Goal: Task Accomplishment & Management: Use online tool/utility

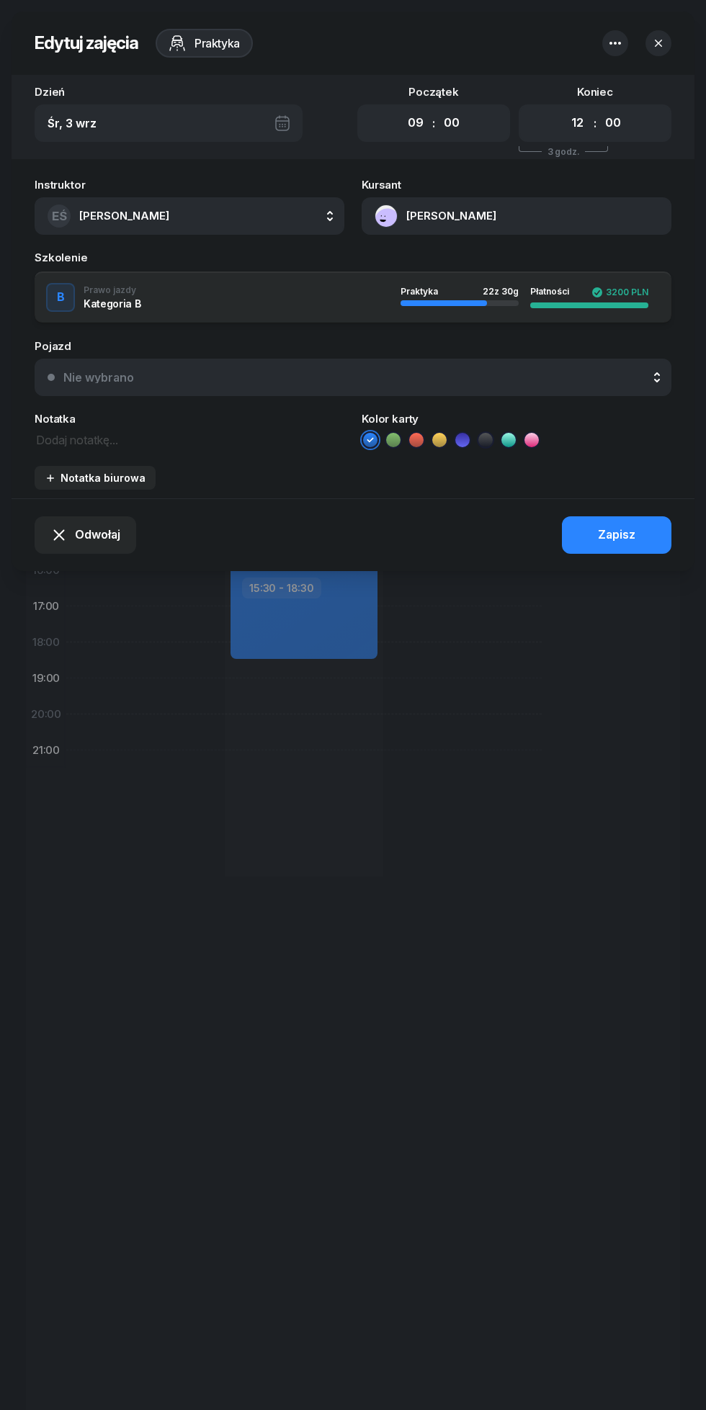
select select "09"
select select "12"
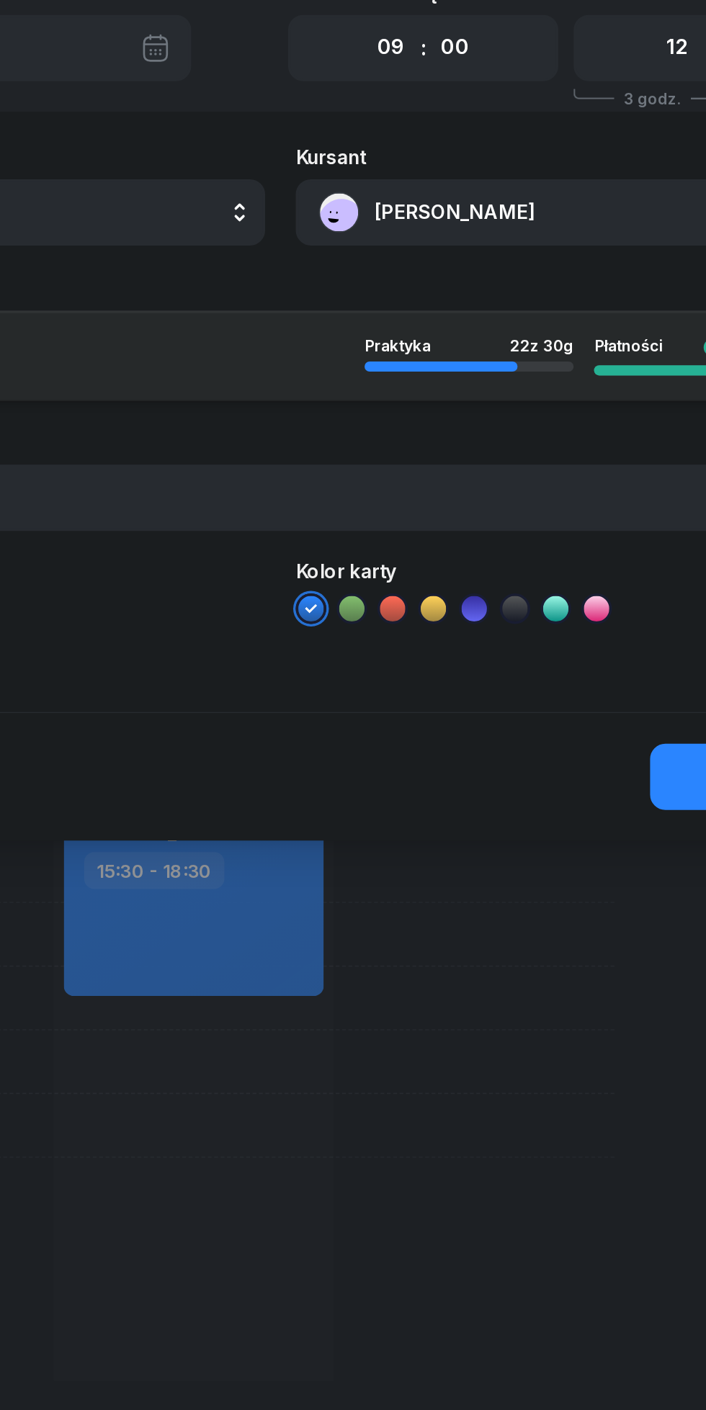
click at [441, 218] on button "[PERSON_NAME]" at bounding box center [516, 215] width 310 height 37
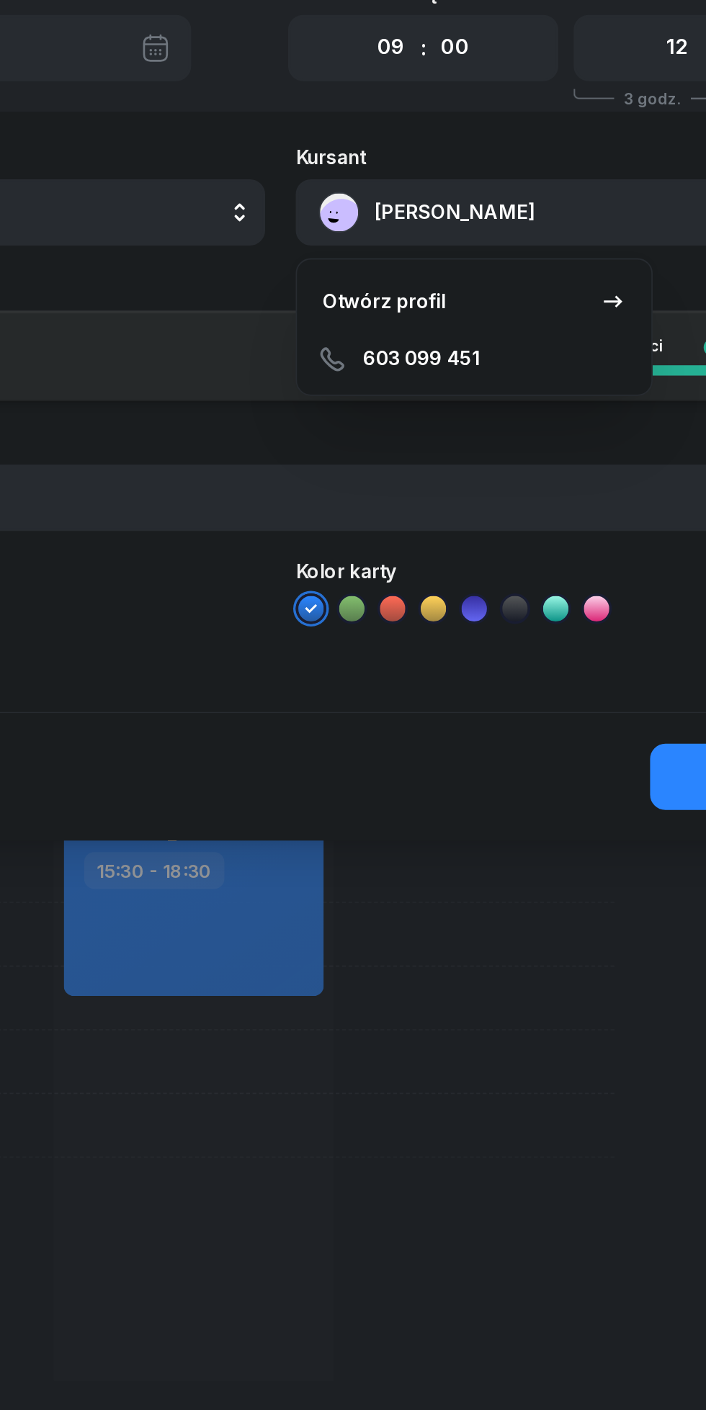
click at [407, 272] on div "Otwórz profil" at bounding box center [412, 266] width 70 height 19
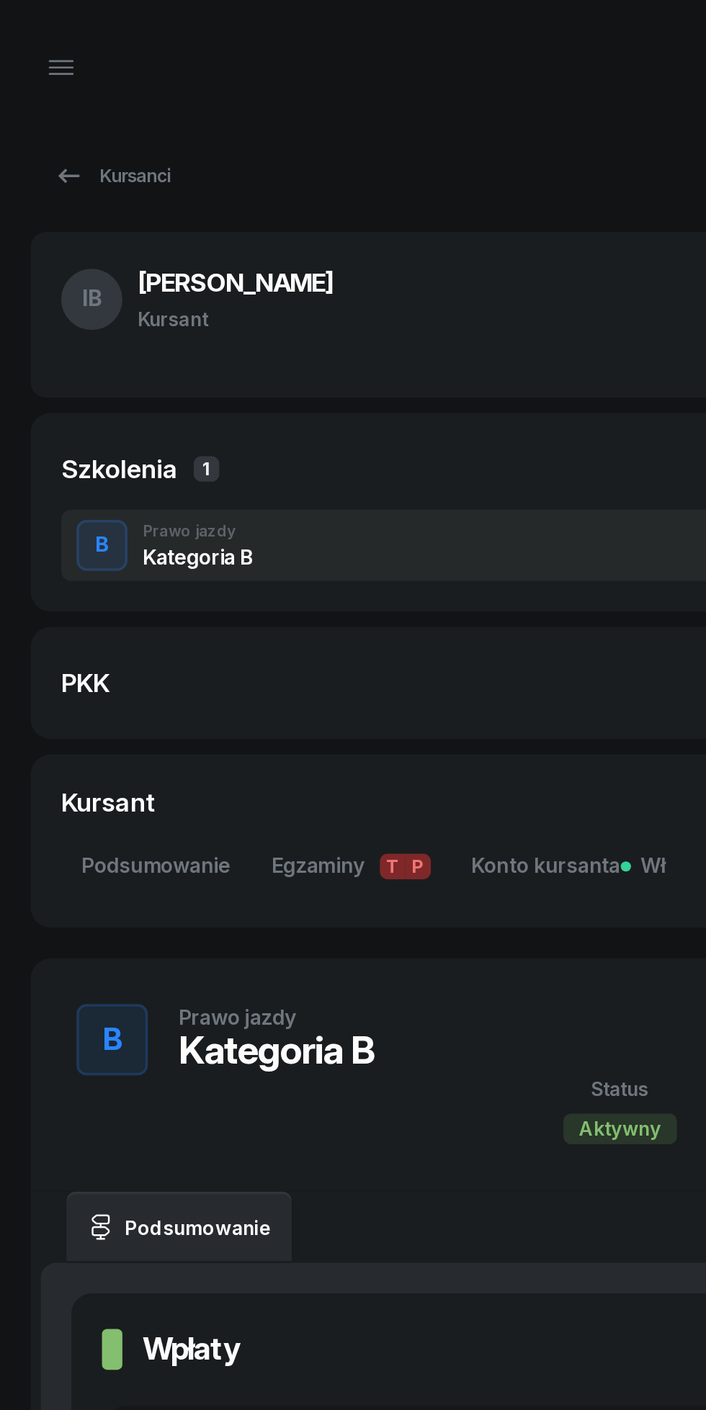
click at [42, 42] on icon "button" at bounding box center [34, 38] width 17 height 17
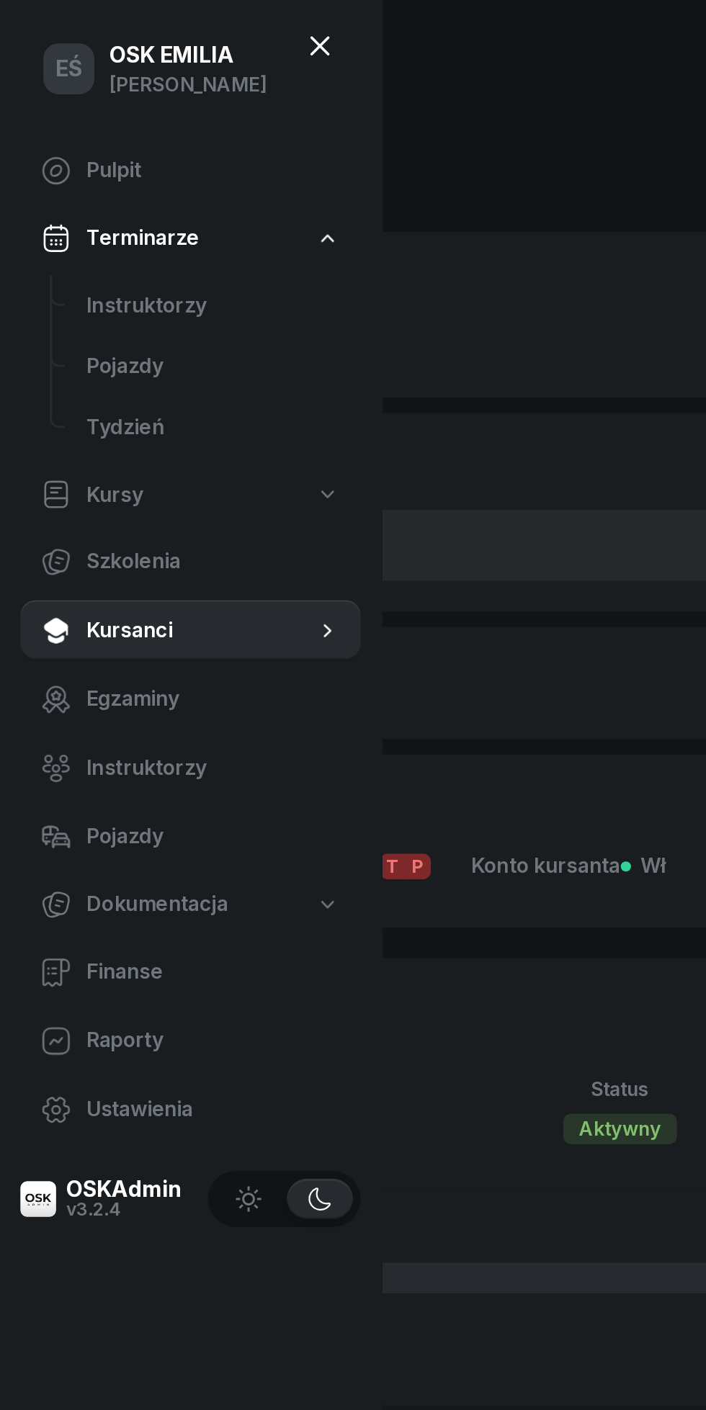
click at [120, 179] on span "Instruktorzy" at bounding box center [120, 172] width 143 height 19
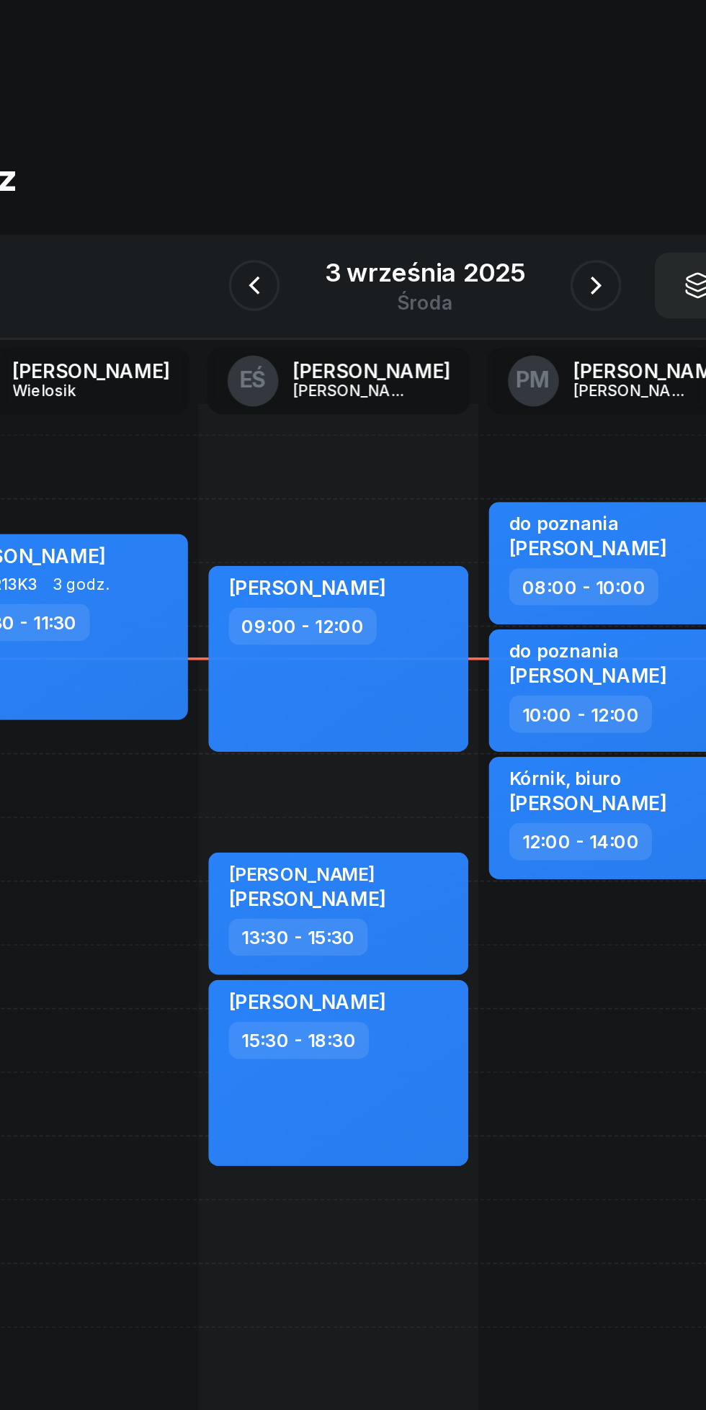
click at [462, 160] on button "button" at bounding box center [449, 161] width 29 height 29
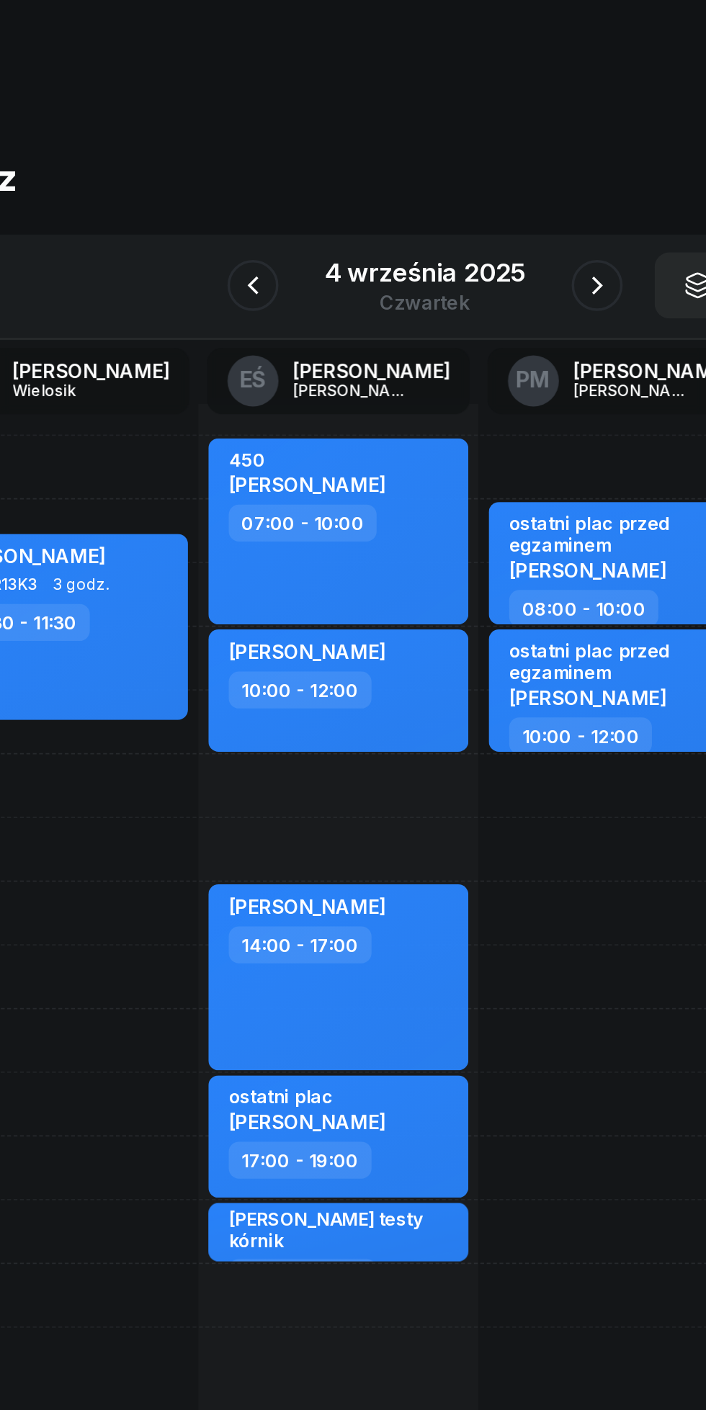
click at [449, 161] on icon "button" at bounding box center [449, 161] width 17 height 17
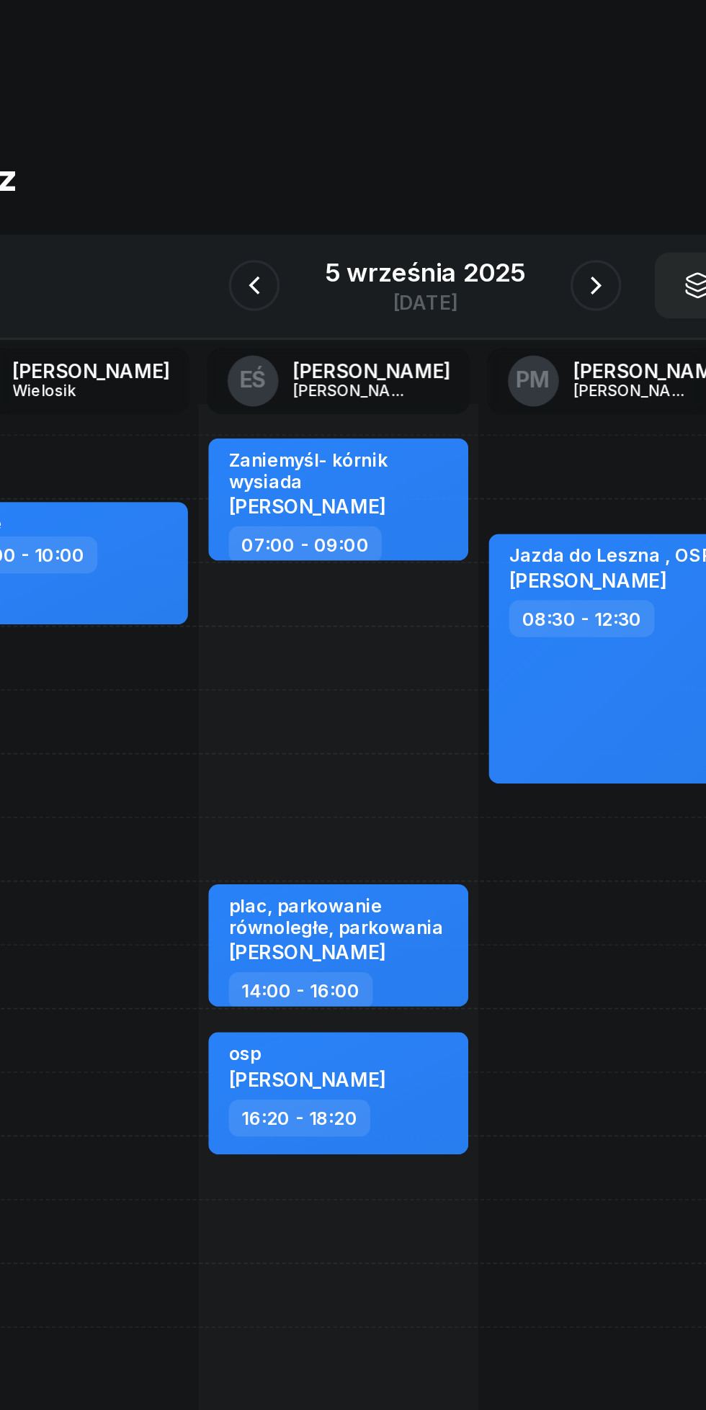
click at [449, 161] on icon "button" at bounding box center [449, 161] width 17 height 17
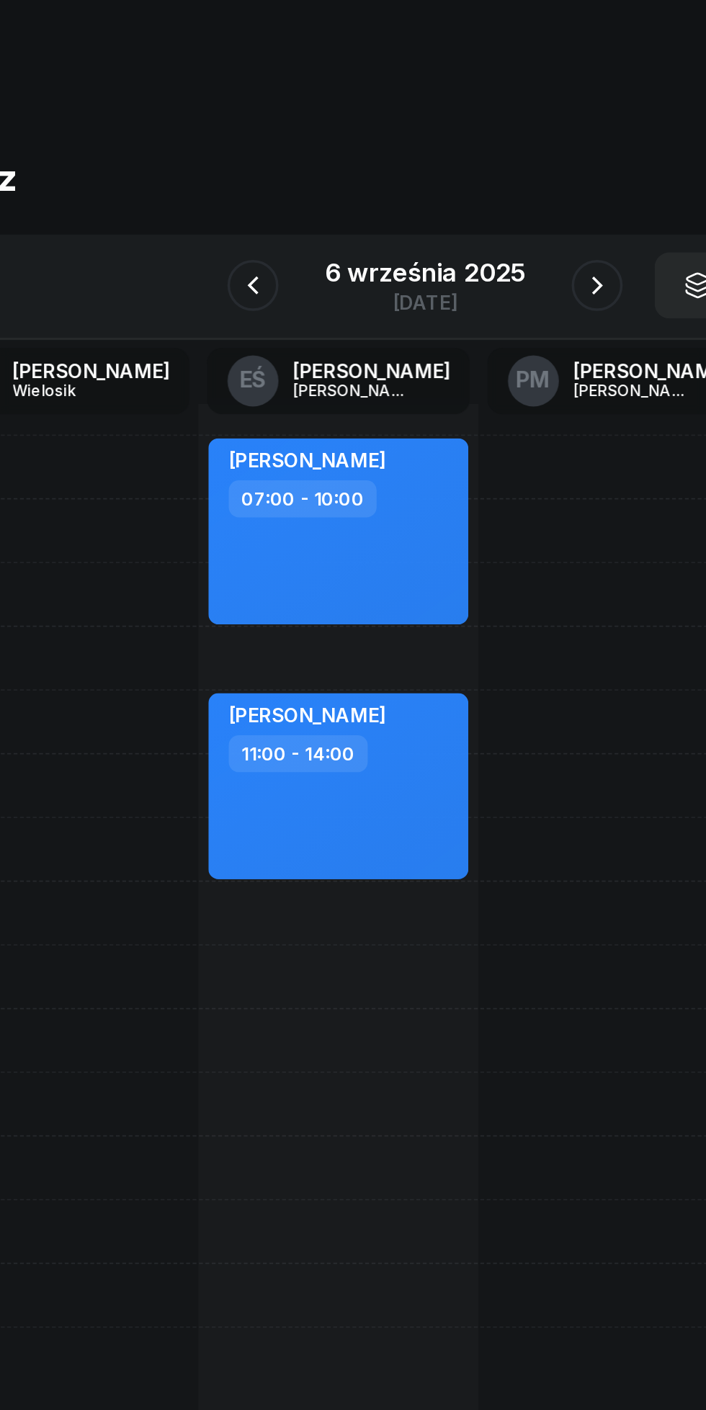
click at [449, 161] on icon "button" at bounding box center [449, 161] width 17 height 17
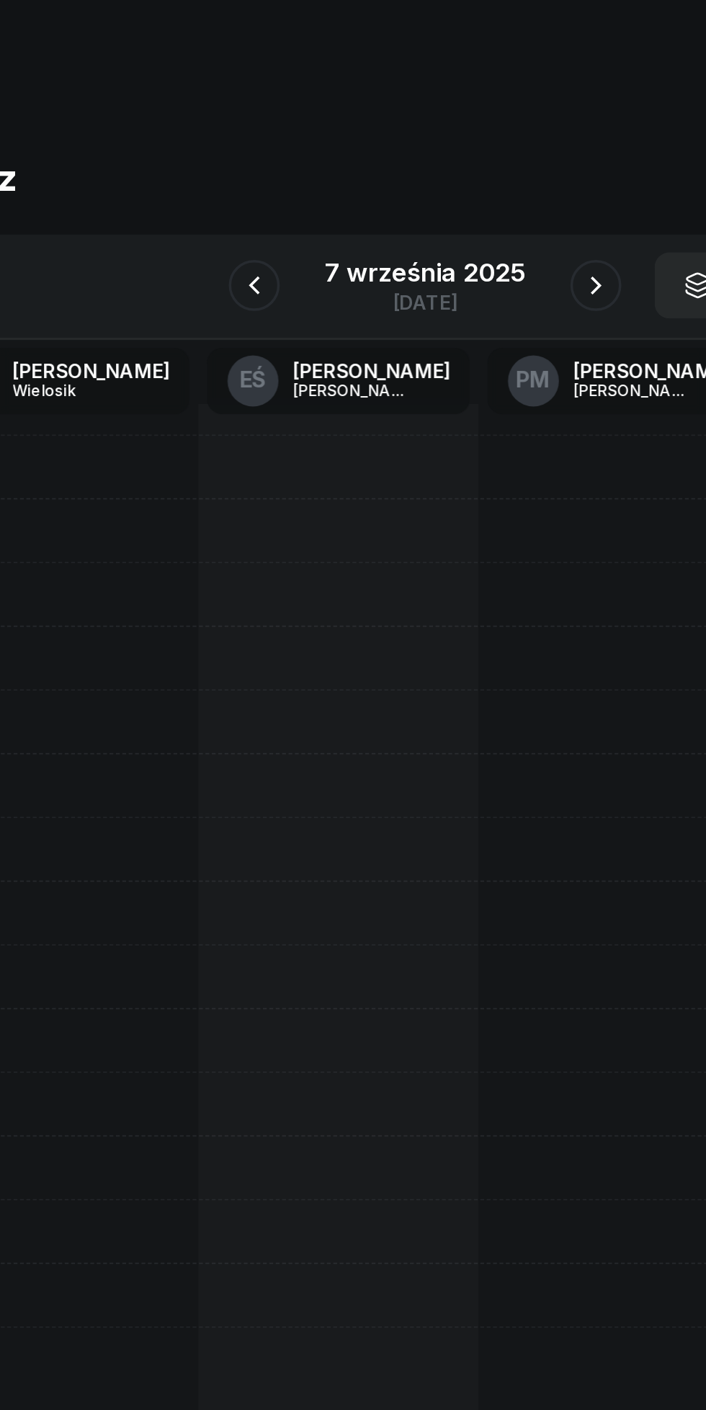
click at [440, 166] on button "button" at bounding box center [449, 161] width 29 height 29
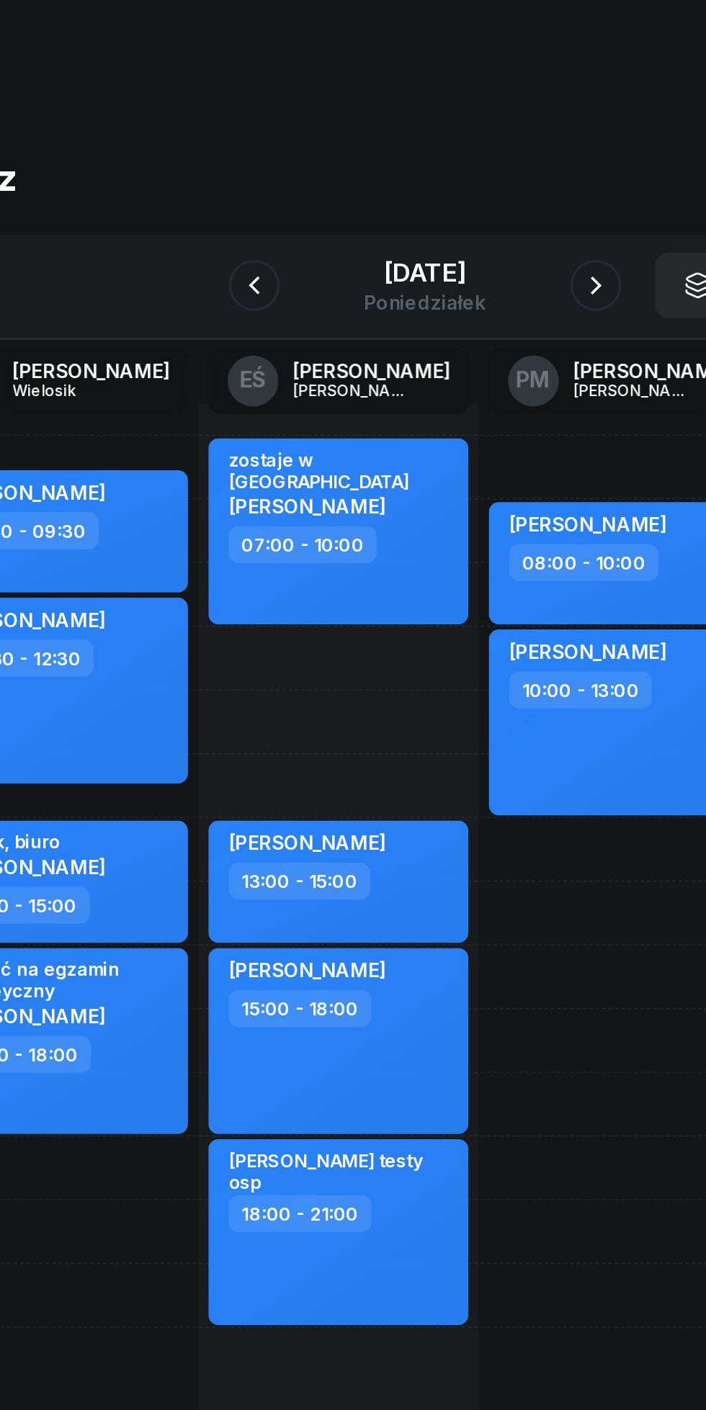
click at [446, 149] on button "button" at bounding box center [449, 161] width 29 height 29
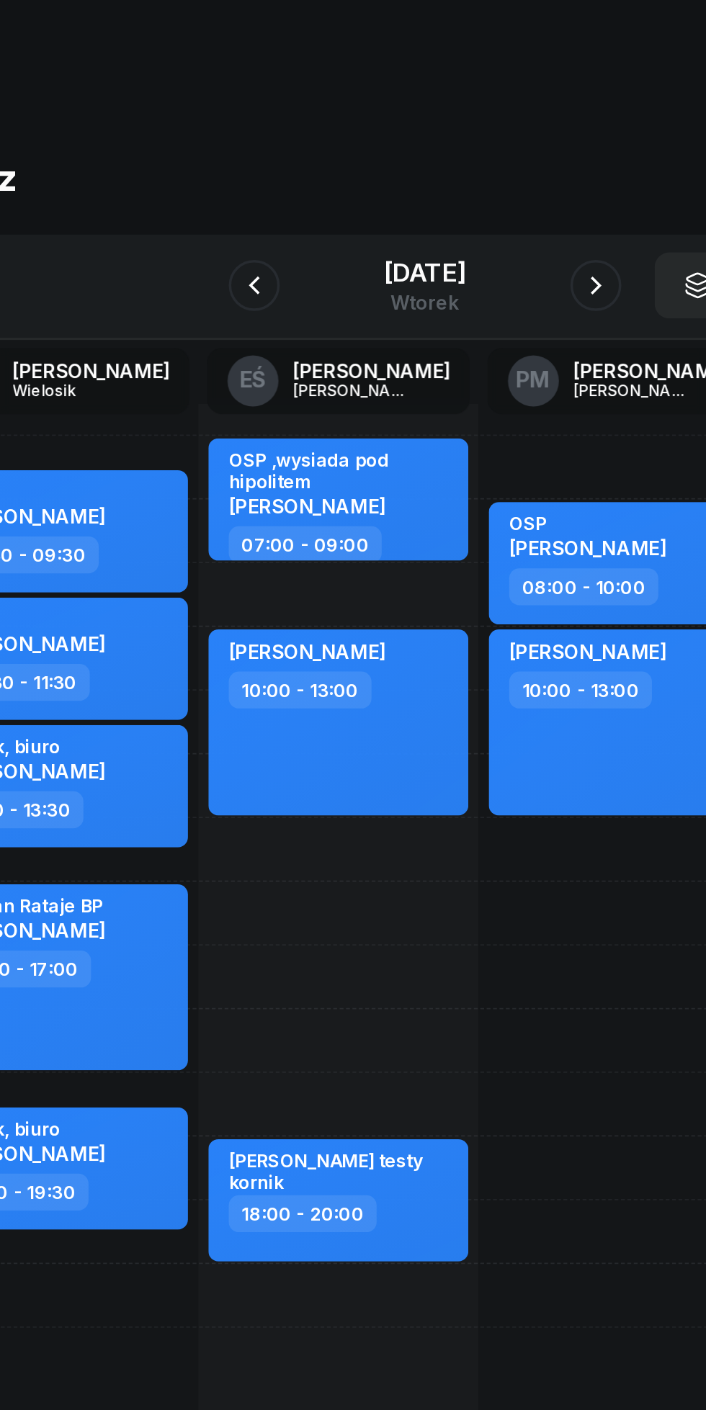
click at [441, 172] on button "button" at bounding box center [449, 161] width 29 height 29
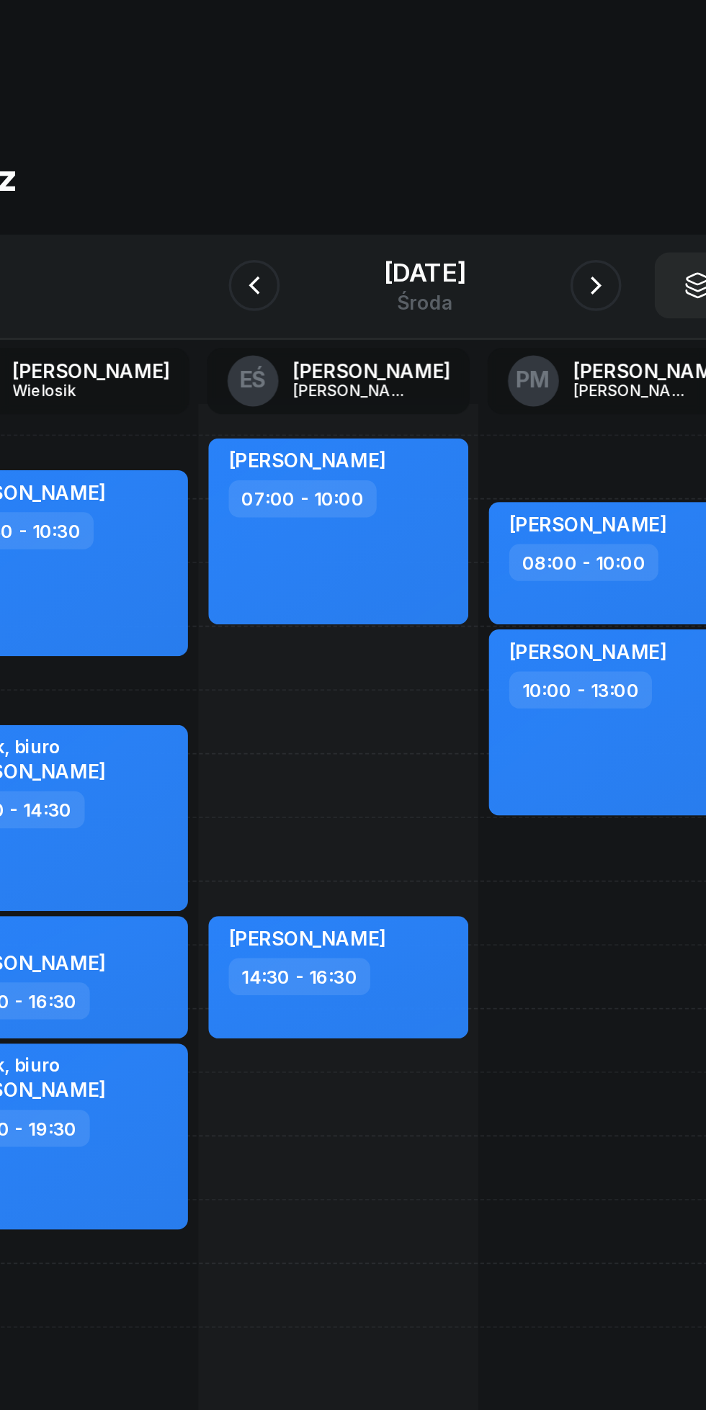
click at [330, 161] on div "[DATE]" at bounding box center [353, 154] width 46 height 14
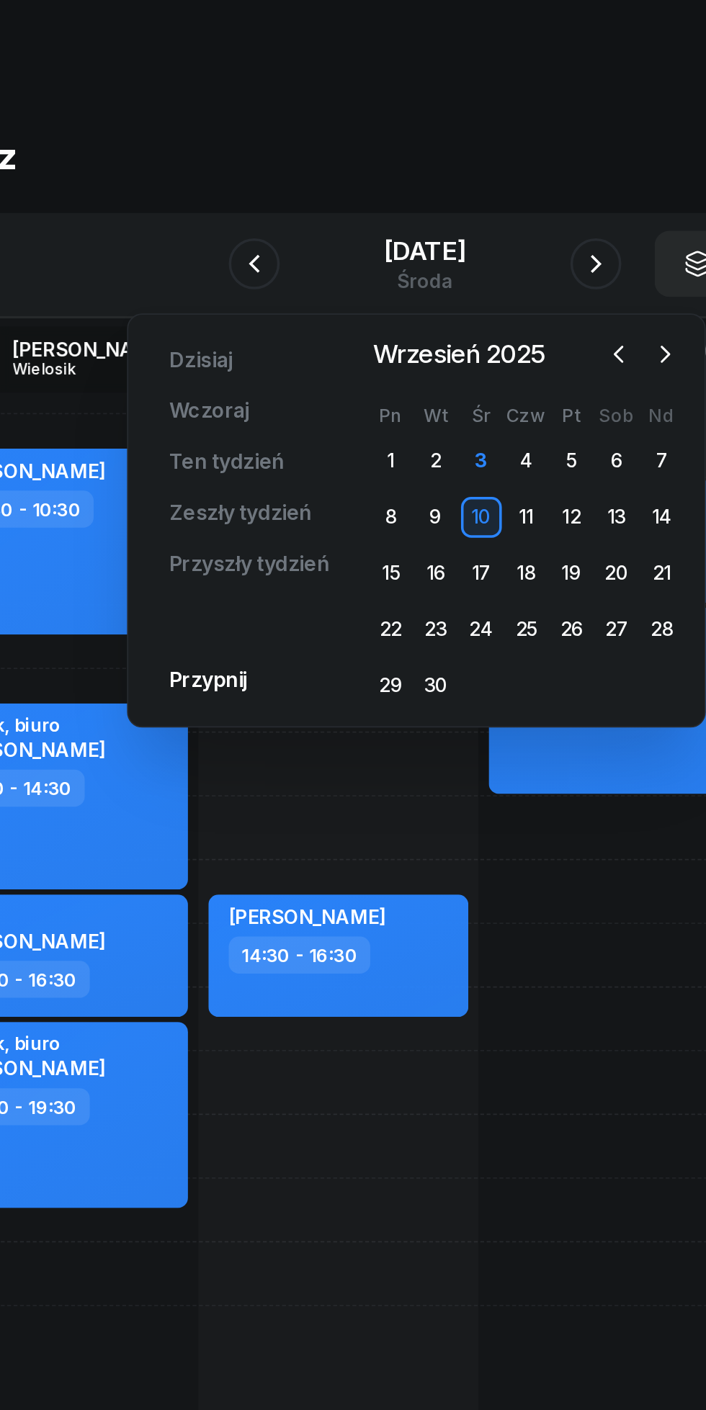
click at [380, 713] on div "[PERSON_NAME] 07:00 - 10:00 kursant odwołał ??? Do potwierdzenia [PERSON_NAME] …" at bounding box center [304, 552] width 158 height 648
select select "19"
select select "21"
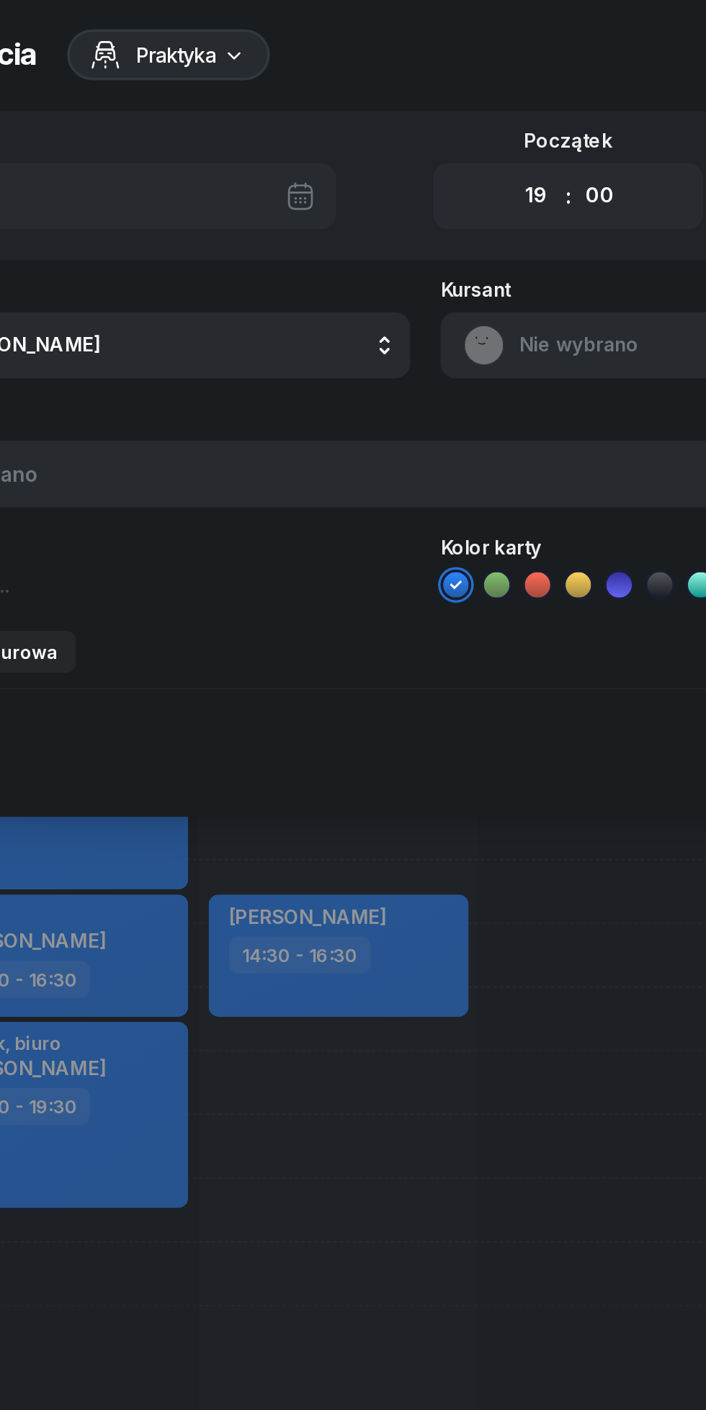
click at [400, 703] on div at bounding box center [353, 705] width 706 height 1410
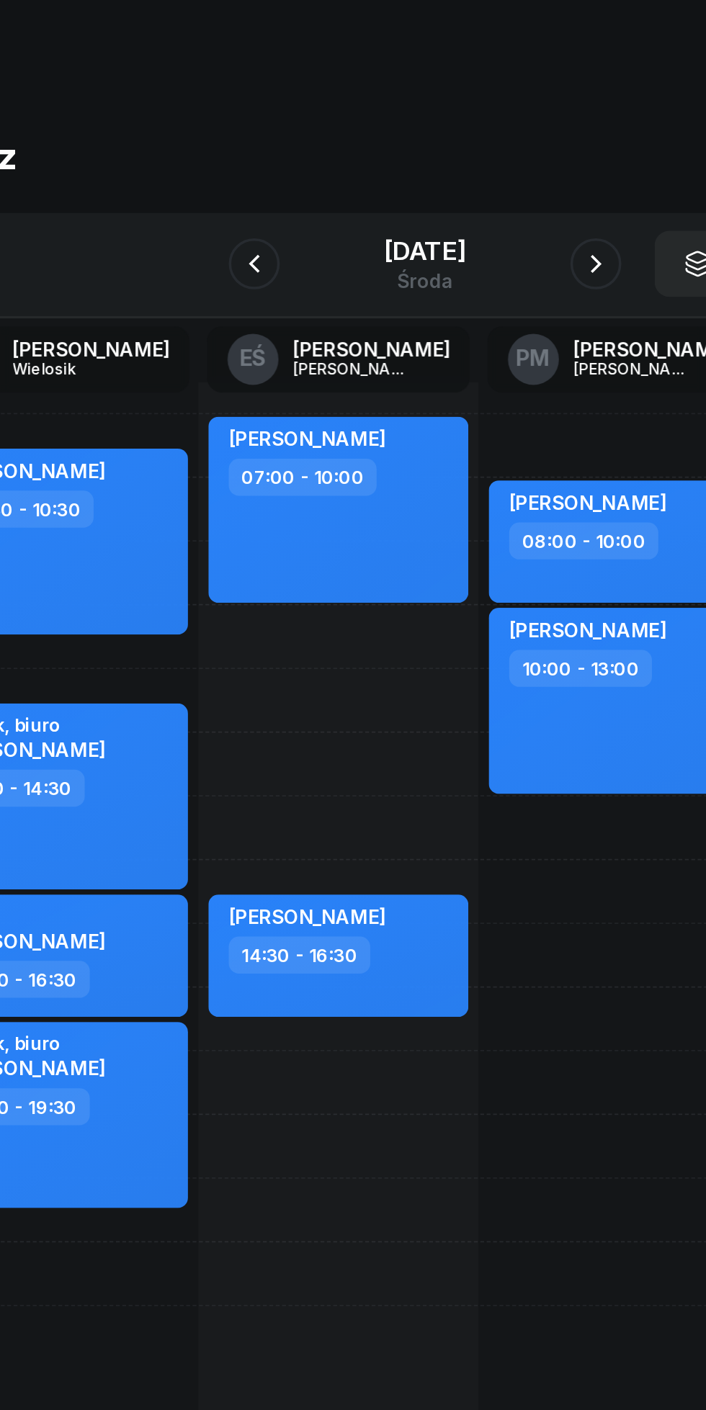
click at [330, 155] on div "[DATE]" at bounding box center [353, 154] width 46 height 14
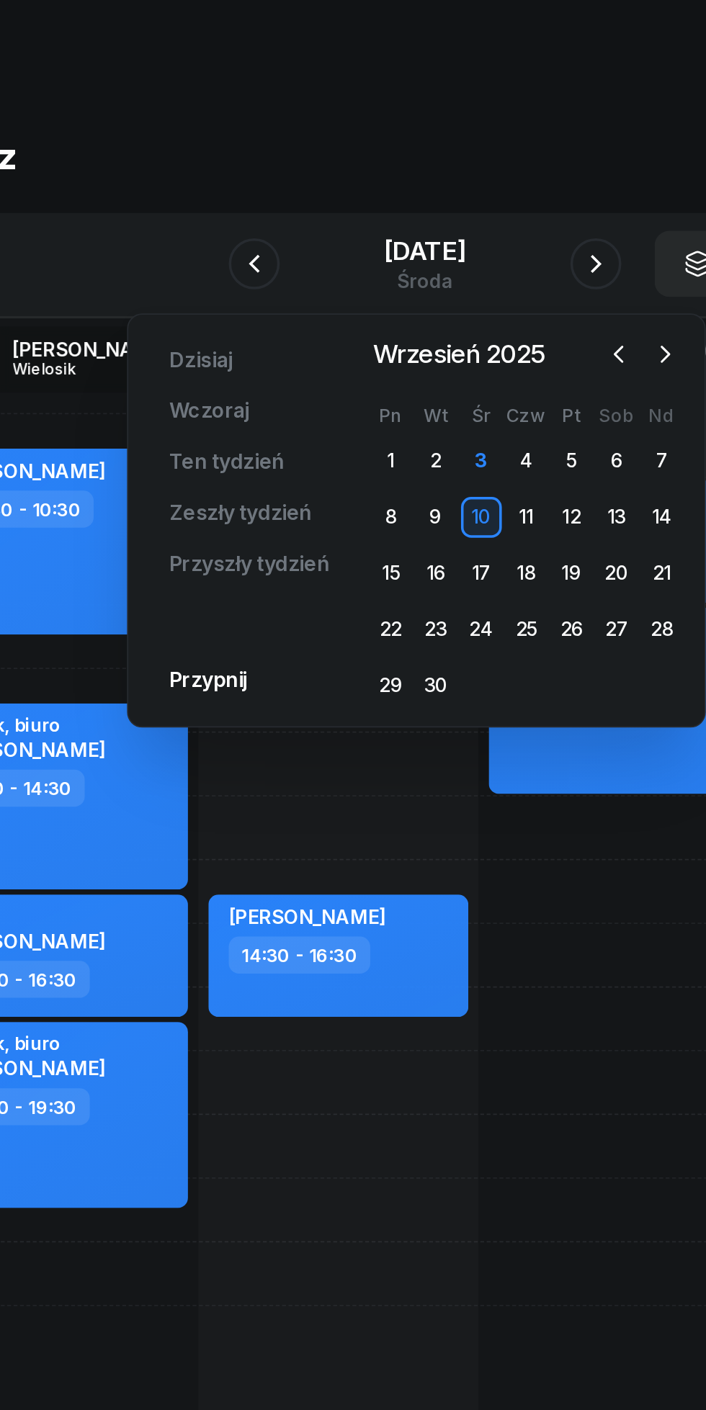
click at [408, 336] on div "18" at bounding box center [409, 336] width 23 height 23
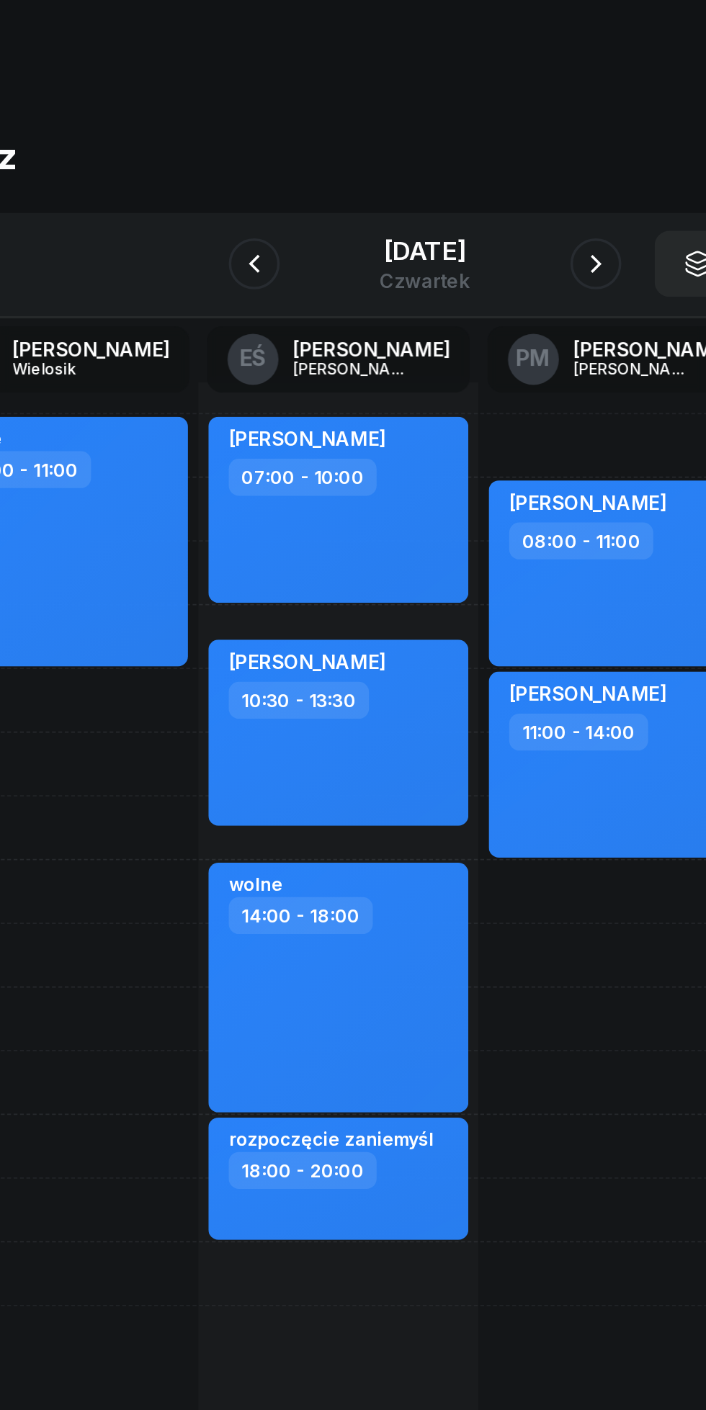
click at [440, 172] on div at bounding box center [449, 161] width 29 height 29
click at [450, 164] on icon "button" at bounding box center [449, 161] width 6 height 10
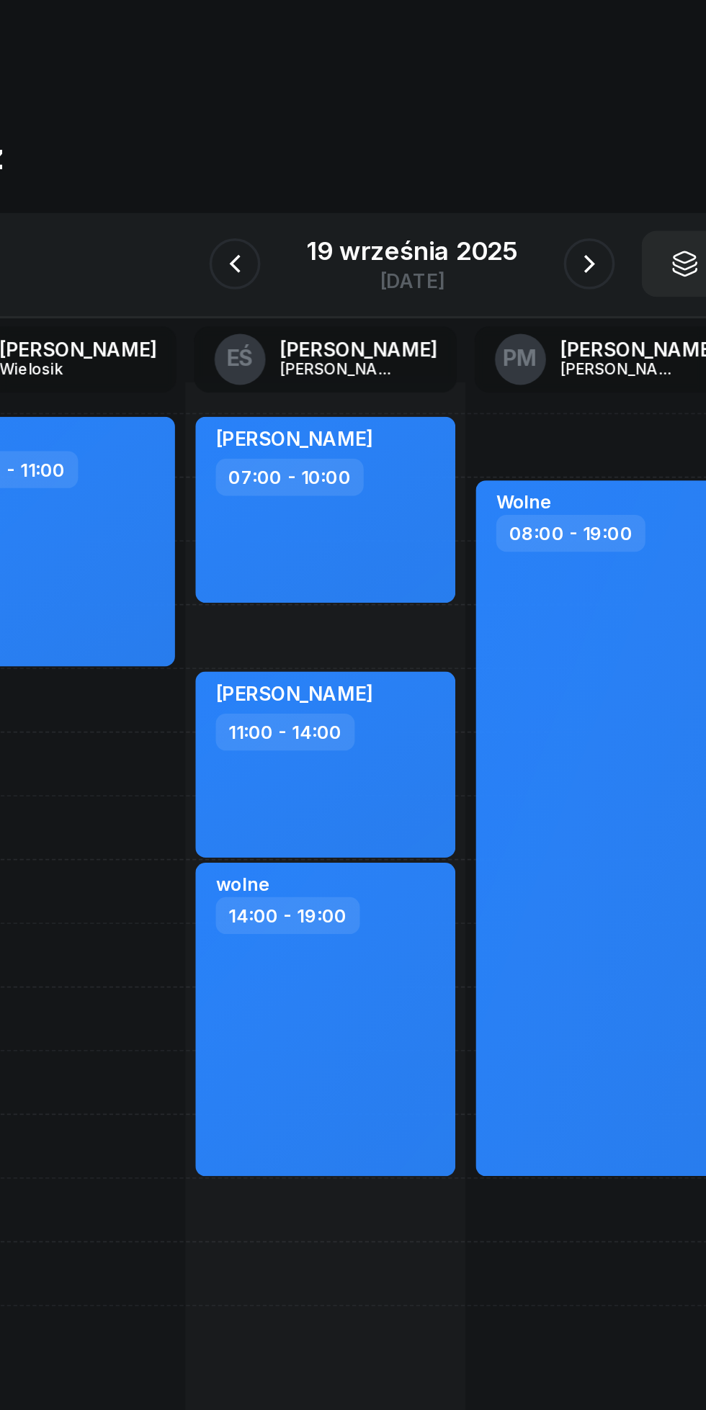
click at [452, 161] on icon "button" at bounding box center [452, 161] width 17 height 17
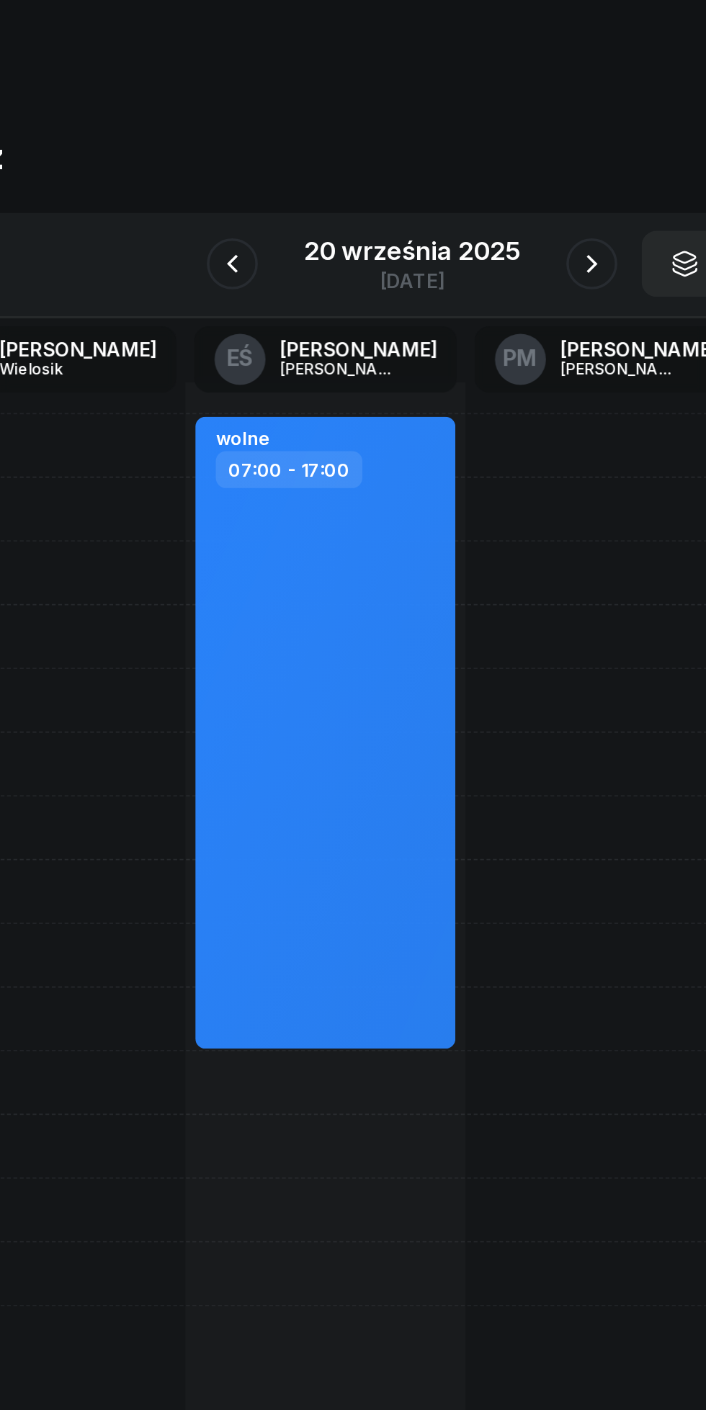
click at [453, 161] on icon "button" at bounding box center [454, 161] width 17 height 17
click at [325, 153] on div "21 września 2025" at bounding box center [353, 154] width 118 height 14
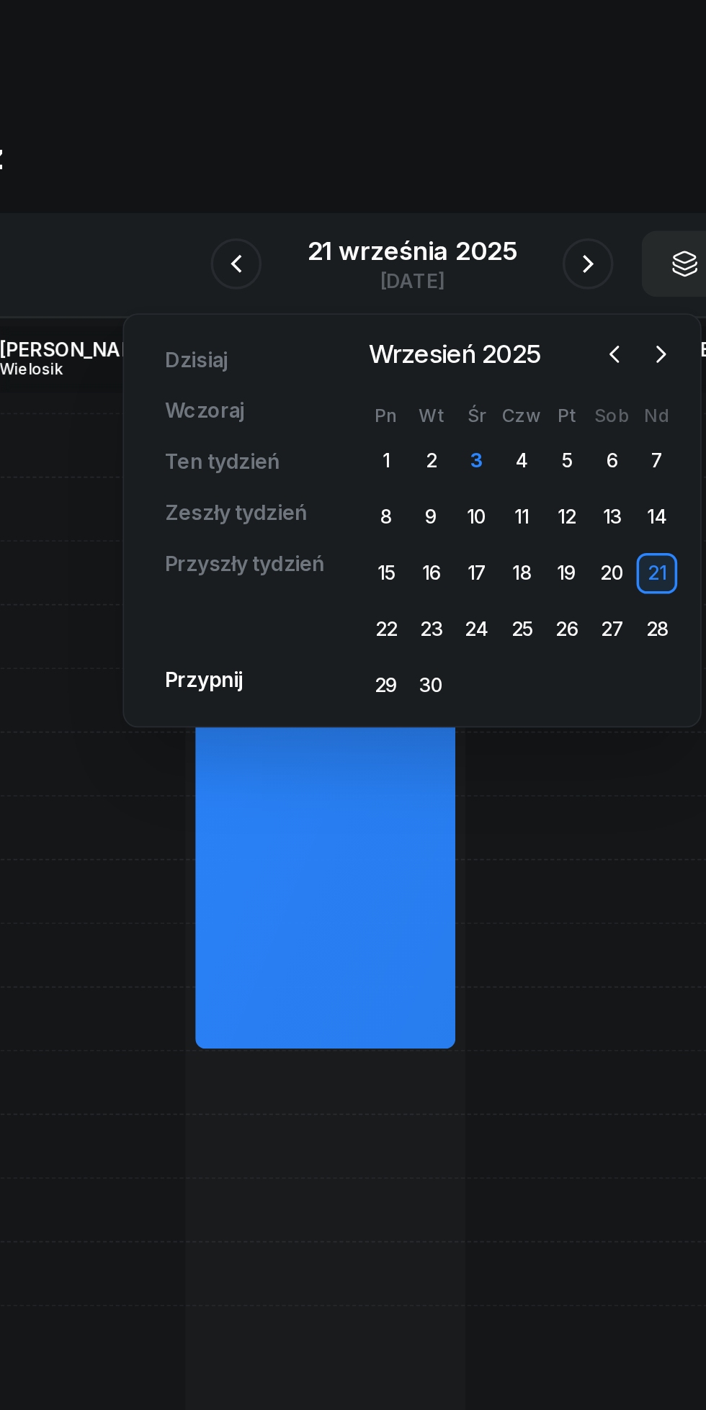
click at [387, 401] on div "1 2 3 4 5 6 7 8 9 10 11 12 13 14 15 16 17 18 19 20 21 22 23 24 25 26 27 28 29 30" at bounding box center [414, 336] width 179 height 150
click at [489, 217] on icon "button" at bounding box center [493, 212] width 14 height 14
click at [389, 273] on div "1" at bounding box center [389, 272] width 23 height 23
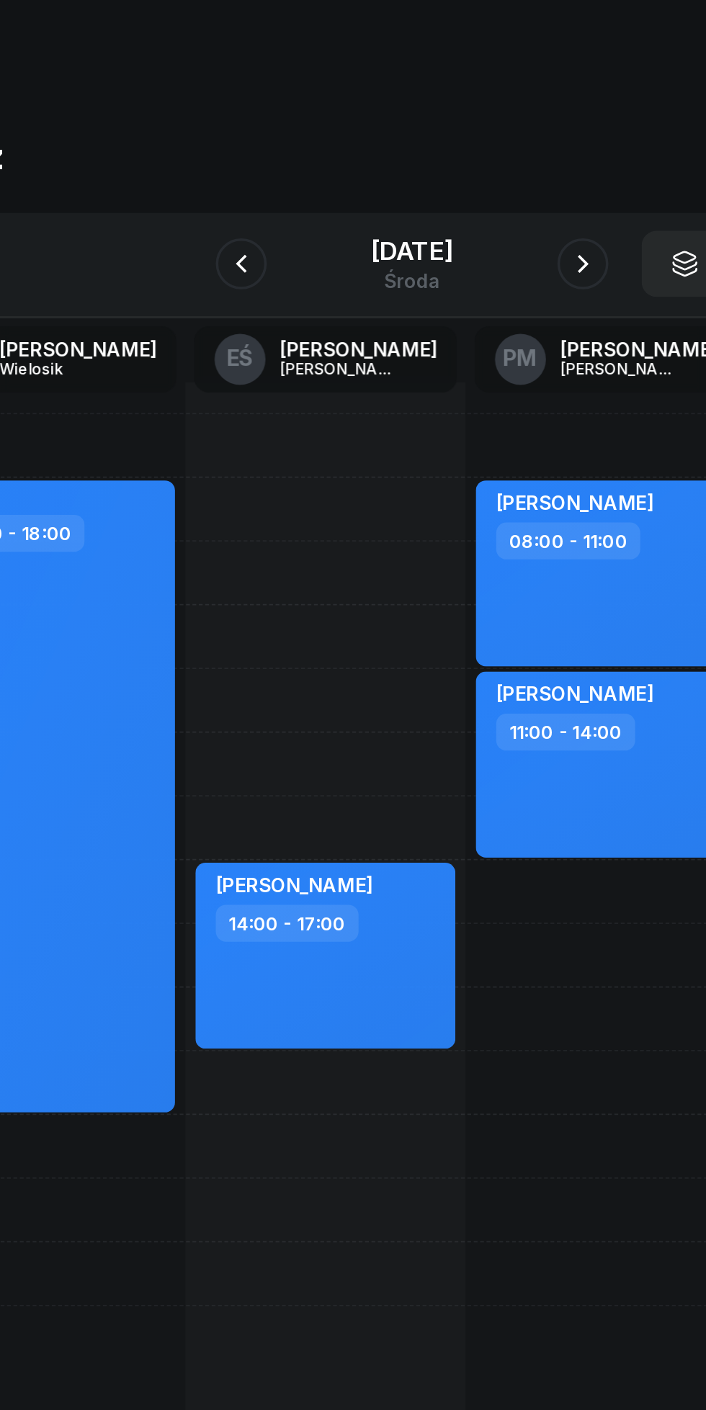
click at [426, 166] on div "[DATE]" at bounding box center [352, 161] width 147 height 41
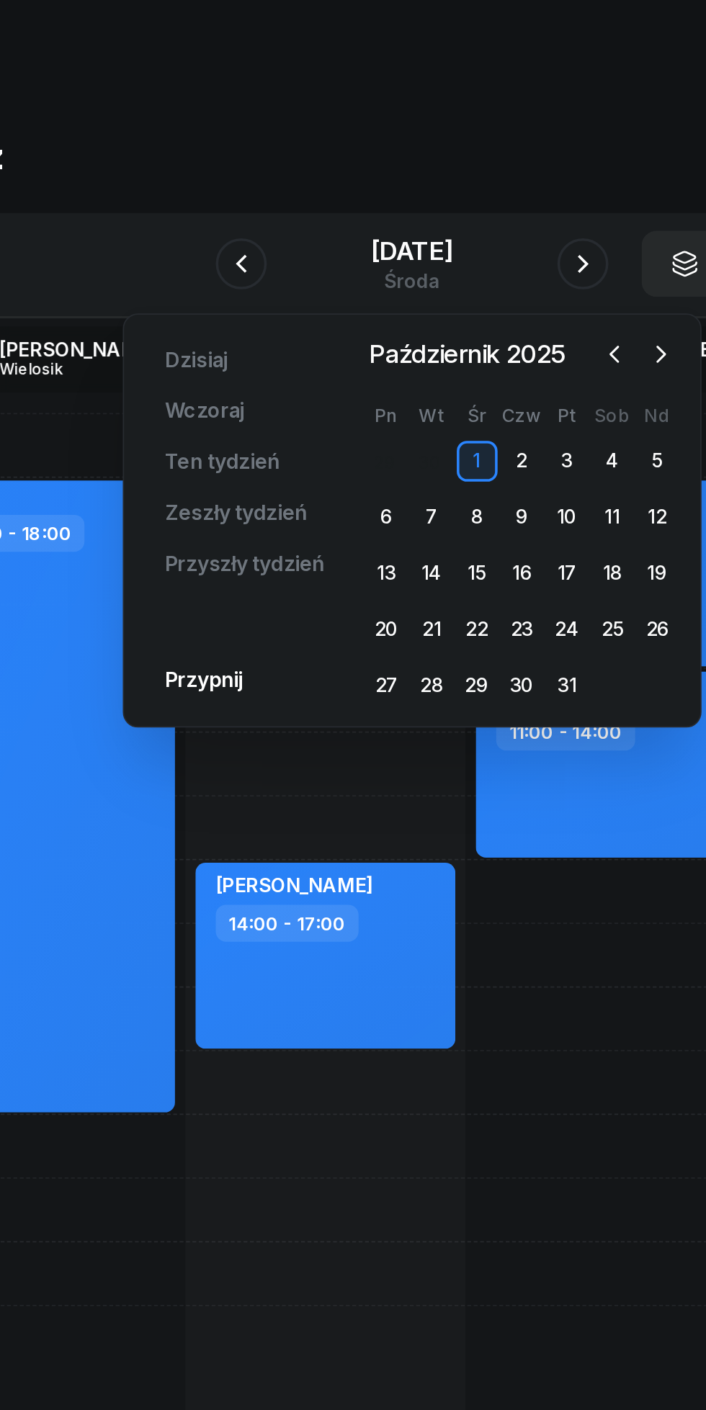
click at [389, 273] on div "1" at bounding box center [389, 272] width 23 height 23
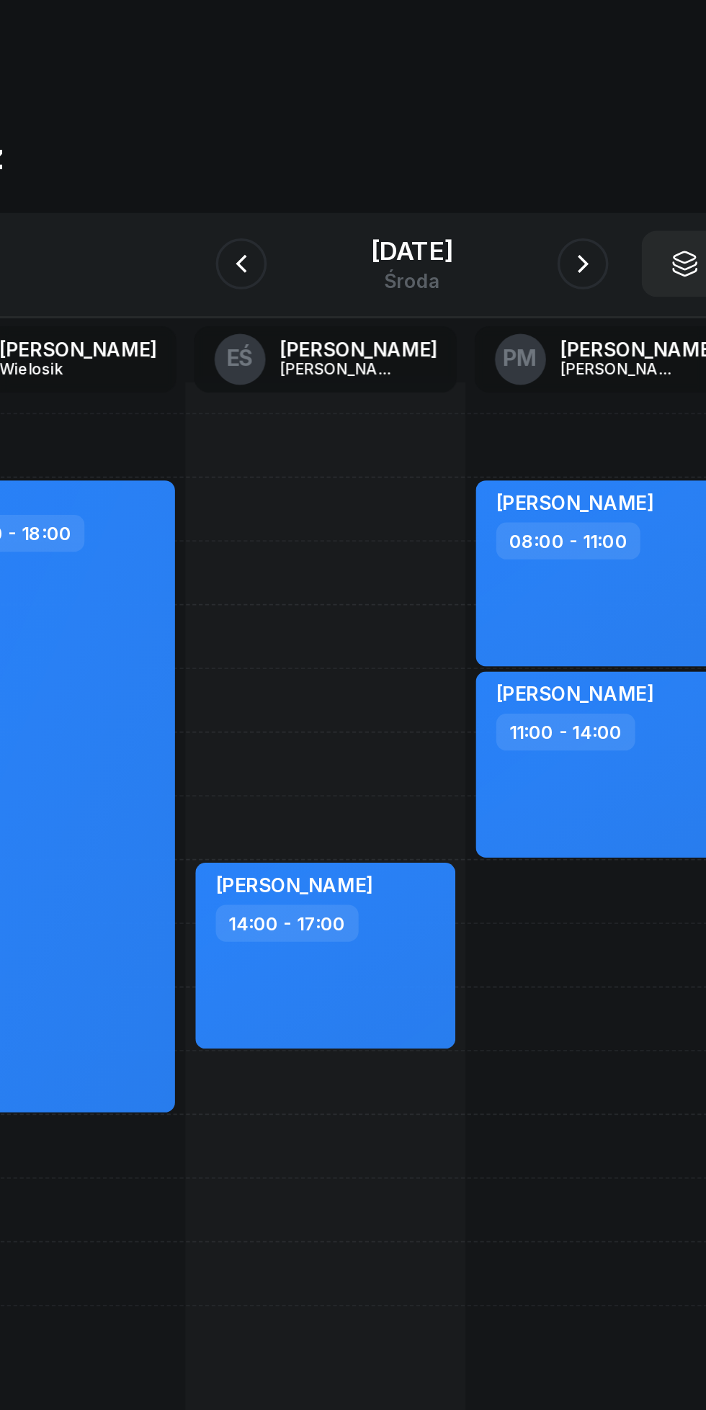
click at [464, 168] on button "button" at bounding box center [449, 161] width 29 height 29
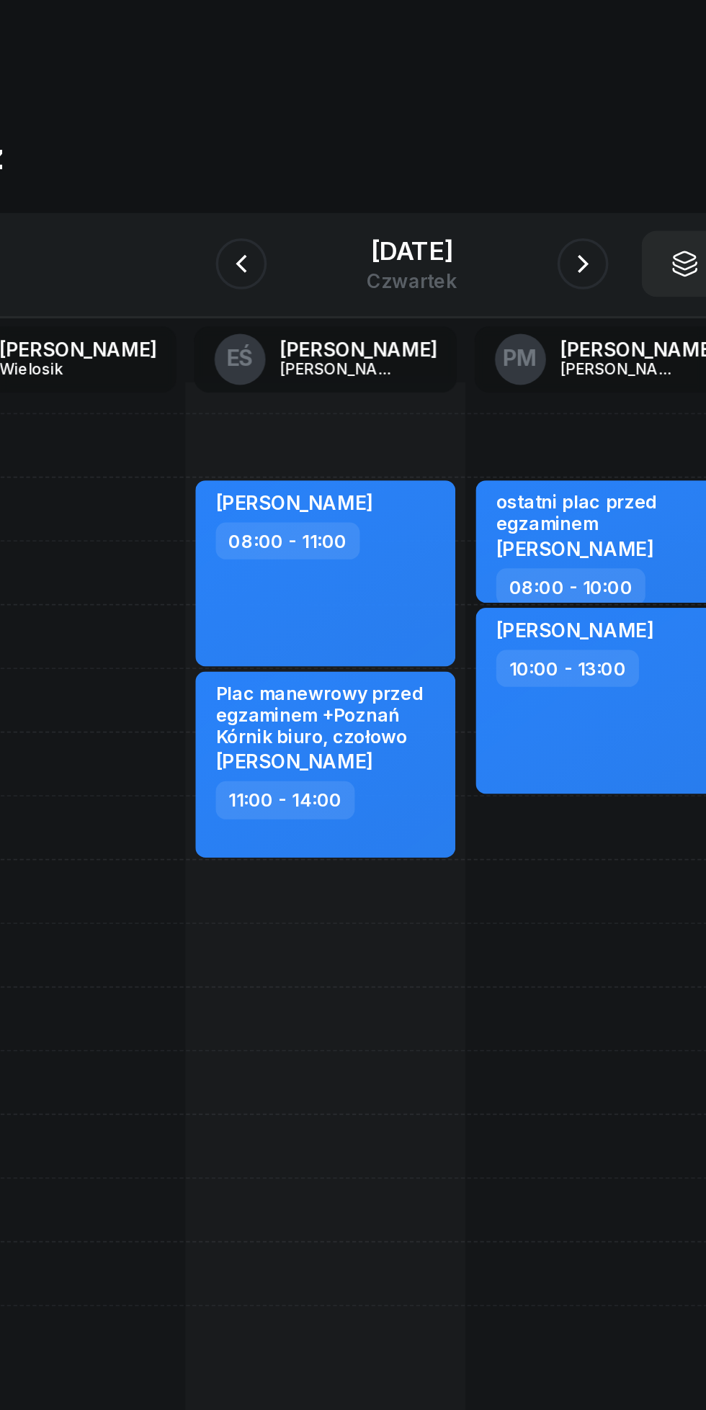
click at [277, 557] on div "[PERSON_NAME] 08:00 - 11:00 Plac manewrowy przed egzaminem +Poznań Kórnik biuro…" at bounding box center [304, 552] width 158 height 648
select select "15"
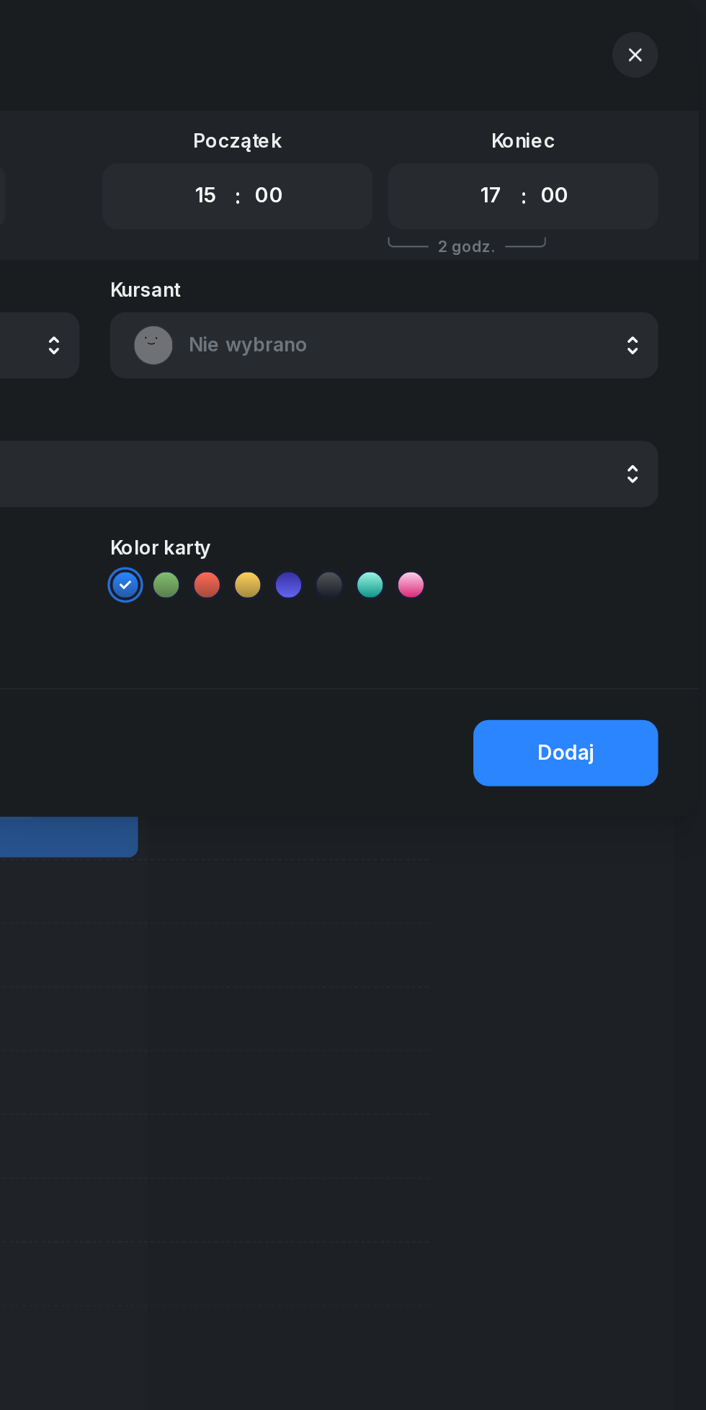
click at [572, 125] on select "00 01 02 03 04 05 06 07 08 09 10 11 12 13 14 15 16 17 18 19 20 21 22 23" at bounding box center [576, 123] width 27 height 30
select select "20"
click at [563, 108] on select "00 01 02 03 04 05 06 07 08 09 10 11 12 13 14 15 16 17 18 19 20 21 22 23" at bounding box center [576, 123] width 27 height 30
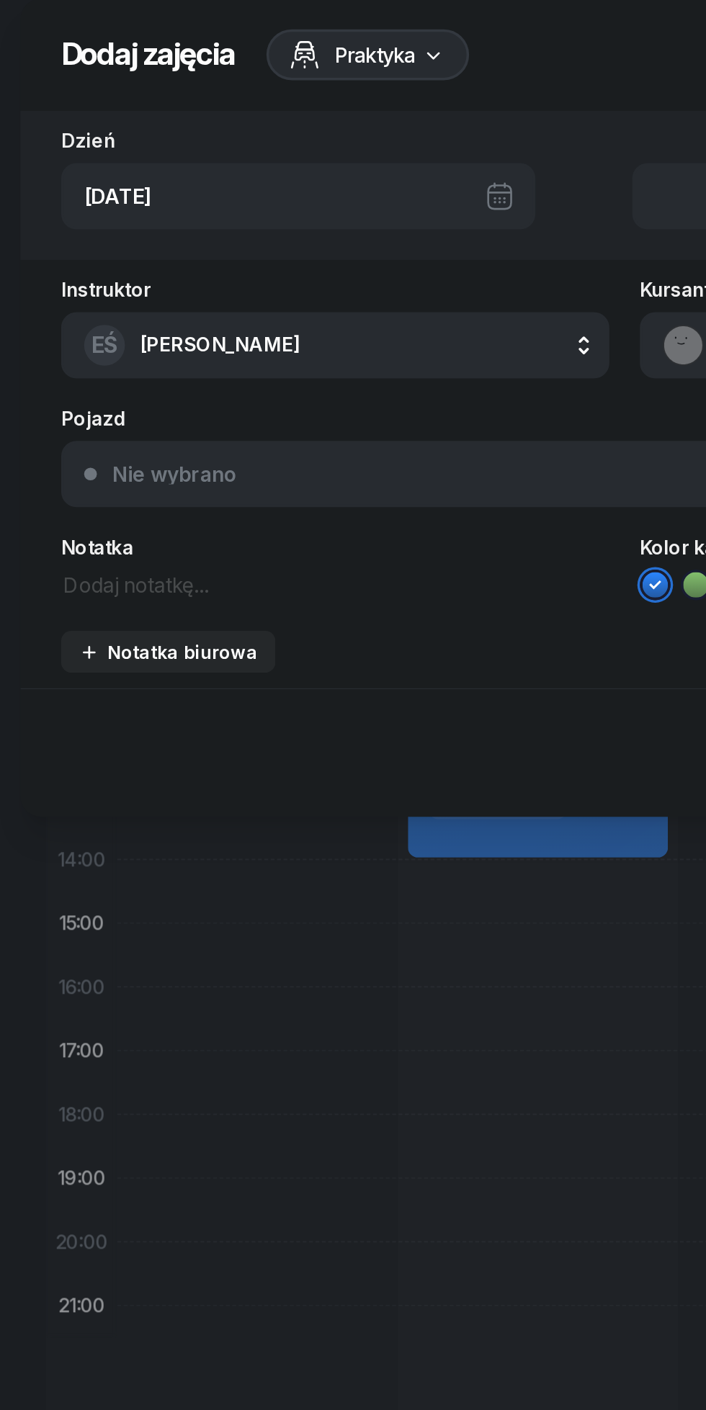
click at [117, 384] on div "Notatka biurowa" at bounding box center [95, 380] width 101 height 12
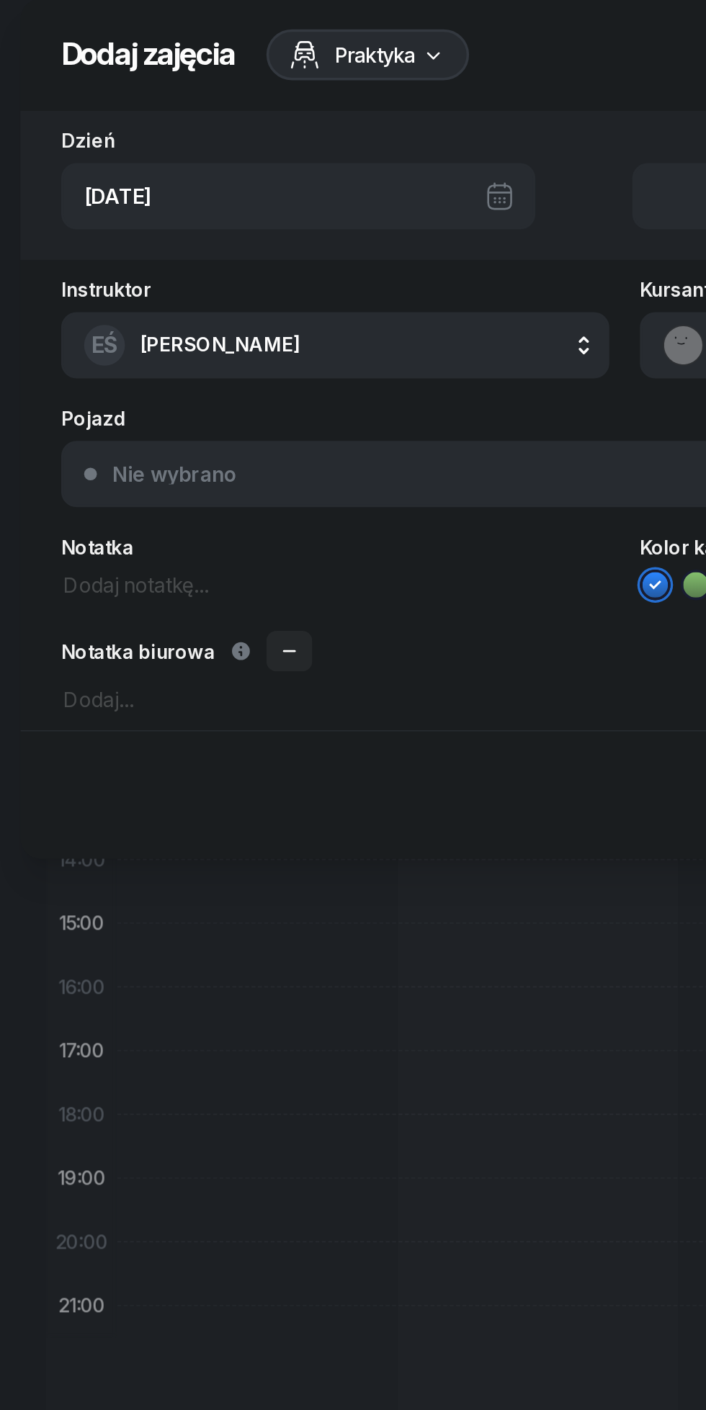
click at [104, 408] on textarea at bounding box center [353, 406] width 637 height 19
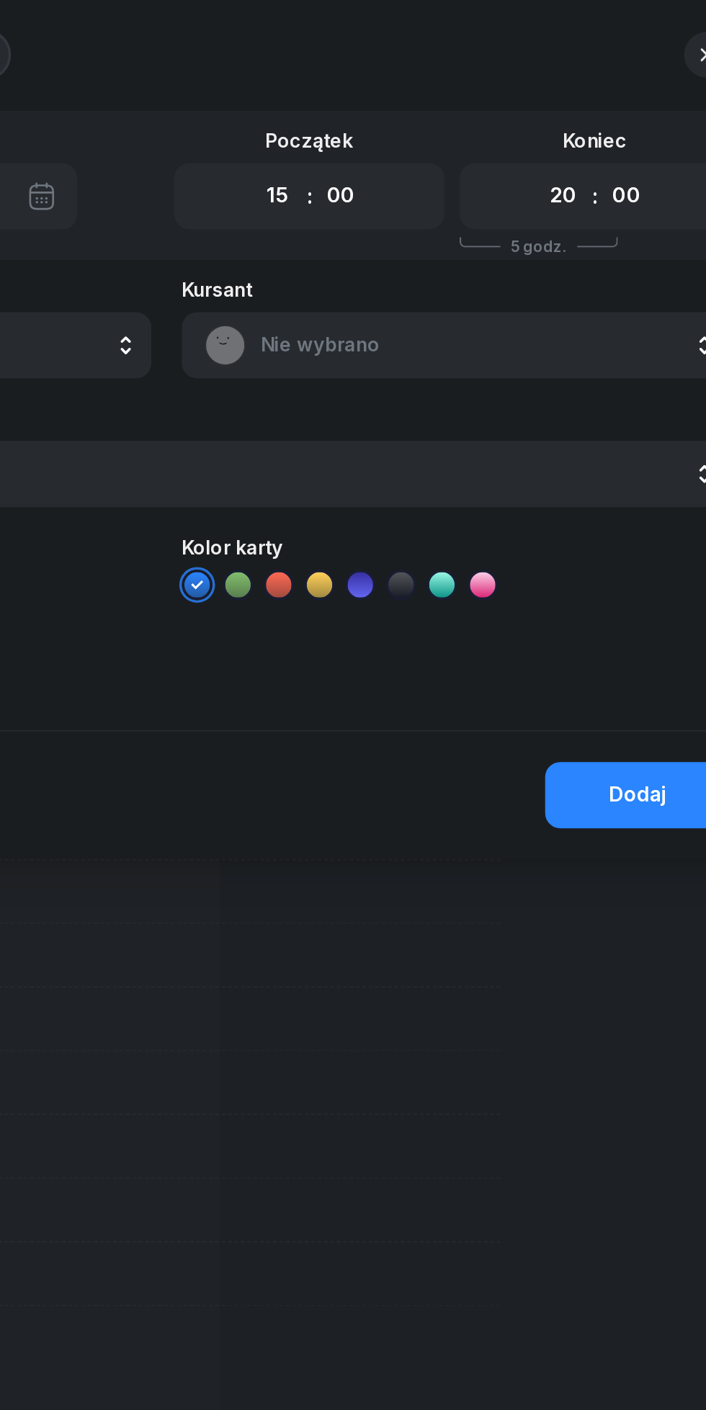
type textarea "Wolne"
click at [614, 457] on div "Dodaj" at bounding box center [619, 461] width 32 height 19
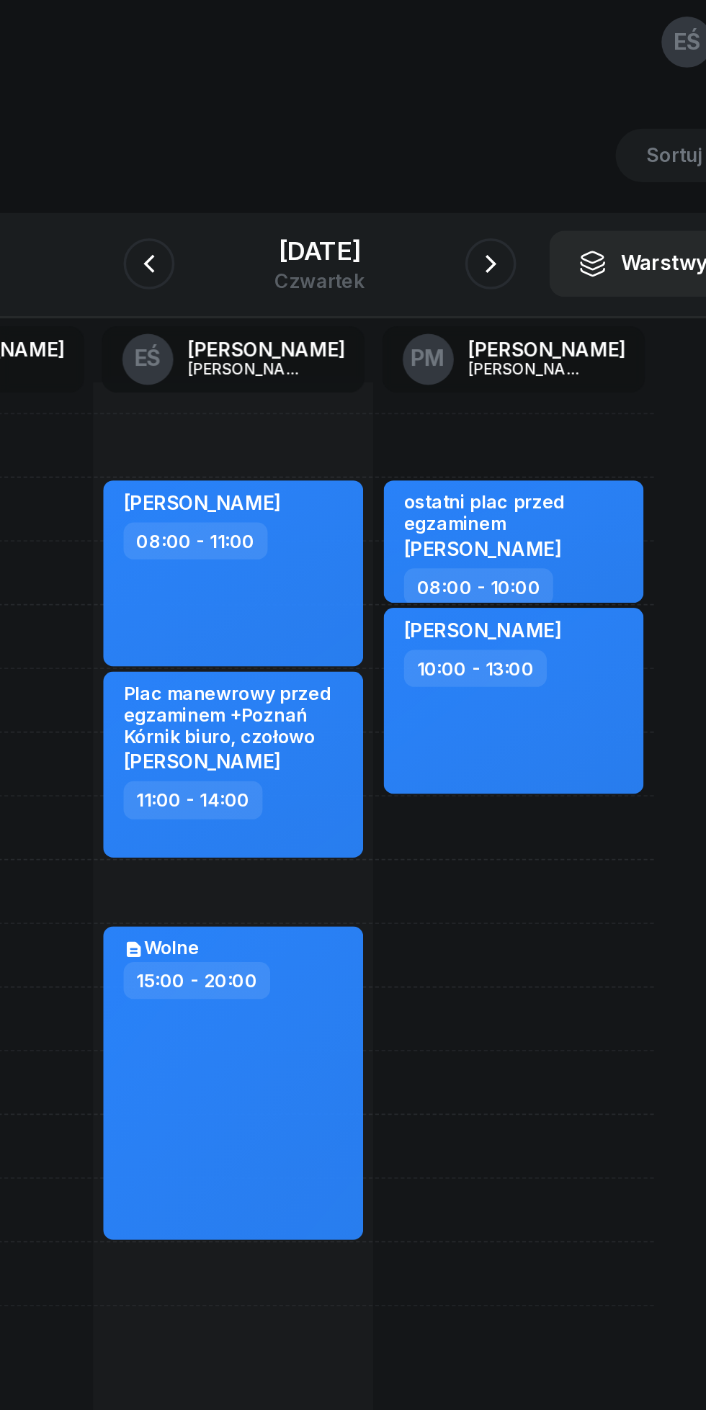
click at [458, 164] on icon "button" at bounding box center [449, 161] width 17 height 17
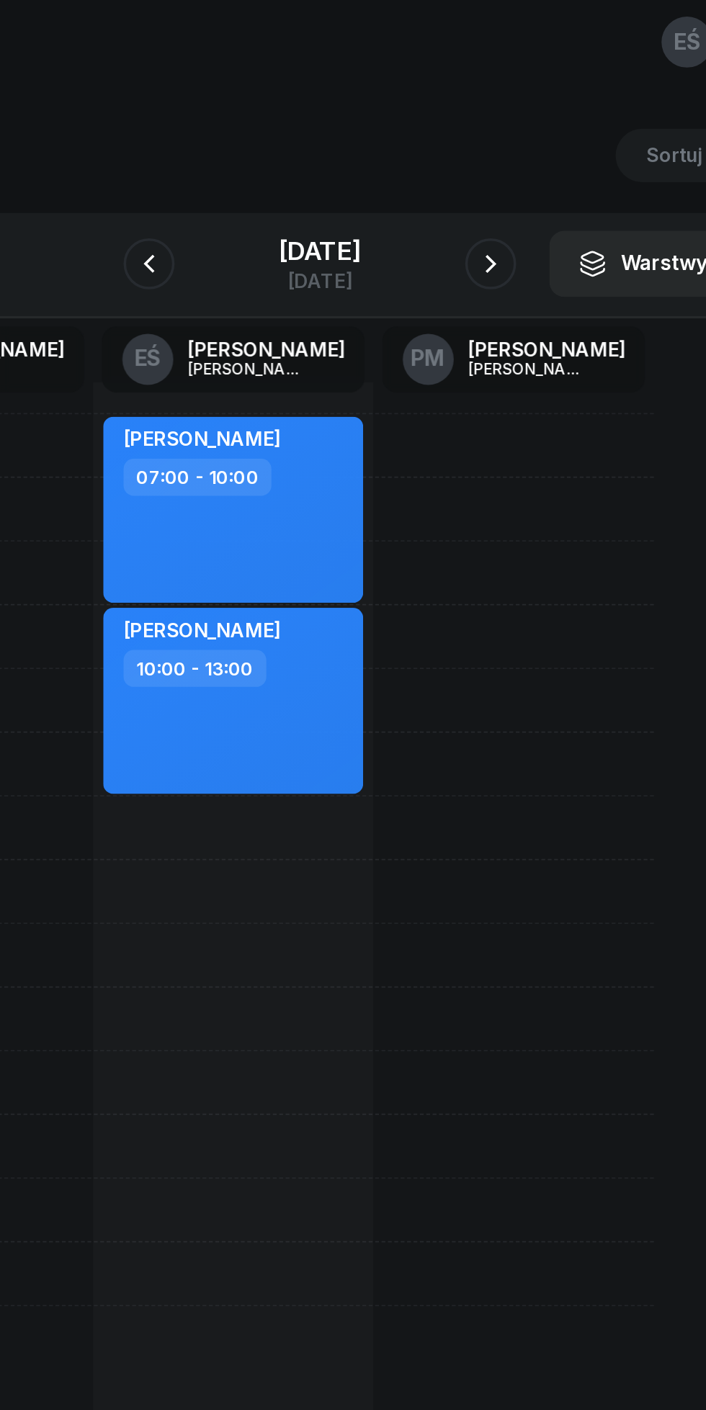
click at [306, 501] on div "[PERSON_NAME] 07:00 - 10:00 [PERSON_NAME] 10:00 - 13:00" at bounding box center [304, 552] width 158 height 648
select select "14"
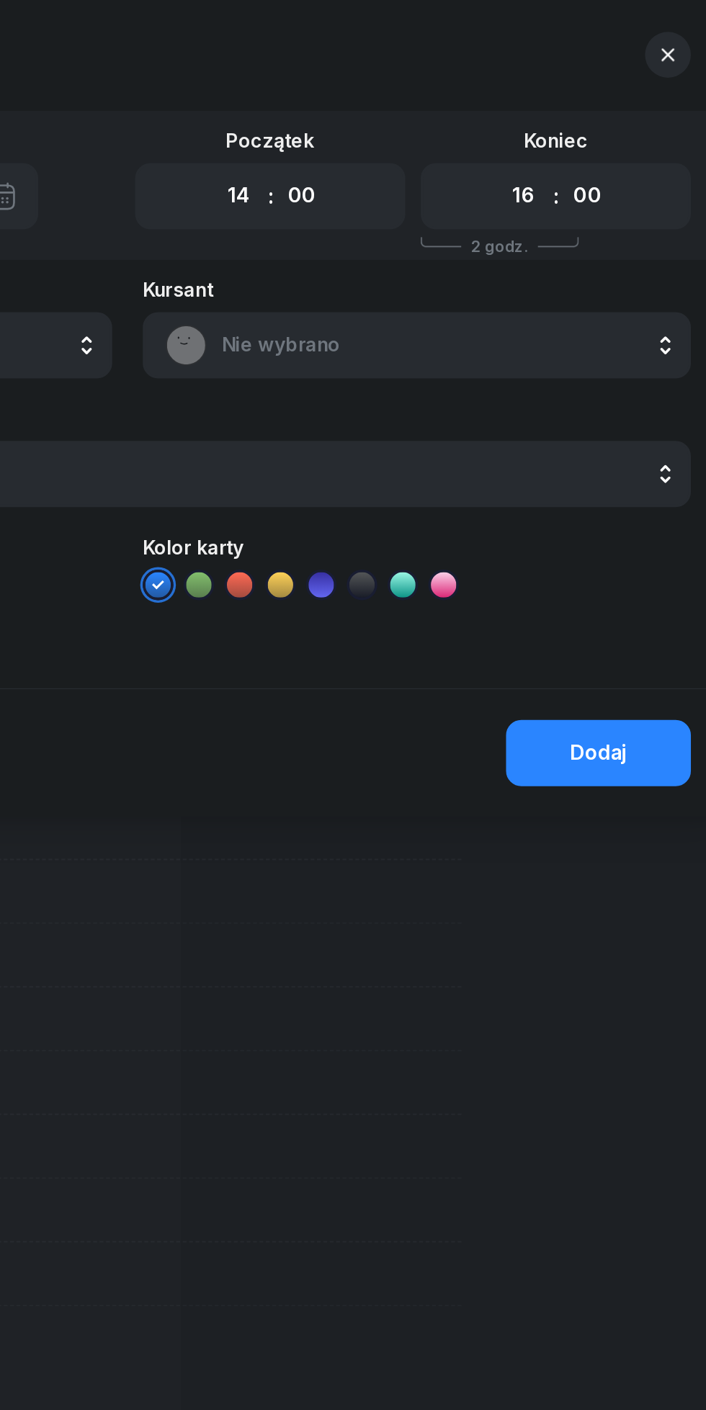
click at [586, 117] on select "00 01 02 03 04 05 06 07 08 09 10 11 12 13 14 15 16 17 18 19 20 21 22 23" at bounding box center [576, 123] width 27 height 30
select select "20"
click at [563, 108] on select "00 01 02 03 04 05 06 07 08 09 10 11 12 13 14 15 16 17 18 19 20 21 22 23" at bounding box center [576, 123] width 27 height 30
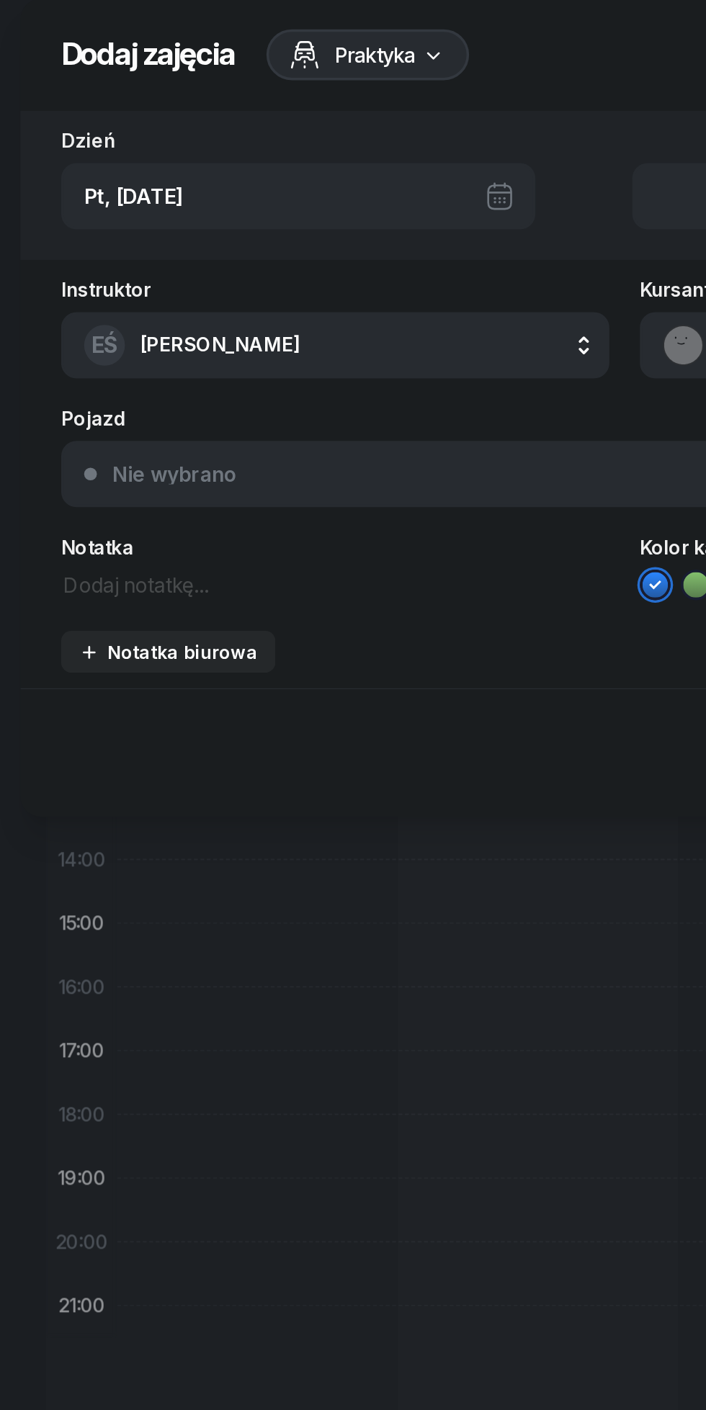
click at [117, 385] on div "Notatka biurowa" at bounding box center [95, 380] width 101 height 12
click at [91, 405] on textarea at bounding box center [353, 406] width 637 height 19
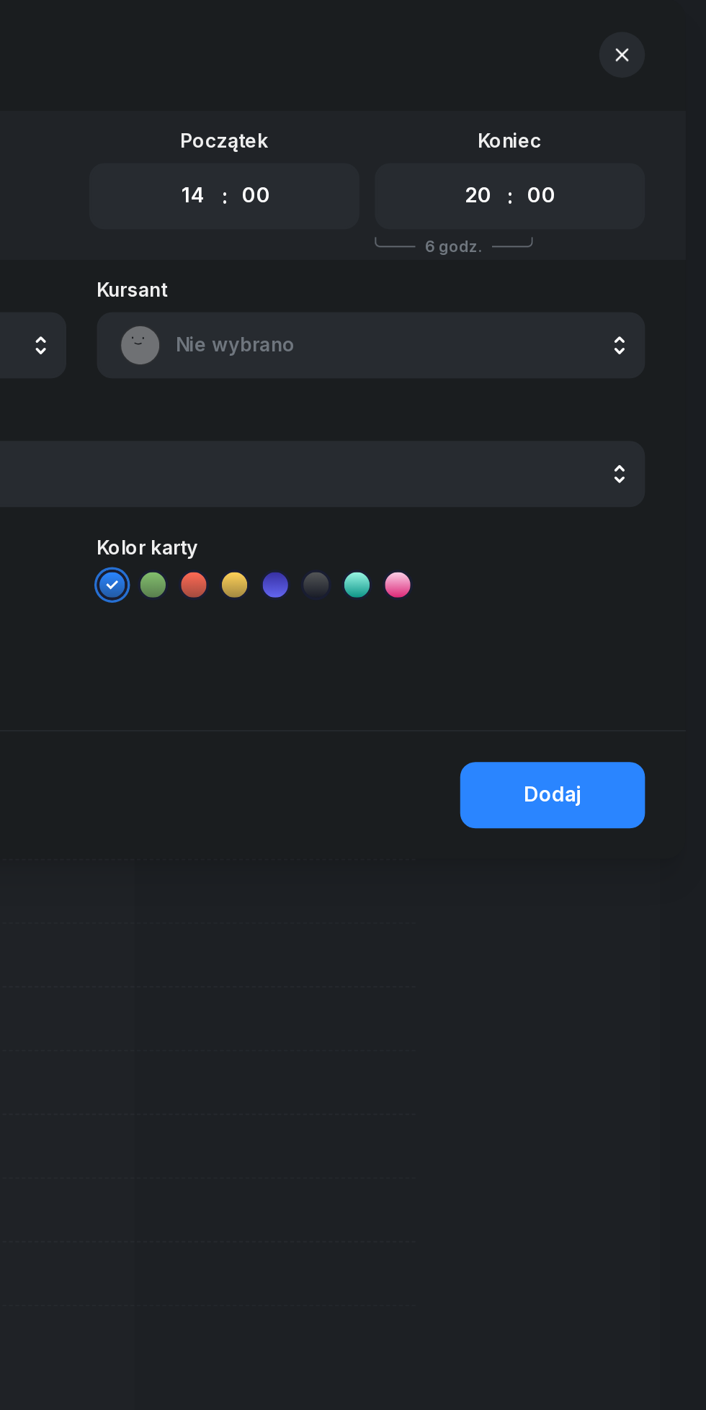
type textarea "Wolne"
click at [621, 462] on div "Dodaj" at bounding box center [619, 461] width 32 height 19
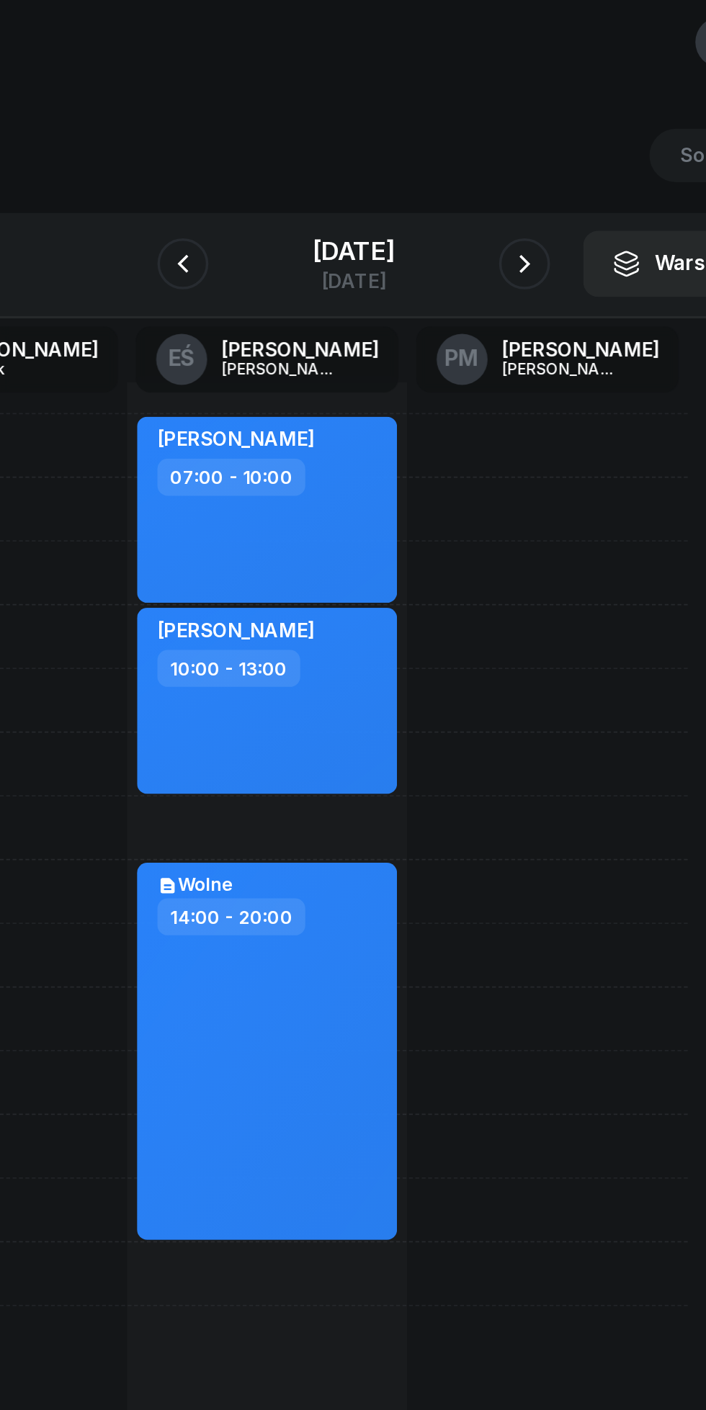
click at [458, 163] on icon "button" at bounding box center [449, 161] width 17 height 17
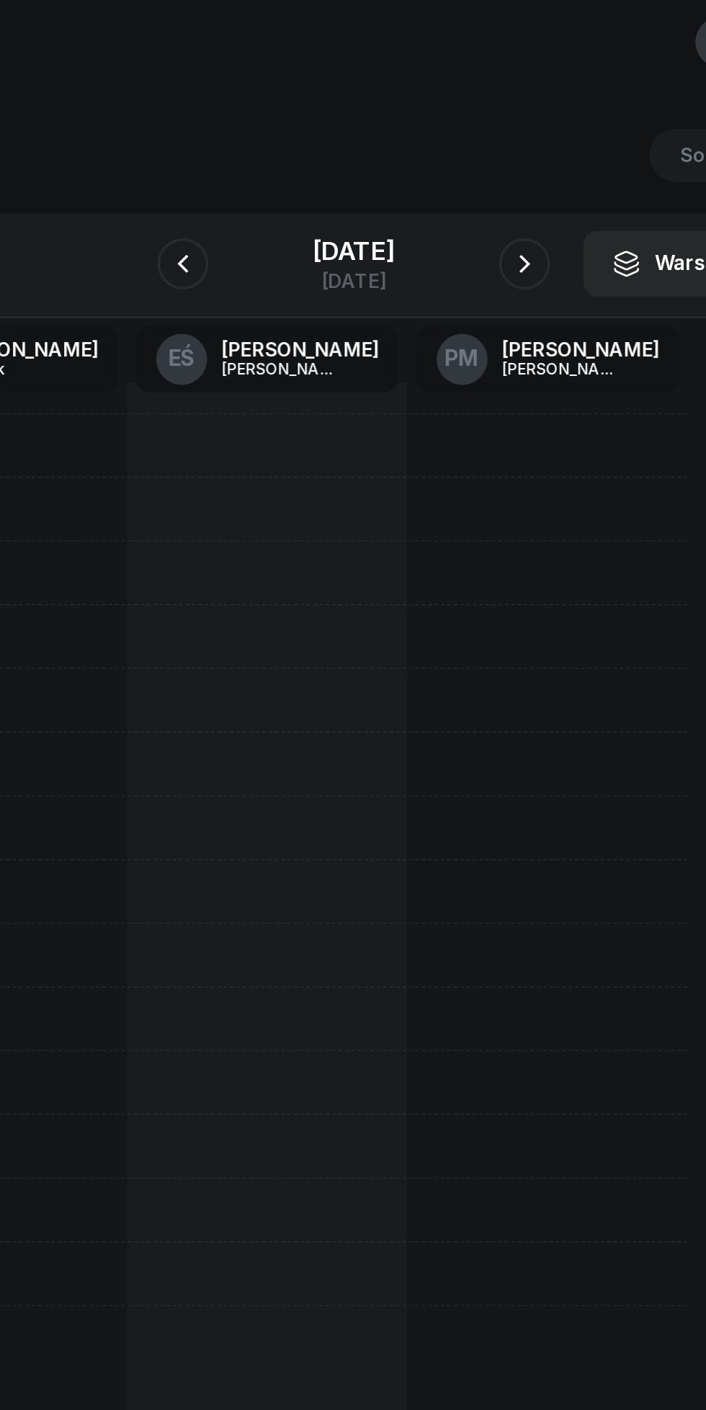
click at [299, 297] on div at bounding box center [304, 552] width 158 height 648
select select "08"
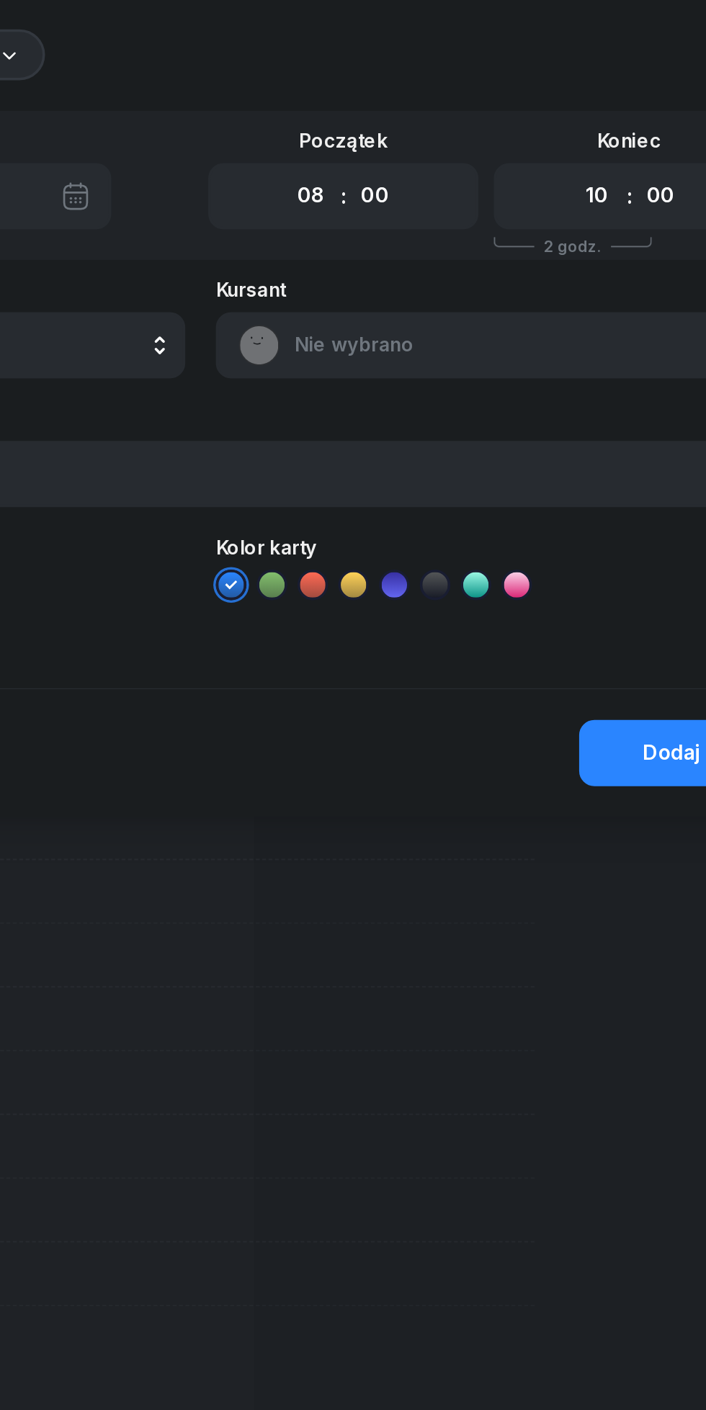
click at [580, 127] on select "00 01 02 03 04 05 06 07 08 09 10 11 12 13 14 15 16 17 18 19 20 21 22 23" at bounding box center [576, 123] width 27 height 30
select select "17"
click at [563, 108] on select "00 01 02 03 04 05 06 07 08 09 10 11 12 13 14 15 16 17 18 19 20 21 22 23" at bounding box center [576, 123] width 27 height 30
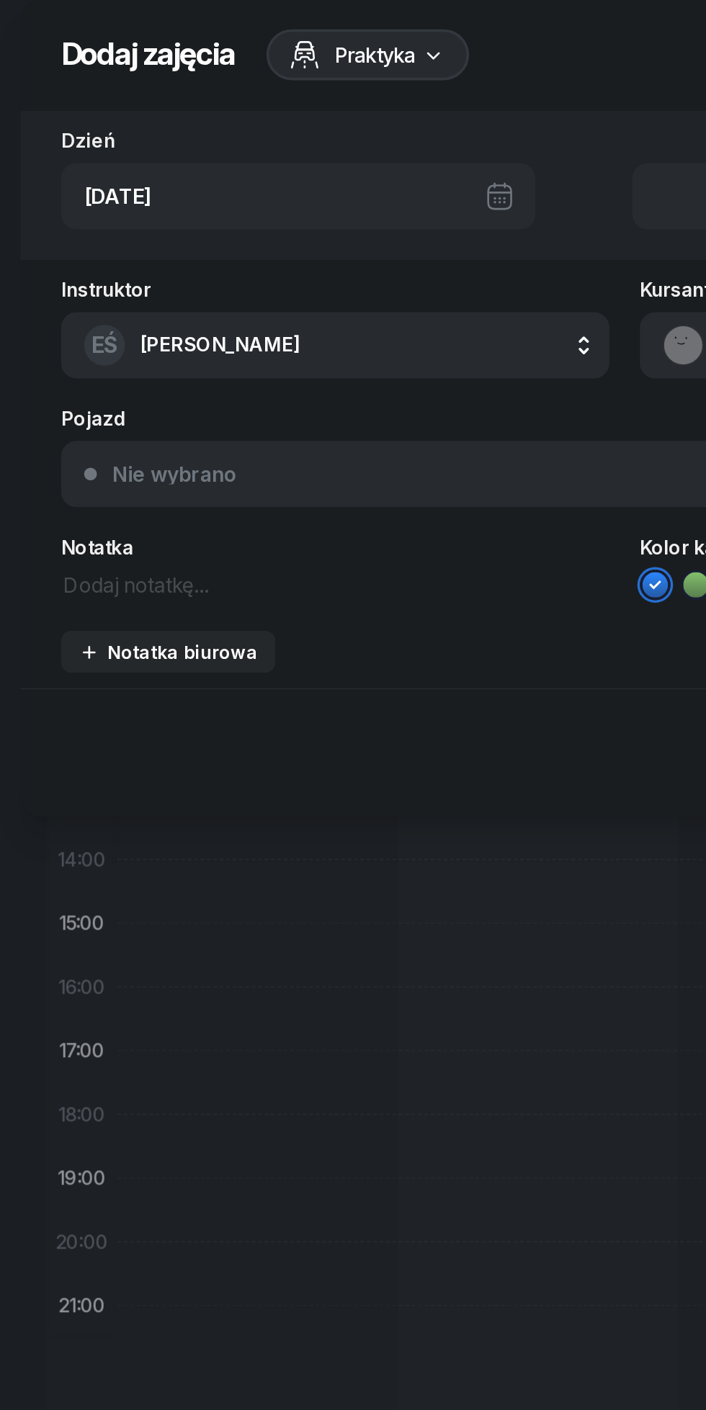
click at [110, 383] on div "Notatka biurowa" at bounding box center [95, 380] width 101 height 12
click at [82, 414] on textarea at bounding box center [353, 406] width 637 height 19
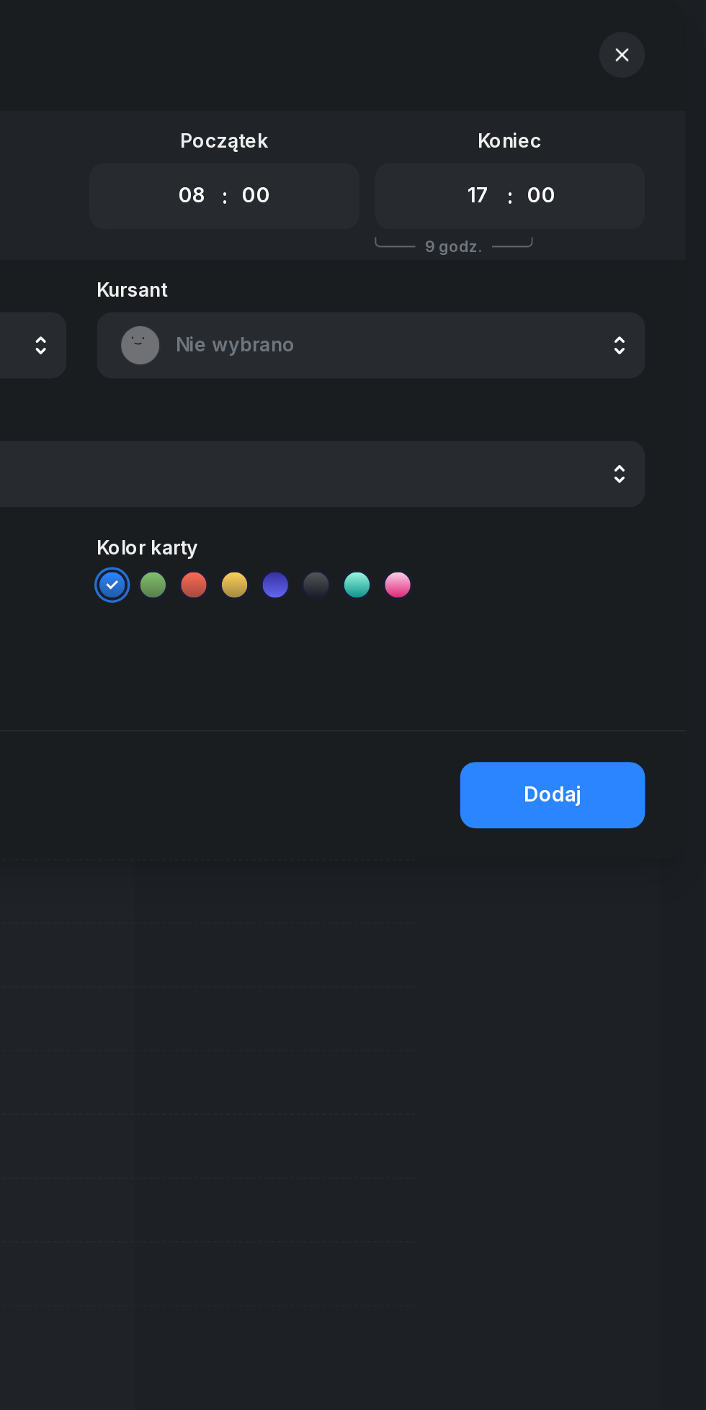
type textarea "Wolne"
click at [624, 475] on button "Dodaj" at bounding box center [619, 461] width 104 height 37
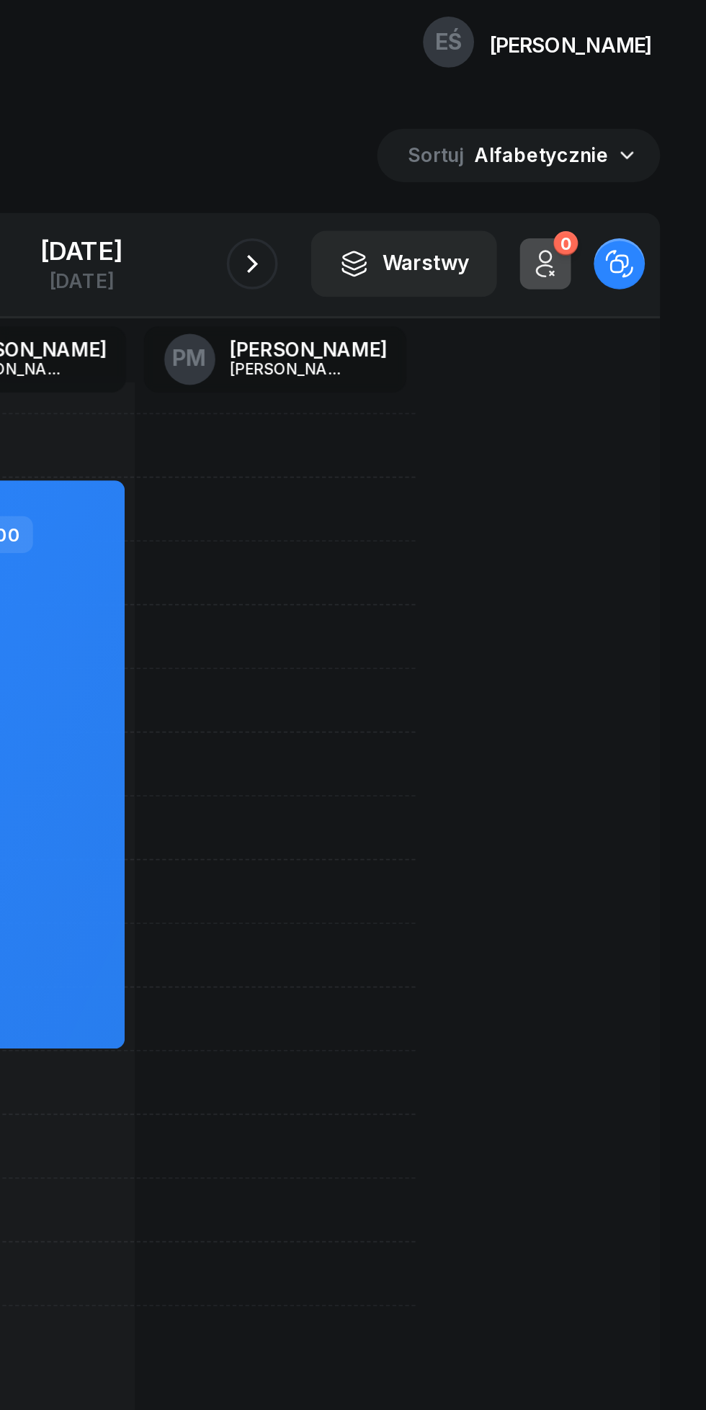
click at [452, 163] on icon "button" at bounding box center [449, 161] width 6 height 10
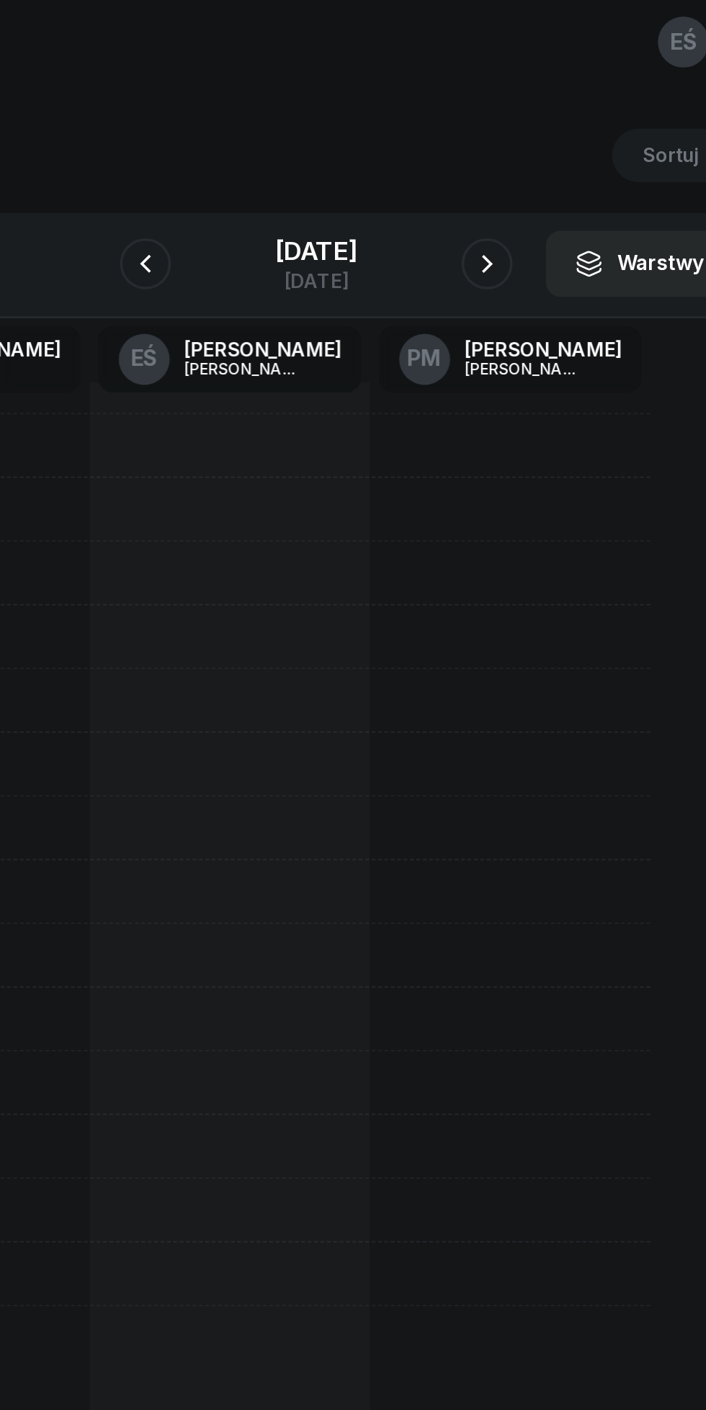
click at [266, 291] on div at bounding box center [304, 552] width 158 height 648
select select "08"
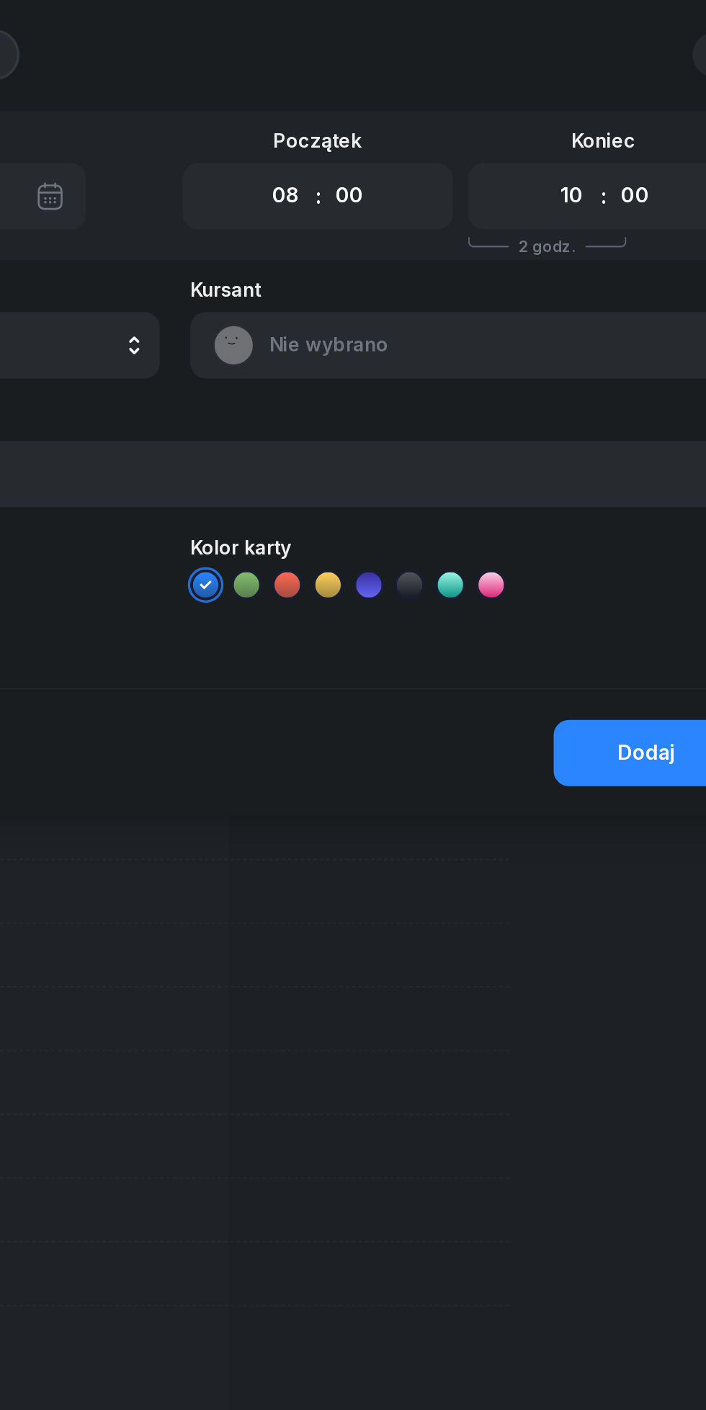
click at [583, 113] on select "00 01 02 03 04 05 06 07 08 09 10 11 12 13 14 15 16 17 18 19 20 21 22 23" at bounding box center [576, 123] width 27 height 30
click at [563, 108] on select "00 01 02 03 04 05 06 07 08 09 10 11 12 13 14 15 16 17 18 19 20 21 22 23" at bounding box center [576, 123] width 27 height 30
click at [585, 127] on select "00 01 02 03 04 05 06 07 08 09 10 11 12 13 14 15 16 17 18 19 20 21 22 23" at bounding box center [576, 123] width 27 height 30
select select "16"
click at [563, 108] on select "00 01 02 03 04 05 06 07 08 09 10 11 12 13 14 15 16 17 18 19 20 21 22 23" at bounding box center [576, 123] width 27 height 30
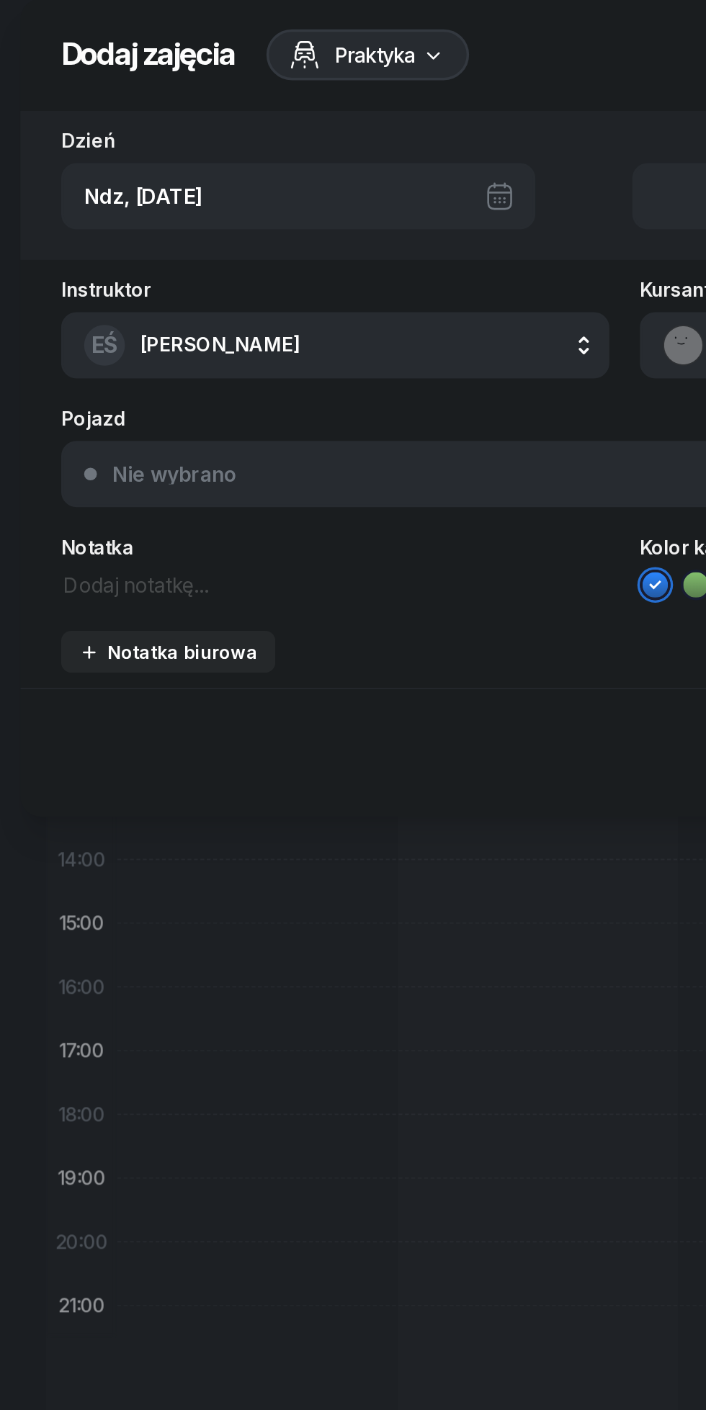
click at [131, 349] on textarea at bounding box center [190, 342] width 310 height 19
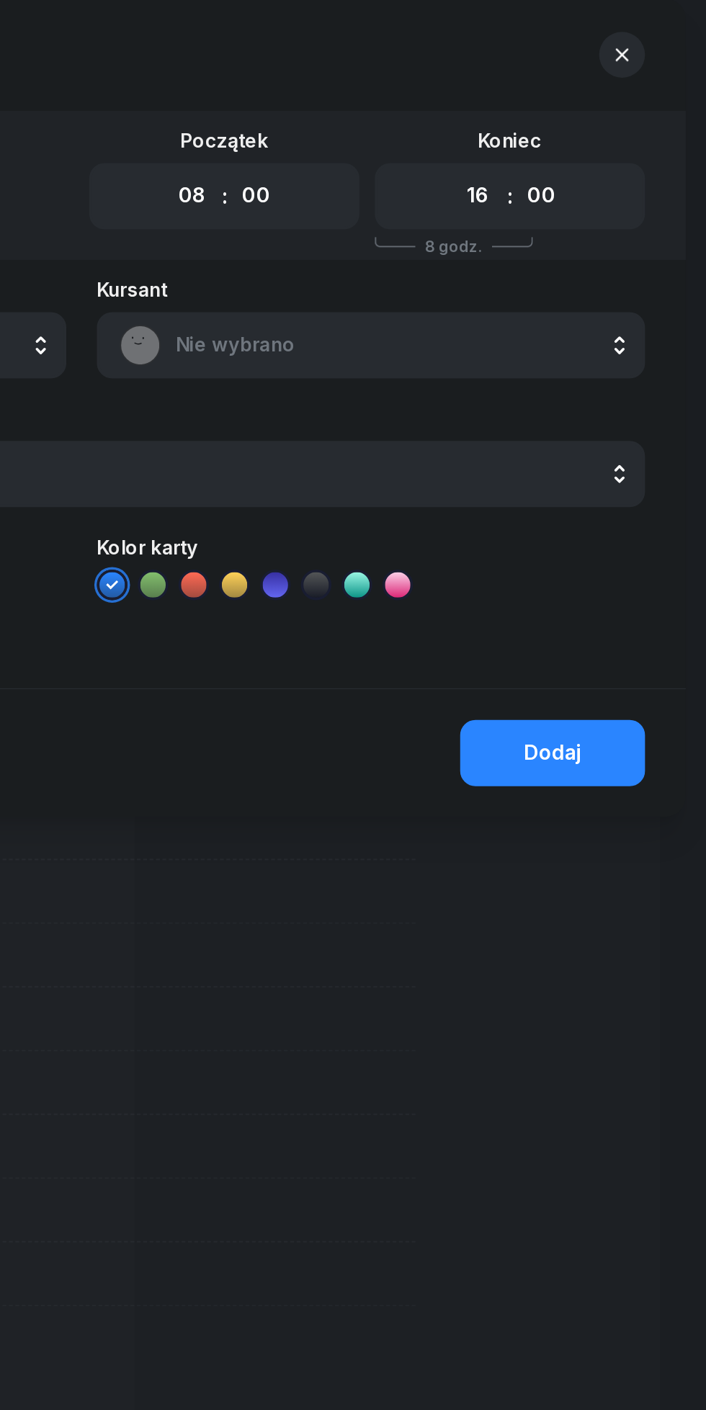
type textarea "Wolne"
click at [630, 442] on div "Dodaj" at bounding box center [619, 437] width 32 height 19
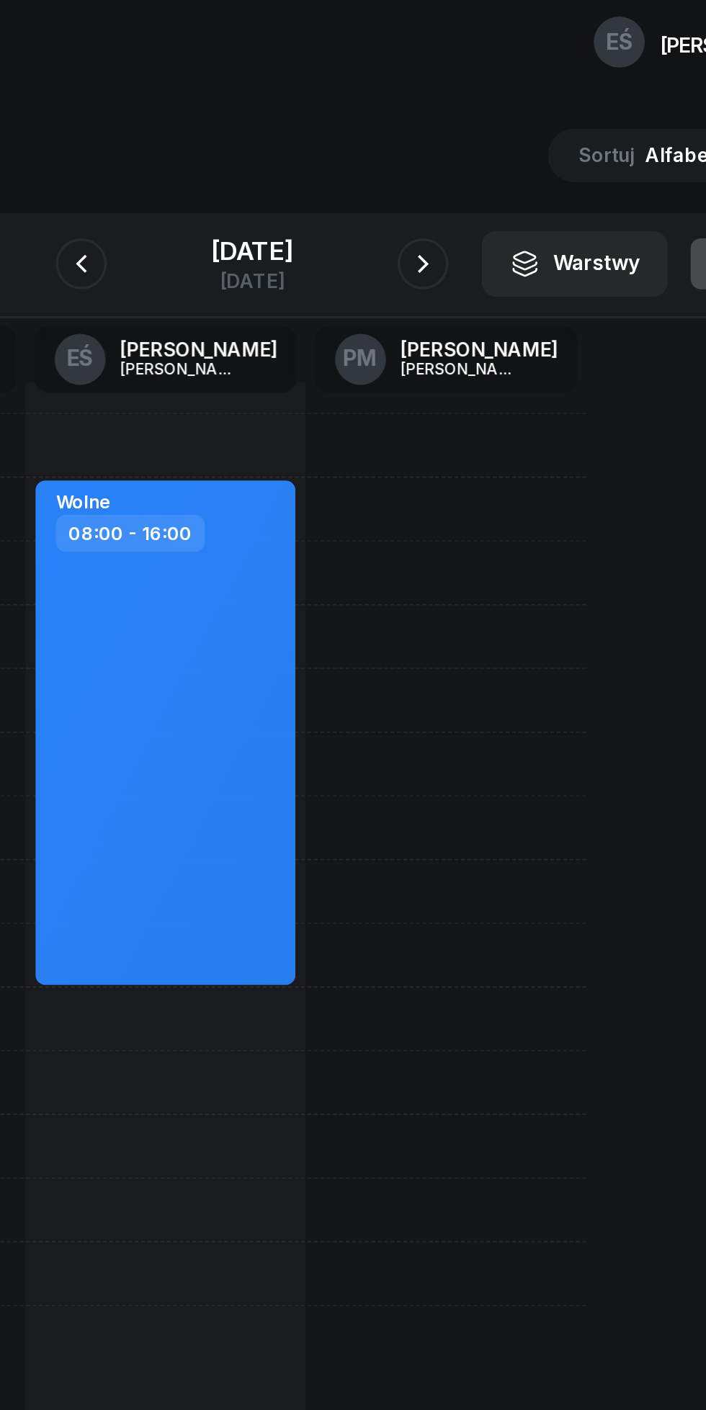
click at [367, 148] on div "[DATE]" at bounding box center [353, 154] width 46 height 14
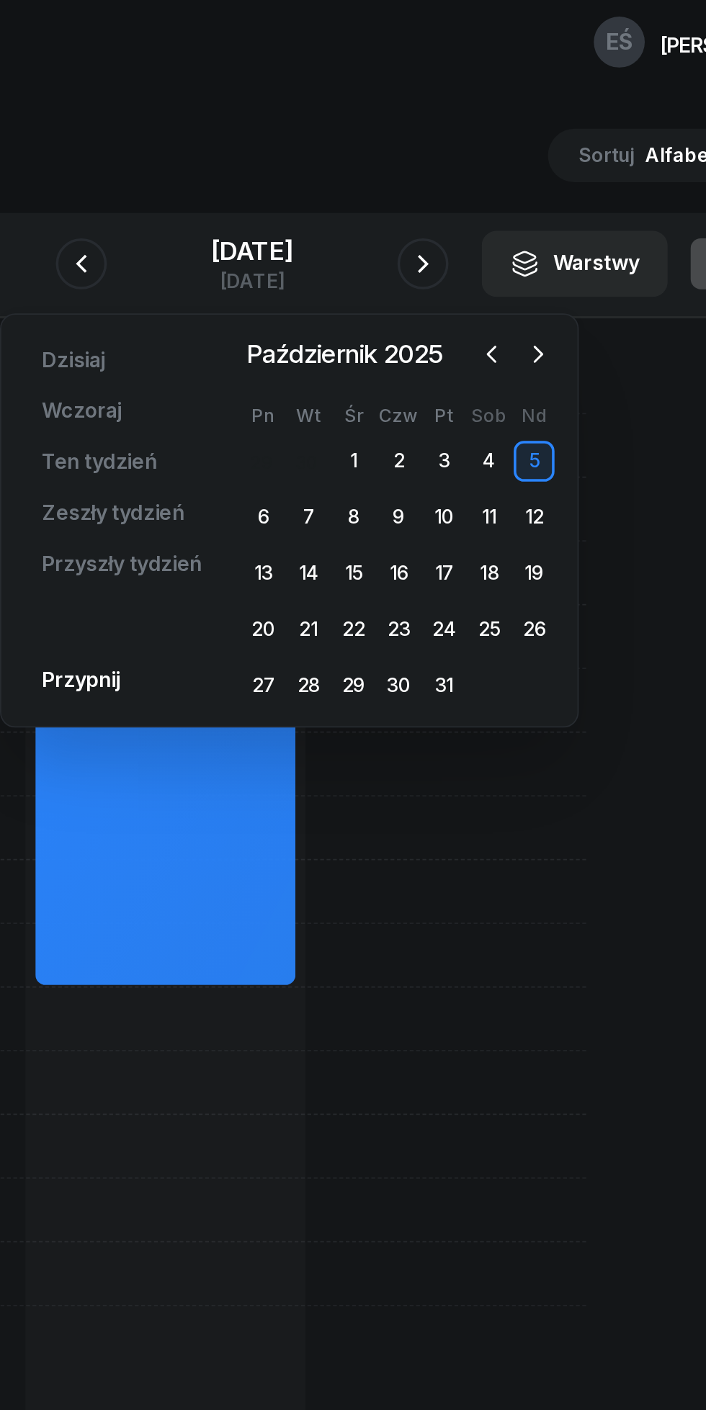
click at [414, 338] on div "15" at bounding box center [410, 336] width 23 height 23
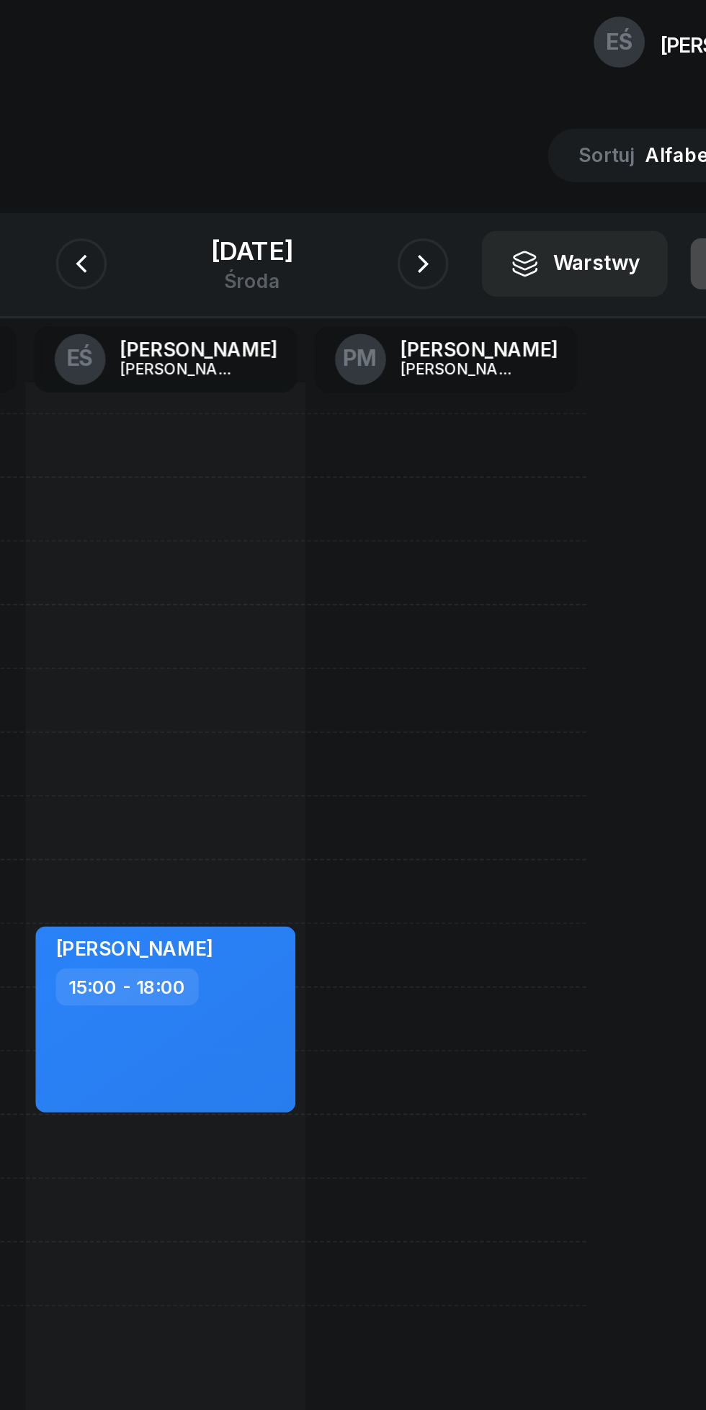
click at [289, 338] on div "[PERSON_NAME] 15:00 - 18:00" at bounding box center [304, 552] width 158 height 648
select select "09"
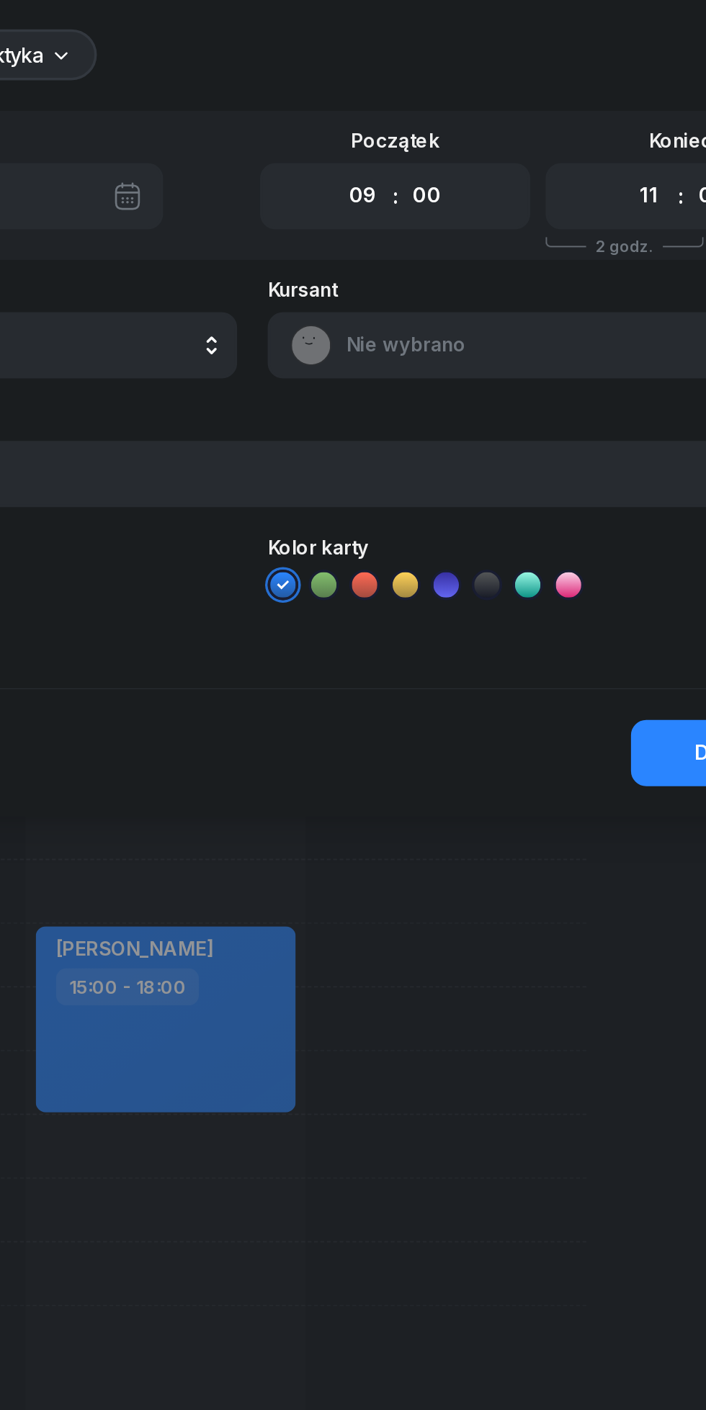
click at [563, 126] on select "00 01 02 03 04 05 06 07 08 09 10 11 12 13 14 15 16 17 18 19 20 21 22 23" at bounding box center [576, 123] width 27 height 30
click at [563, 108] on select "00 01 02 03 04 05 06 07 08 09 10 11 12 13 14 15 16 17 18 19 20 21 22 23" at bounding box center [576, 123] width 27 height 30
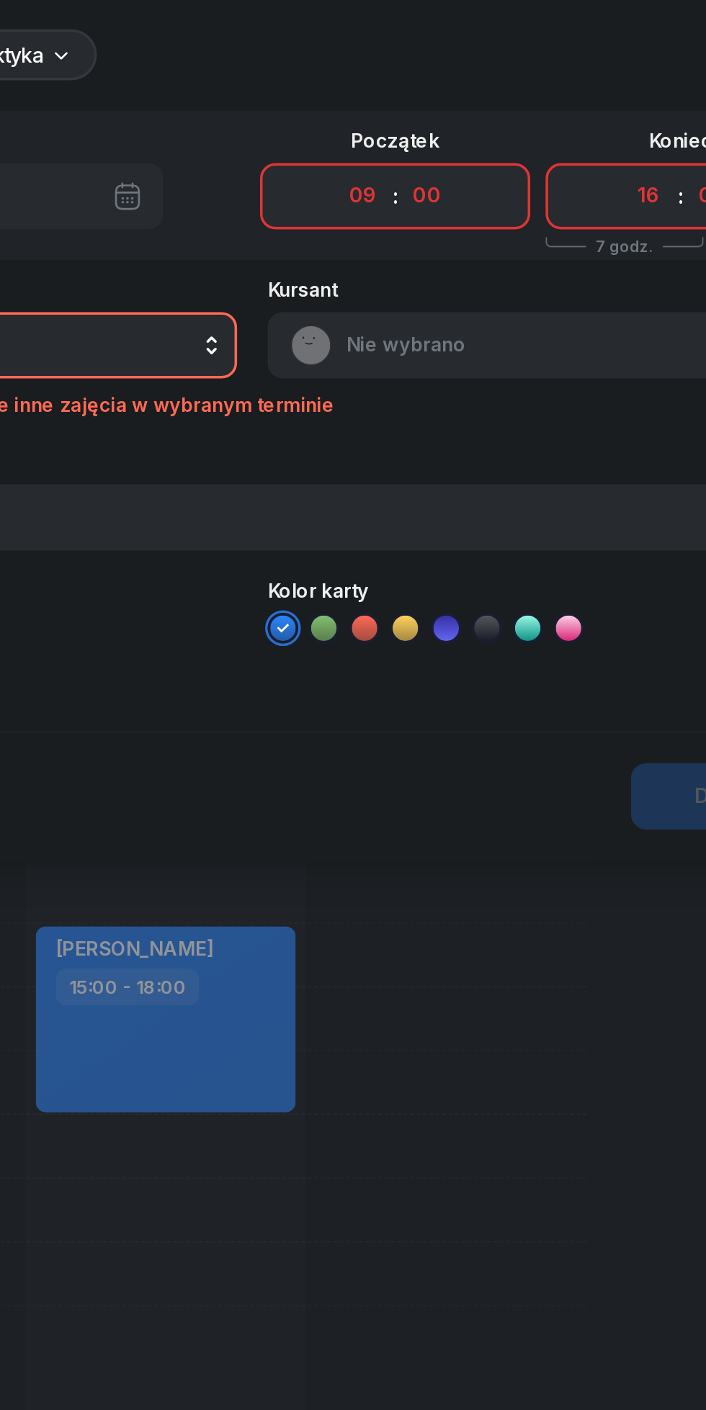
click at [569, 131] on select "00 01 02 03 04 05 06 07 08 09 10 11 12 13 14 15 16 17 18 19 20 21 22 23" at bounding box center [576, 123] width 27 height 30
select select "14"
click at [563, 108] on select "00 01 02 03 04 05 06 07 08 09 10 11 12 13 14 15 16 17 18 19 20 21 22 23" at bounding box center [576, 123] width 27 height 30
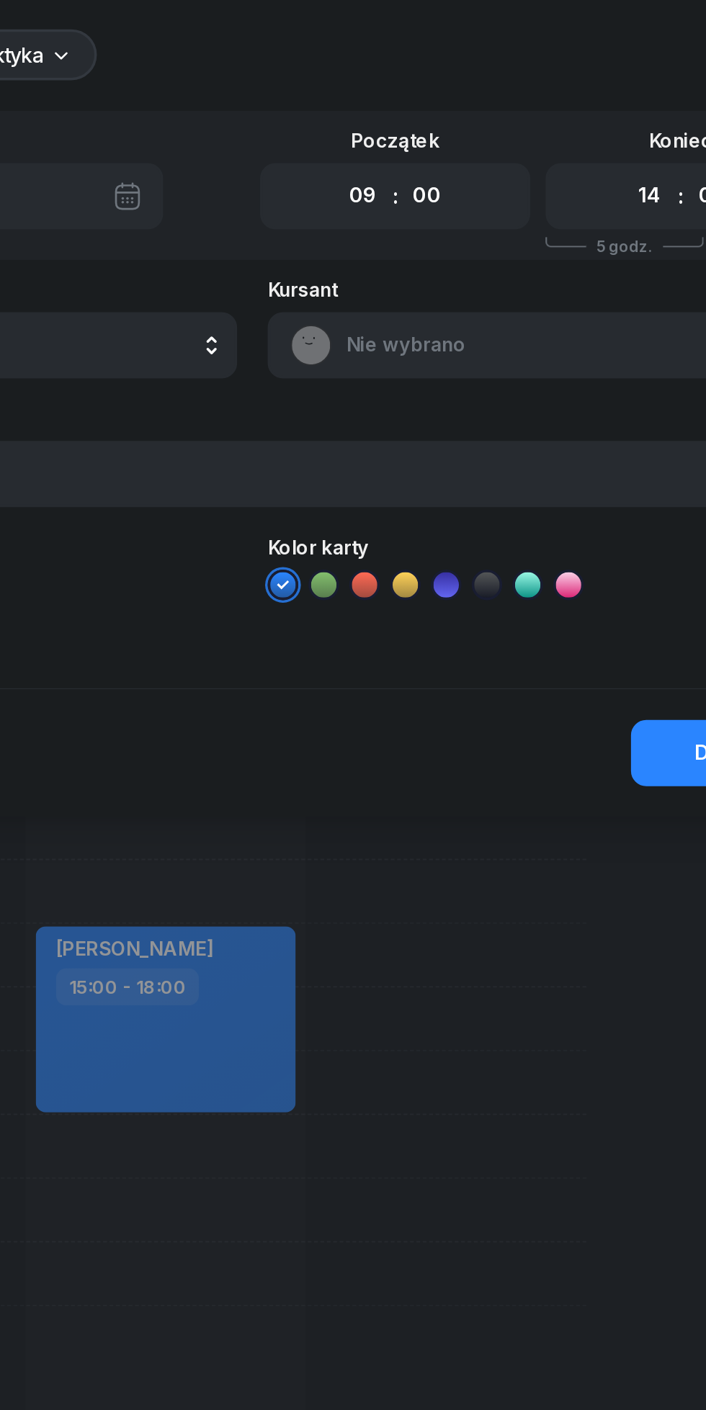
click at [327, 467] on div "Dodaj" at bounding box center [353, 437] width 683 height 73
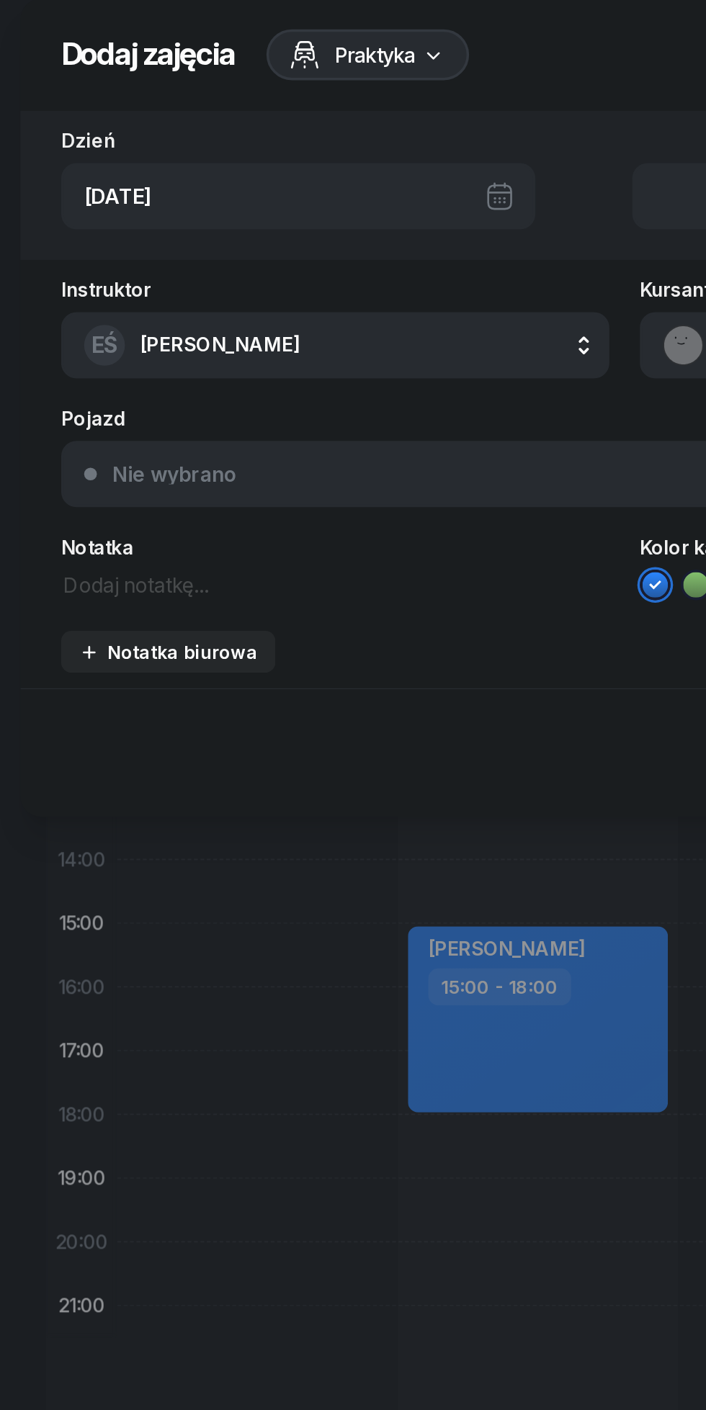
click at [106, 376] on div "Notatka biurowa" at bounding box center [95, 380] width 101 height 12
click at [88, 400] on textarea at bounding box center [353, 406] width 637 height 19
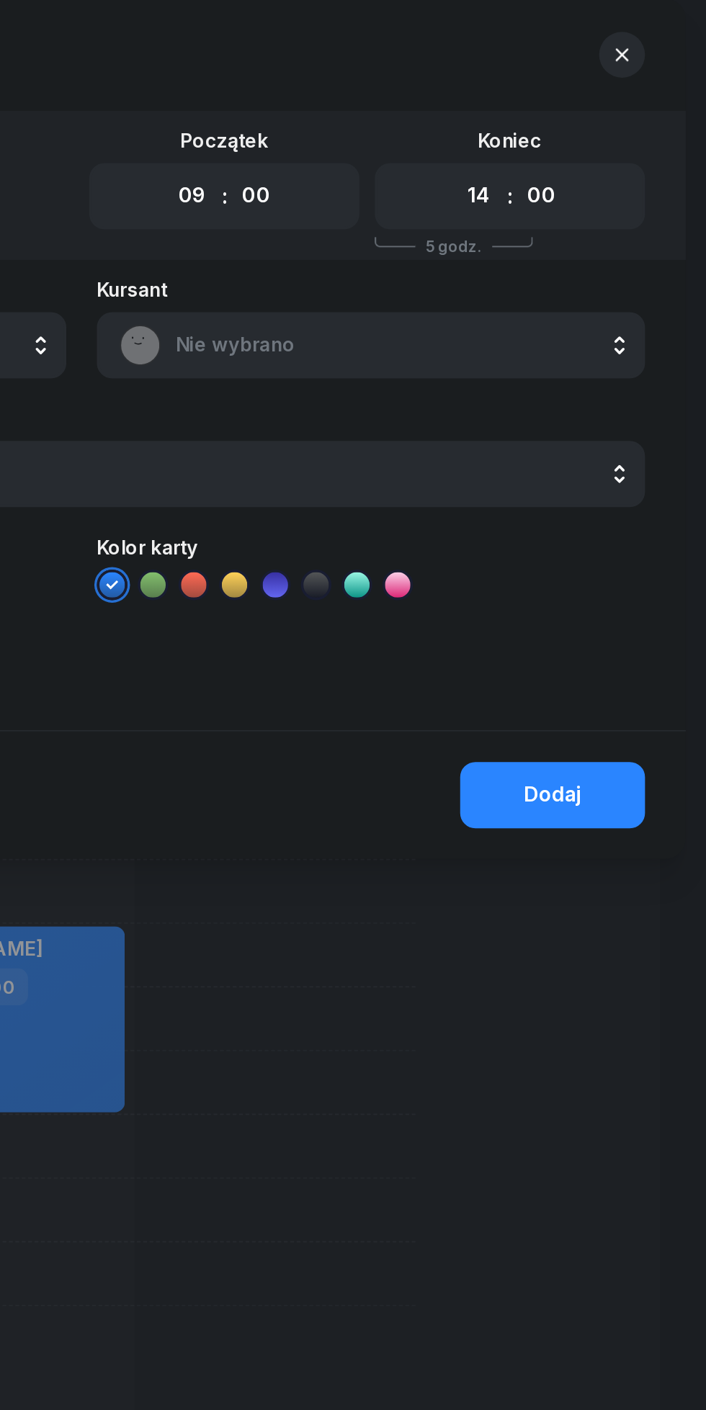
type textarea "Wolne"
click at [620, 460] on div "Dodaj" at bounding box center [619, 461] width 32 height 19
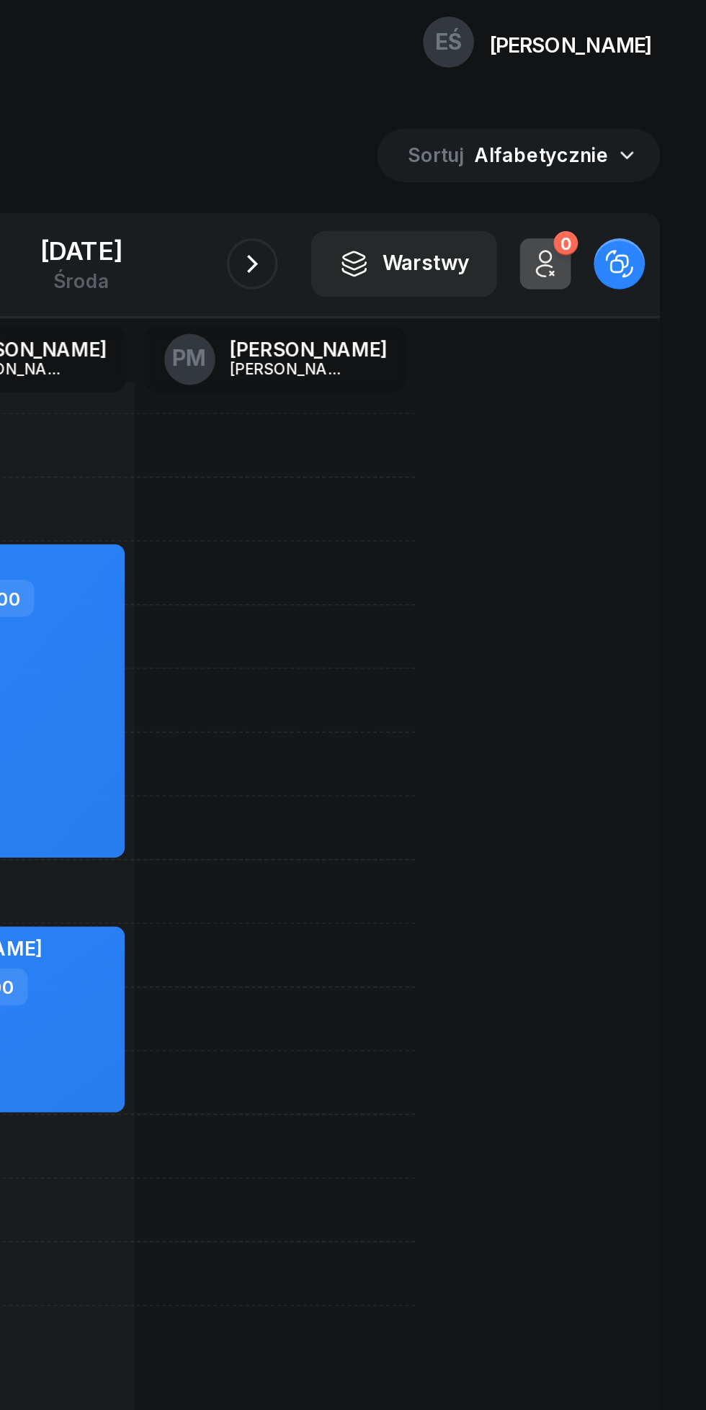
click at [458, 161] on icon "button" at bounding box center [449, 161] width 17 height 17
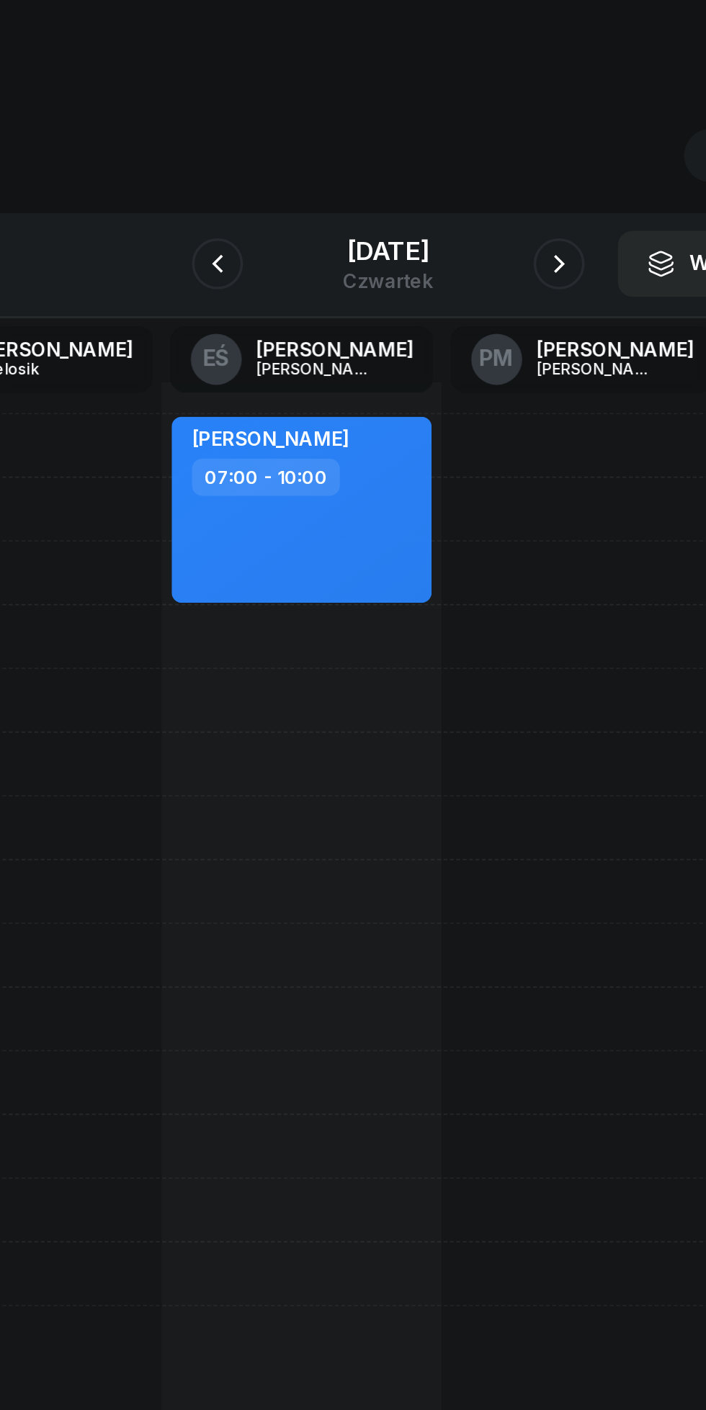
click at [294, 413] on div "[PERSON_NAME] 07:00 - 10:00" at bounding box center [304, 552] width 158 height 648
select select "11"
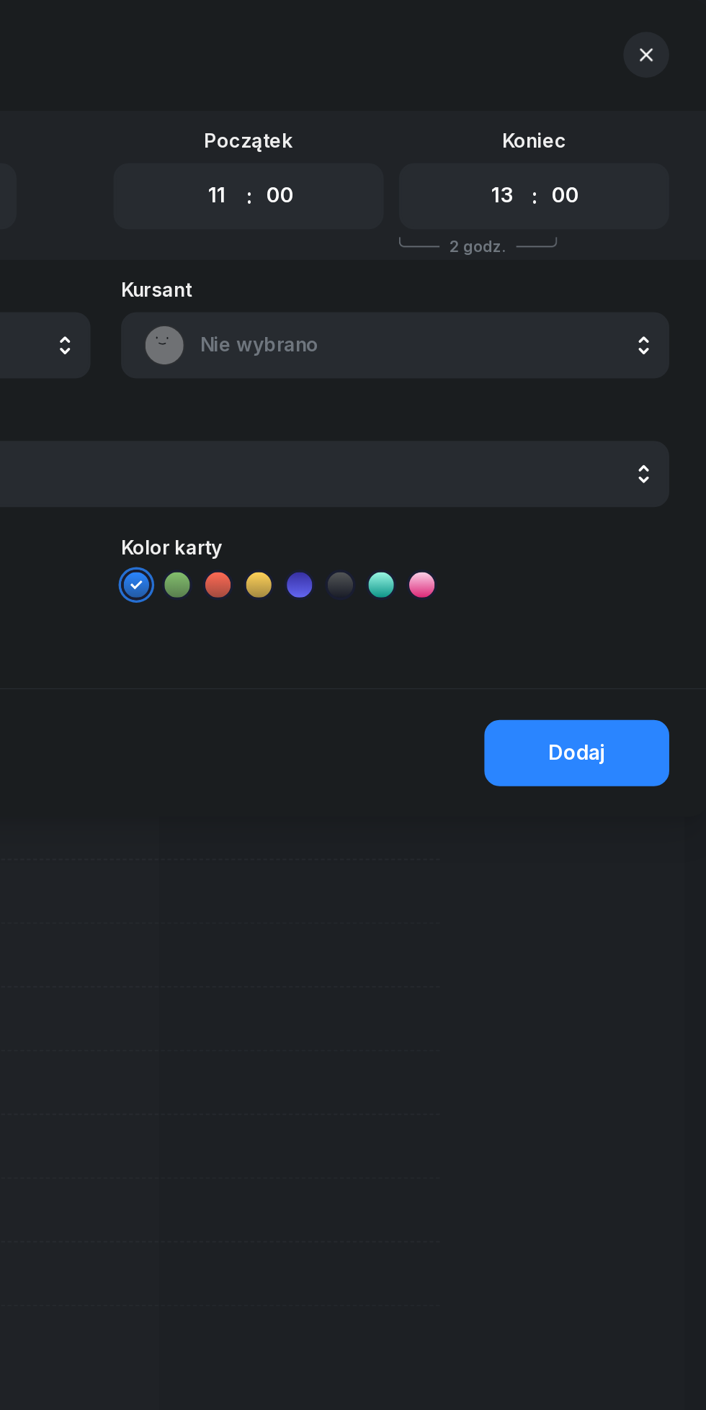
click at [575, 130] on select "00 01 02 03 04 05 06 07 08 09 10 11 12 13 14 15 16 17 18 19 20 21 22 23" at bounding box center [576, 123] width 27 height 30
select select "18"
click at [563, 108] on select "00 01 02 03 04 05 06 07 08 09 10 11 12 13 14 15 16 17 18 19 20 21 22 23" at bounding box center [576, 123] width 27 height 30
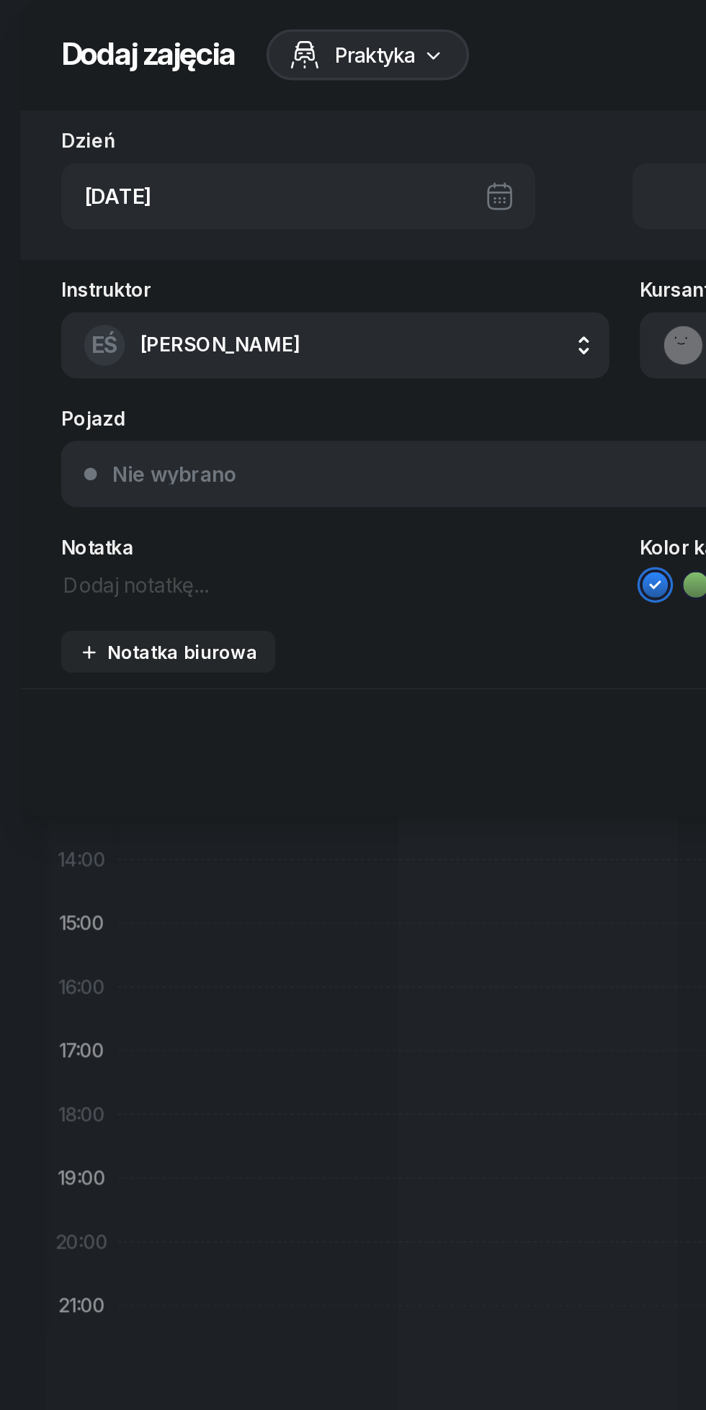
click at [117, 390] on button "Notatka biurowa" at bounding box center [95, 381] width 121 height 24
click at [115, 375] on div "Notatka biurowa Widoczna wyłącznie dla pracowników biurowych" at bounding box center [88, 380] width 107 height 12
click at [78, 412] on textarea at bounding box center [353, 406] width 637 height 19
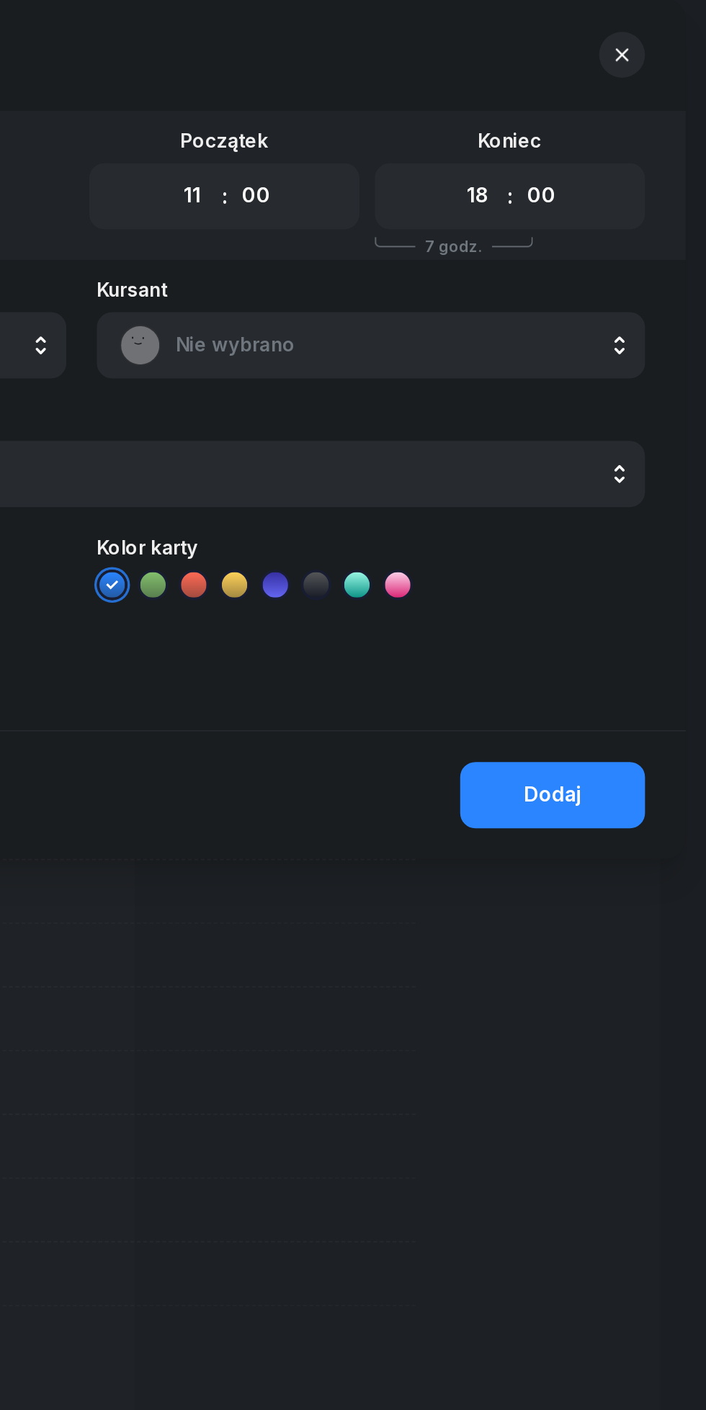
type textarea "Wolne"
click at [610, 475] on button "Dodaj" at bounding box center [619, 461] width 104 height 37
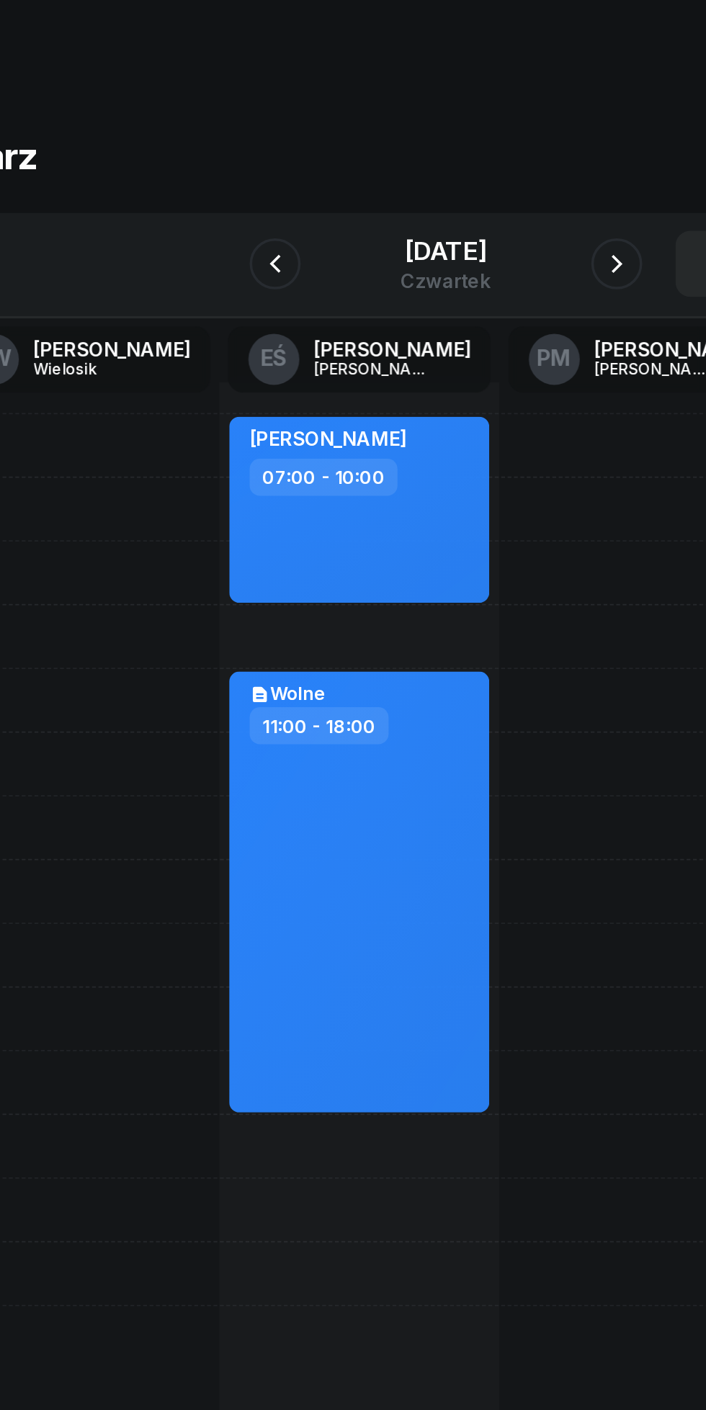
click at [458, 161] on icon "button" at bounding box center [449, 161] width 17 height 17
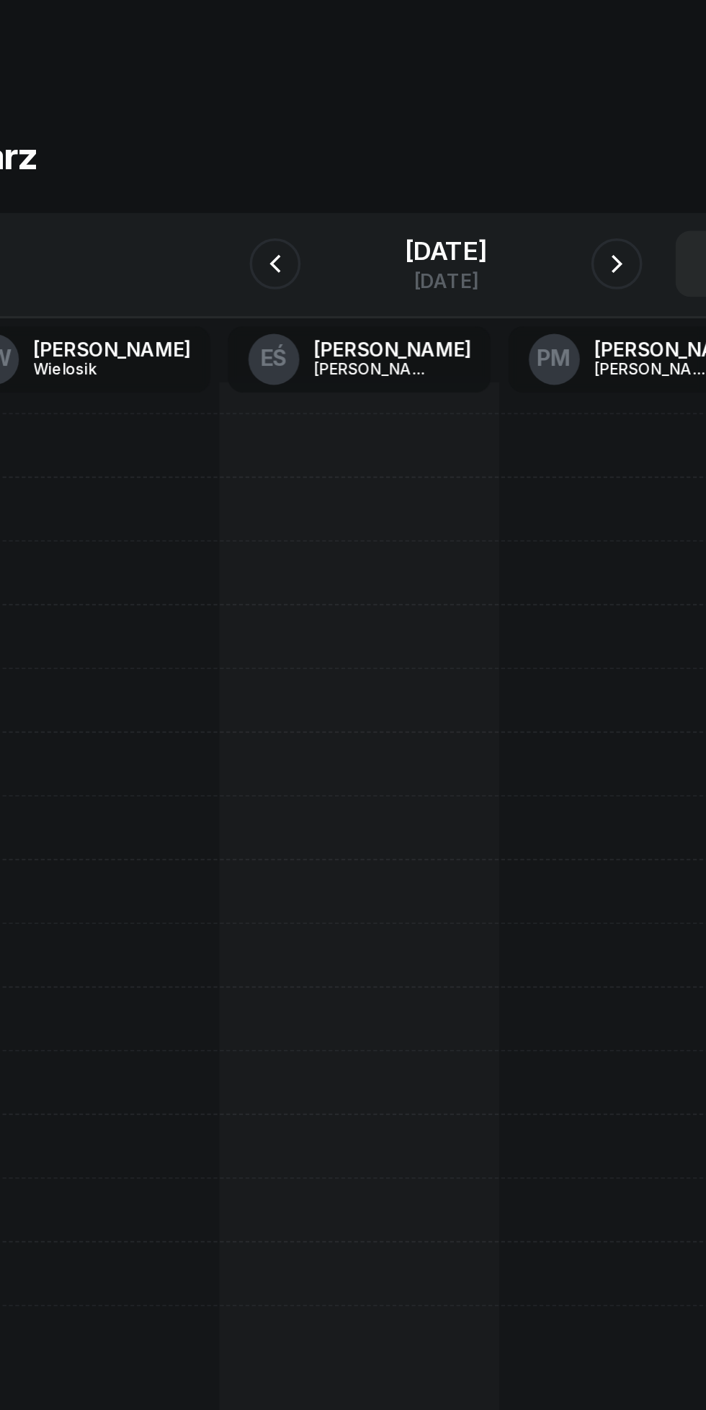
click at [277, 318] on div at bounding box center [304, 552] width 158 height 648
select select "08"
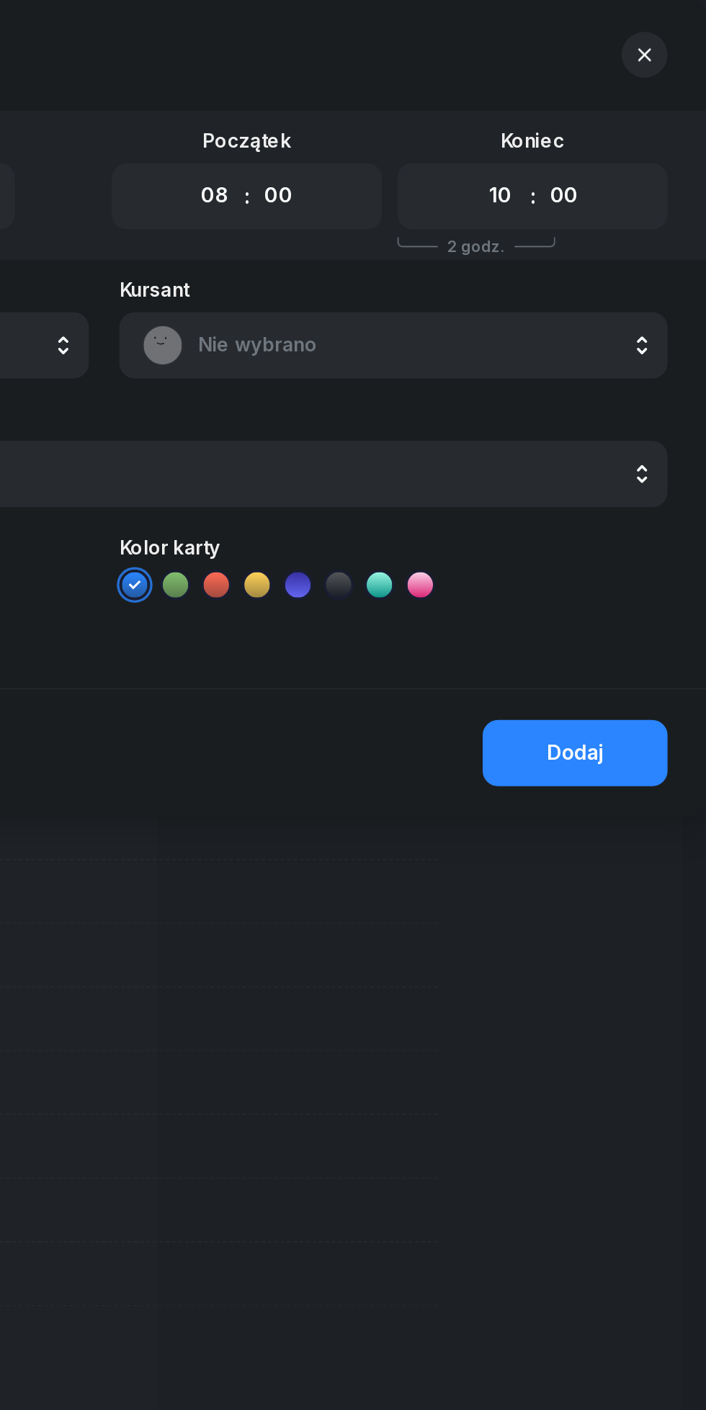
click at [578, 130] on select "00 01 02 03 04 05 06 07 08 09 10 11 12 13 14 15 16 17 18 19 20 21 22 23" at bounding box center [576, 123] width 27 height 30
select select "15"
click at [563, 108] on select "00 01 02 03 04 05 06 07 08 09 10 11 12 13 14 15 16 17 18 19 20 21 22 23" at bounding box center [576, 123] width 27 height 30
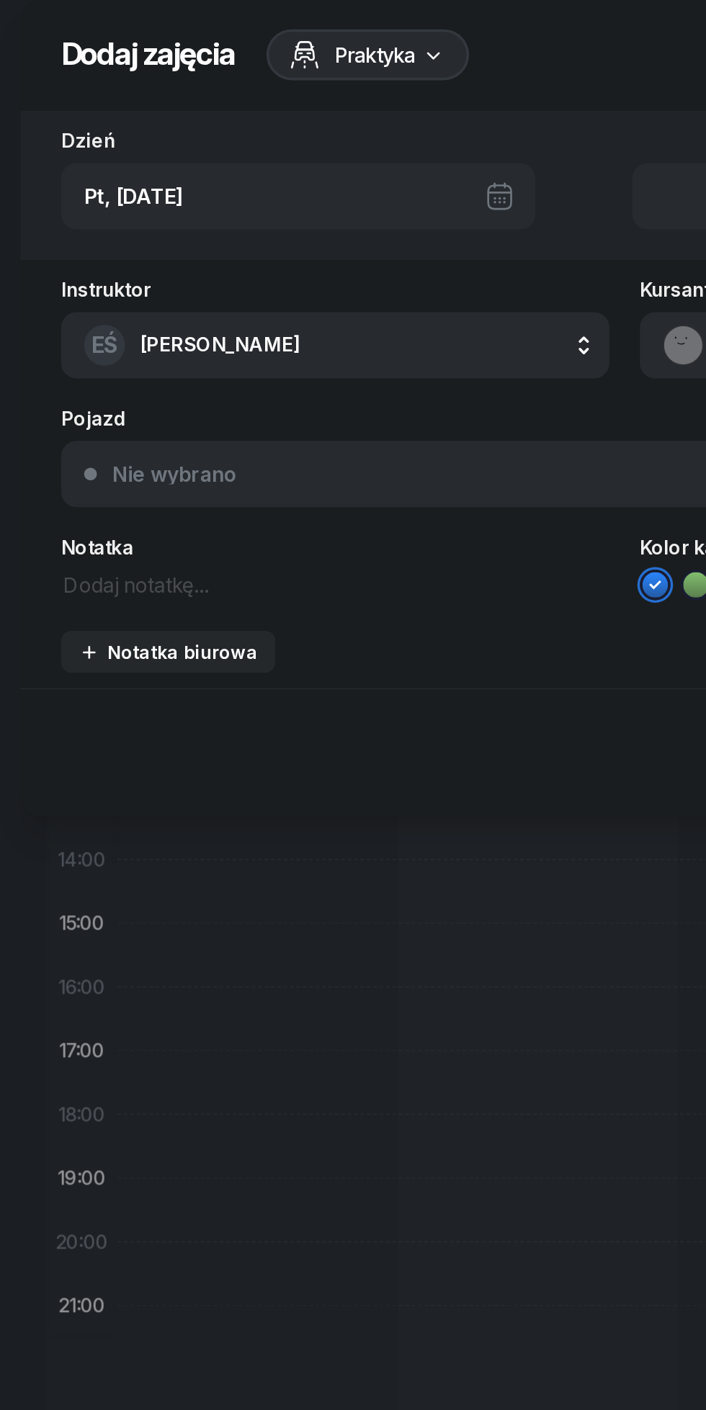
click at [91, 385] on div "Notatka biurowa" at bounding box center [95, 380] width 101 height 12
click at [69, 415] on textarea at bounding box center [353, 406] width 637 height 19
type textarea "Eolne"
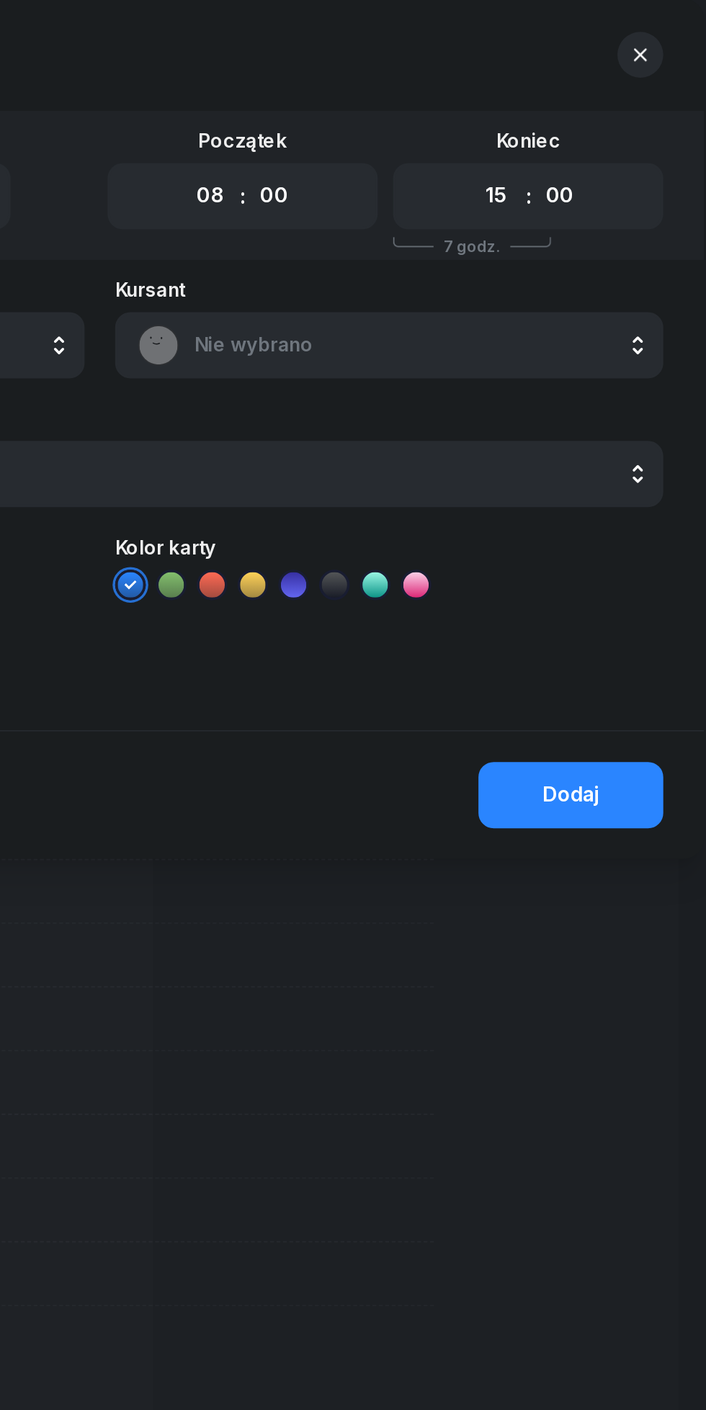
type textarea "Wolne"
click at [629, 464] on div "Dodaj" at bounding box center [619, 461] width 32 height 19
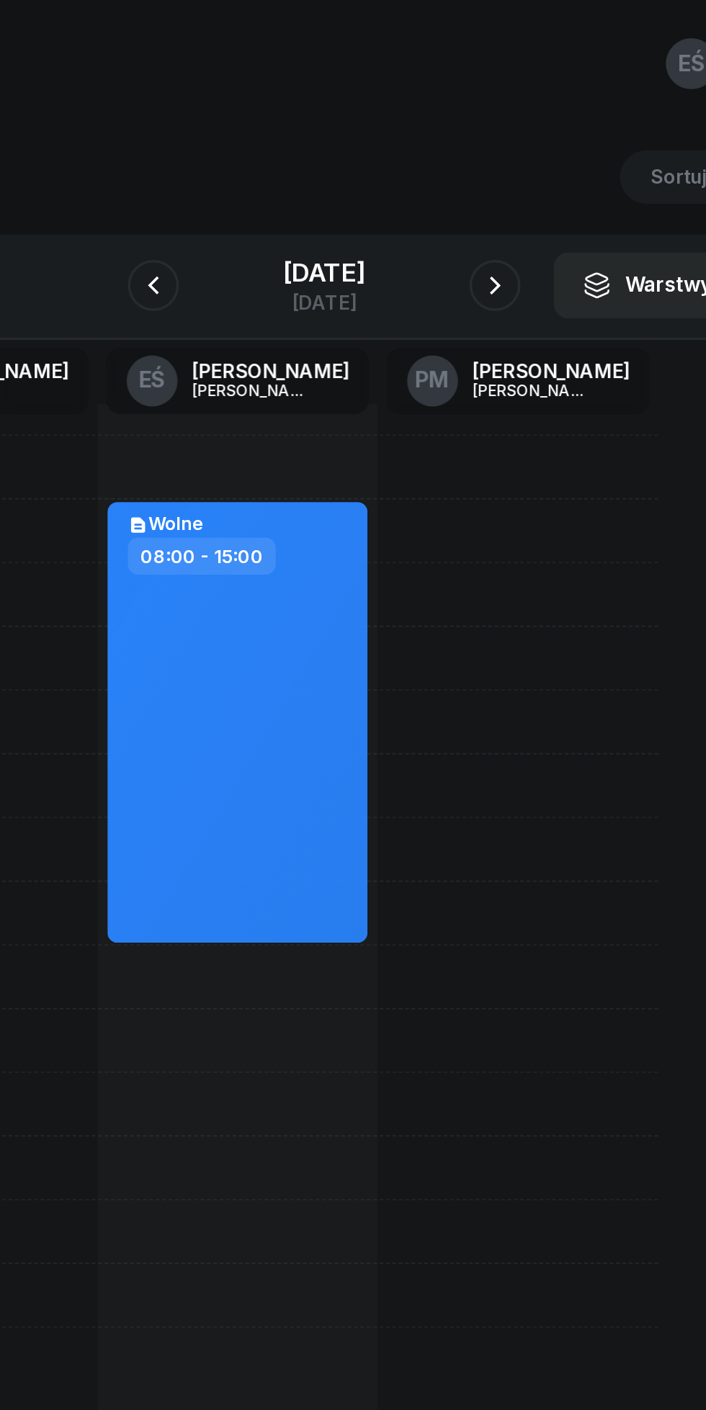
click at [458, 161] on icon "button" at bounding box center [449, 161] width 17 height 17
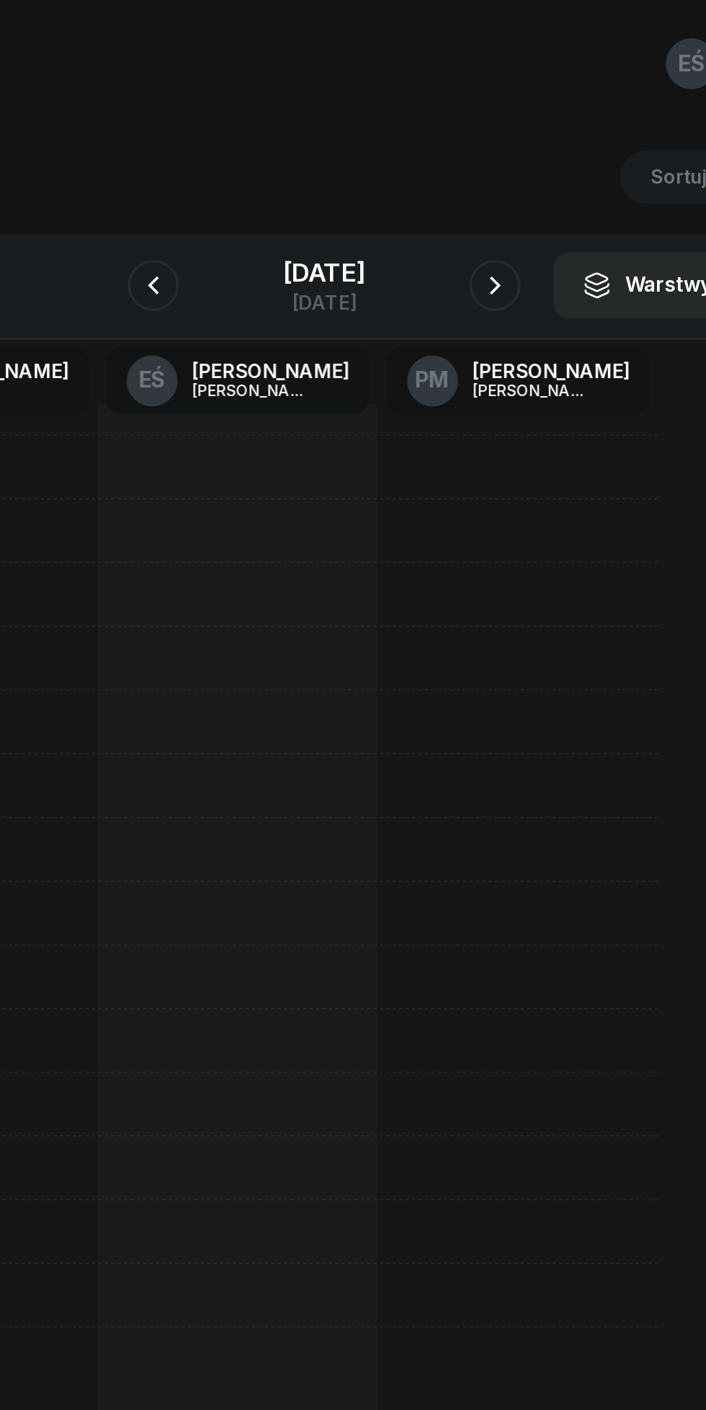
click at [293, 300] on div at bounding box center [304, 552] width 158 height 648
select select "08"
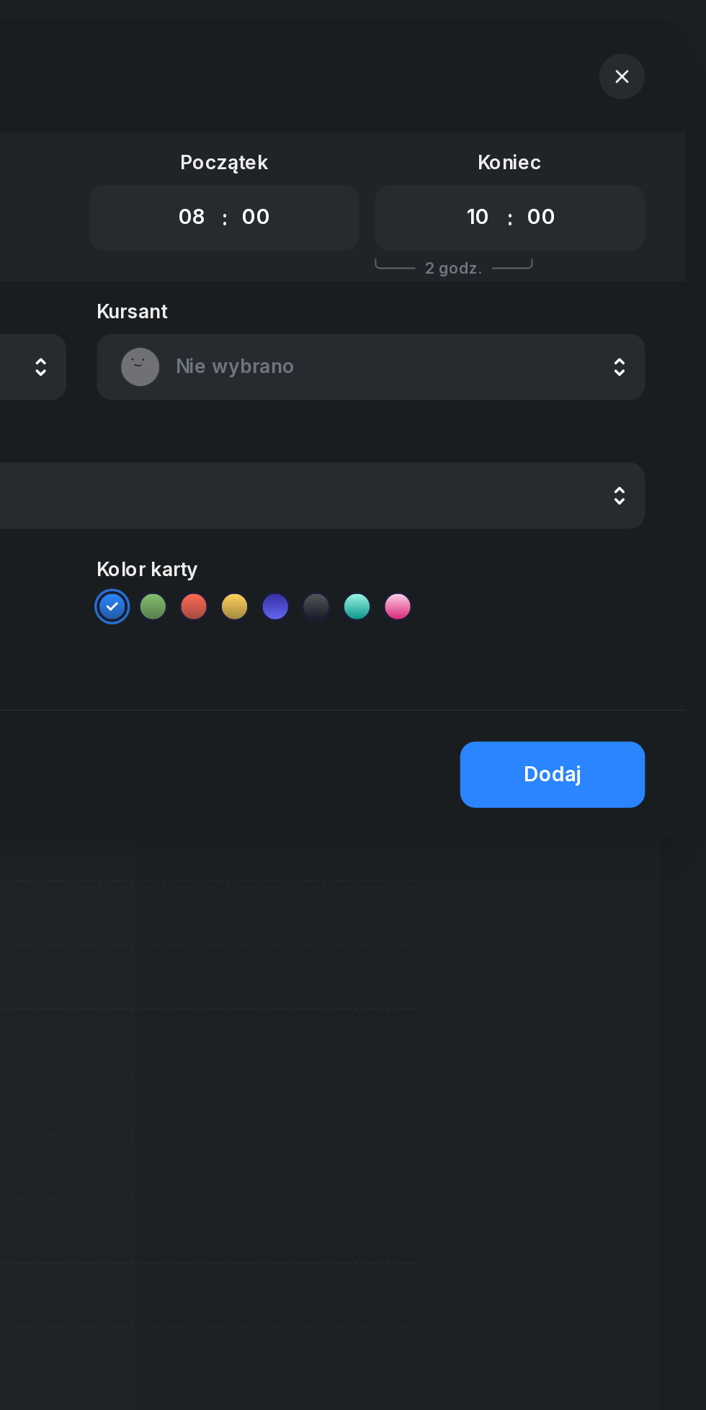
click at [588, 125] on select "00 01 02 03 04 05 06 07 08 09 10 11 12 13 14 15 16 17 18 19 20 21 22 23" at bounding box center [576, 123] width 27 height 30
select select "14"
click at [563, 108] on select "00 01 02 03 04 05 06 07 08 09 10 11 12 13 14 15 16 17 18 19 20 21 22 23" at bounding box center [576, 123] width 27 height 30
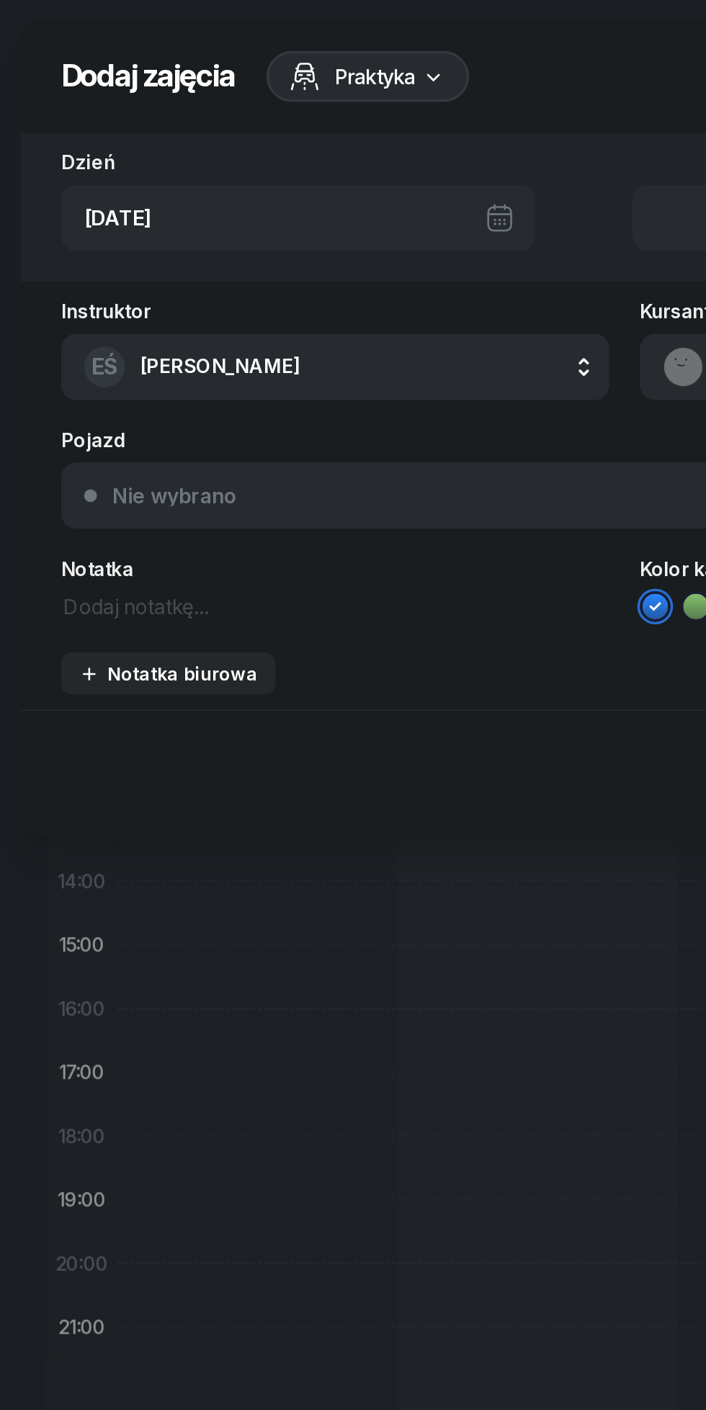
click at [120, 382] on div "Notatka biurowa" at bounding box center [95, 380] width 101 height 12
click at [81, 413] on textarea at bounding box center [353, 406] width 637 height 19
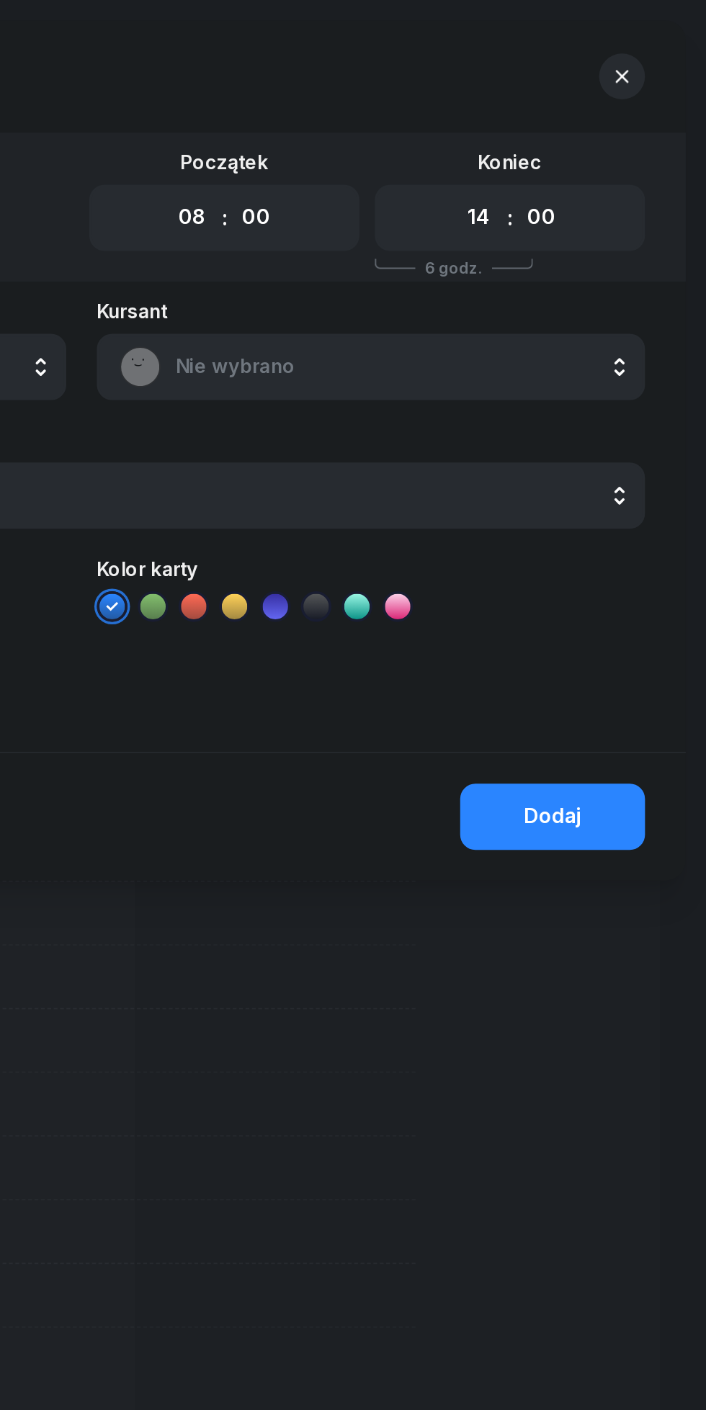
type textarea "Wolne"
click at [629, 462] on div "Dodaj" at bounding box center [619, 461] width 32 height 19
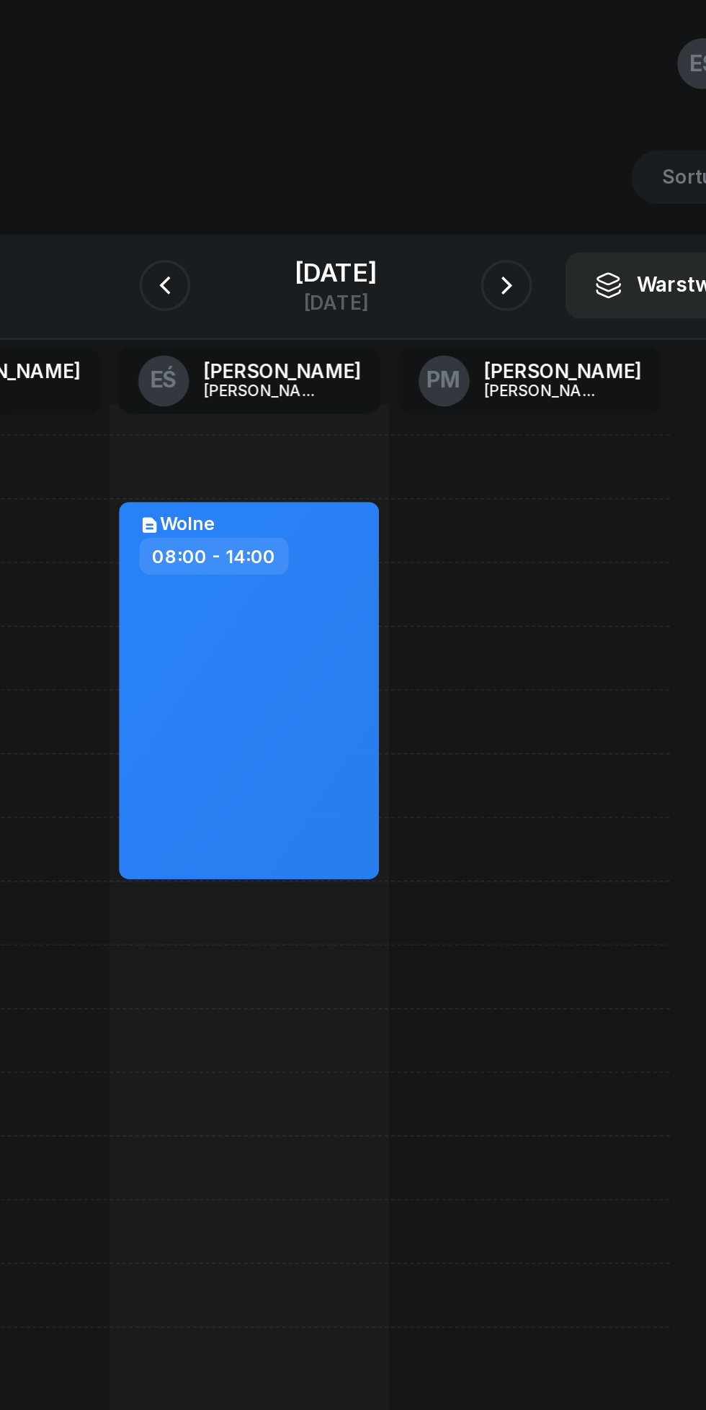
click at [458, 163] on icon "button" at bounding box center [449, 161] width 17 height 17
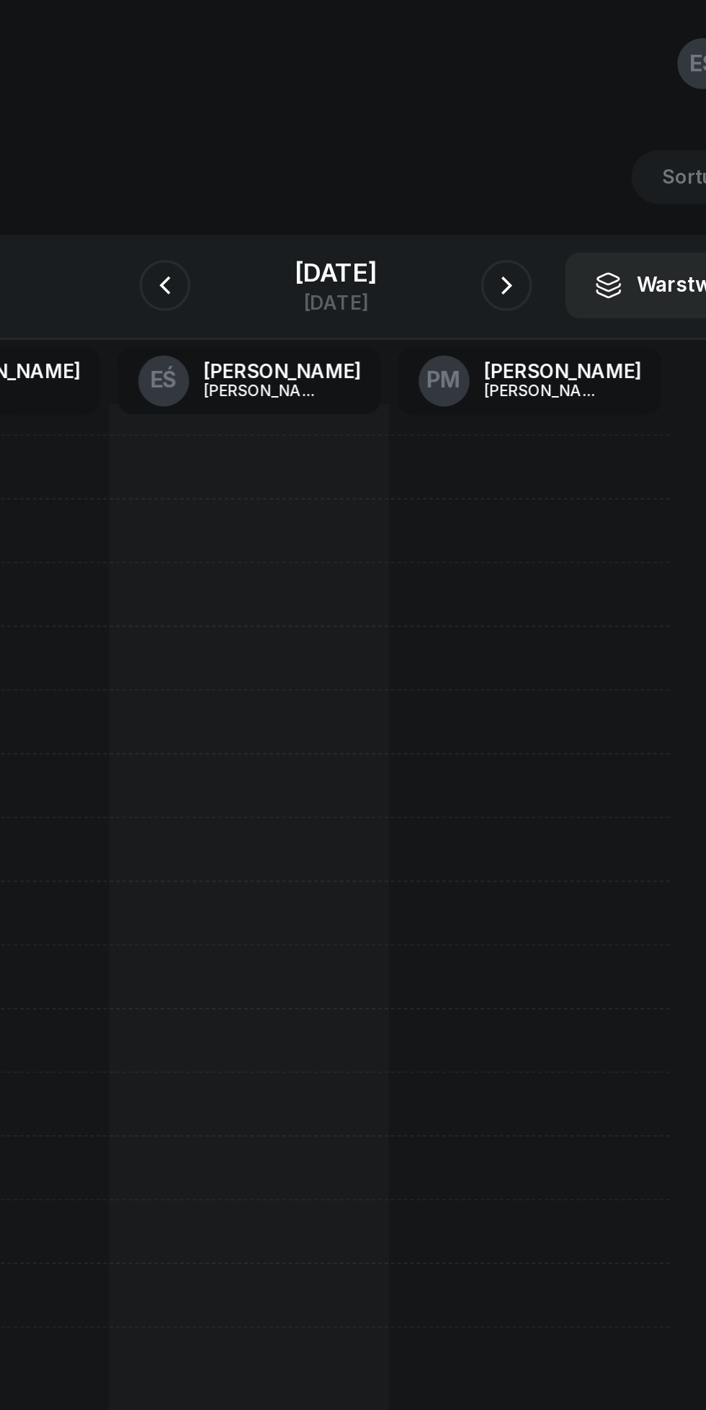
click at [297, 343] on div at bounding box center [304, 552] width 158 height 648
select select "09"
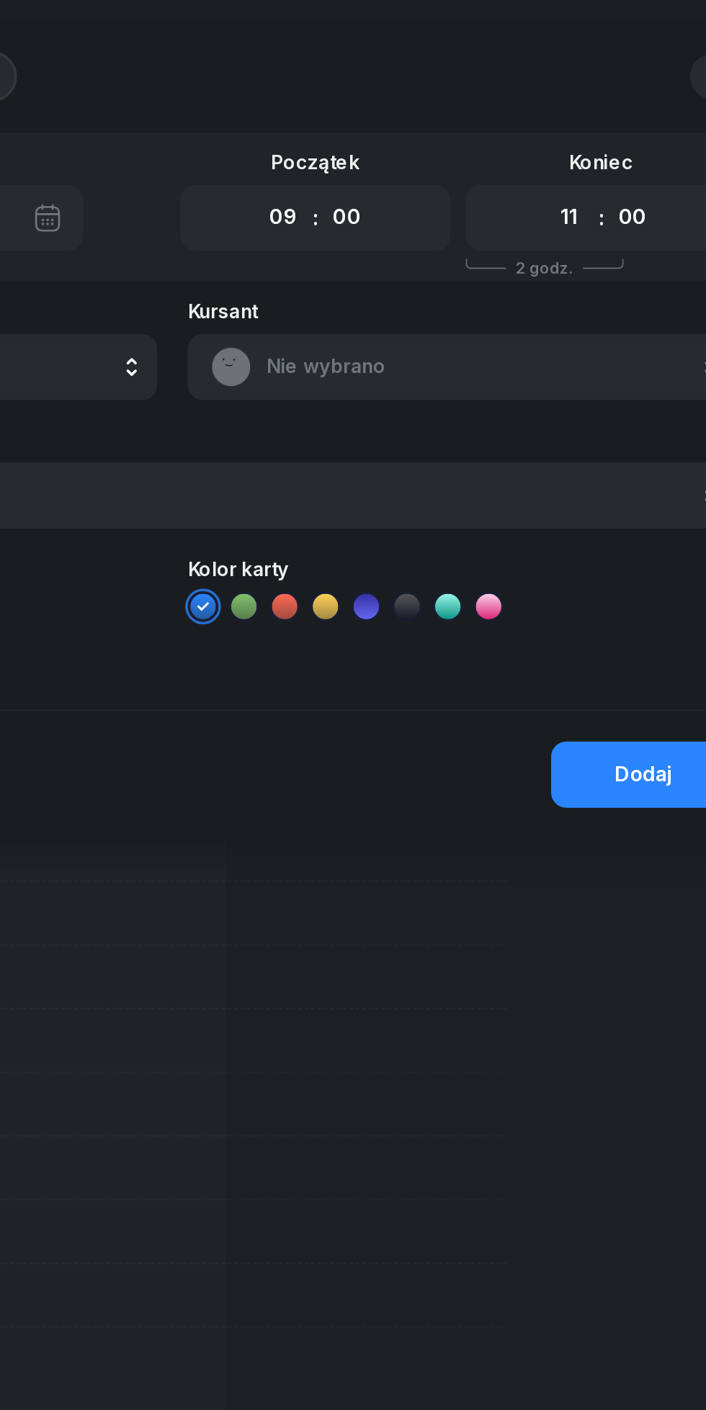
click at [576, 122] on select "00 01 02 03 04 05 06 07 08 09 10 11 12 13 14 15 16 17 18 19 20 21 22 23" at bounding box center [576, 123] width 27 height 30
select select "16"
click at [563, 108] on select "00 01 02 03 04 05 06 07 08 09 10 11 12 13 14 15 16 17 18 19 20 21 22 23" at bounding box center [576, 123] width 27 height 30
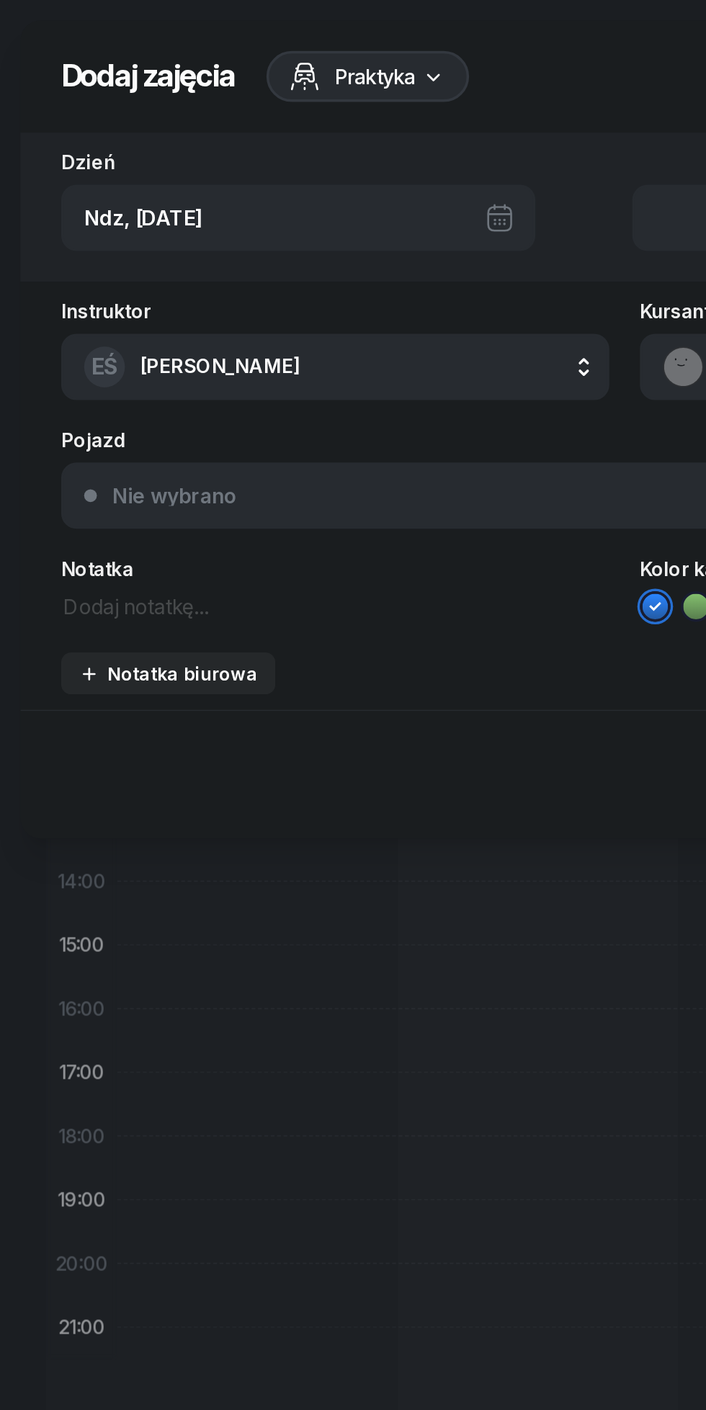
click at [118, 348] on textarea at bounding box center [190, 342] width 310 height 19
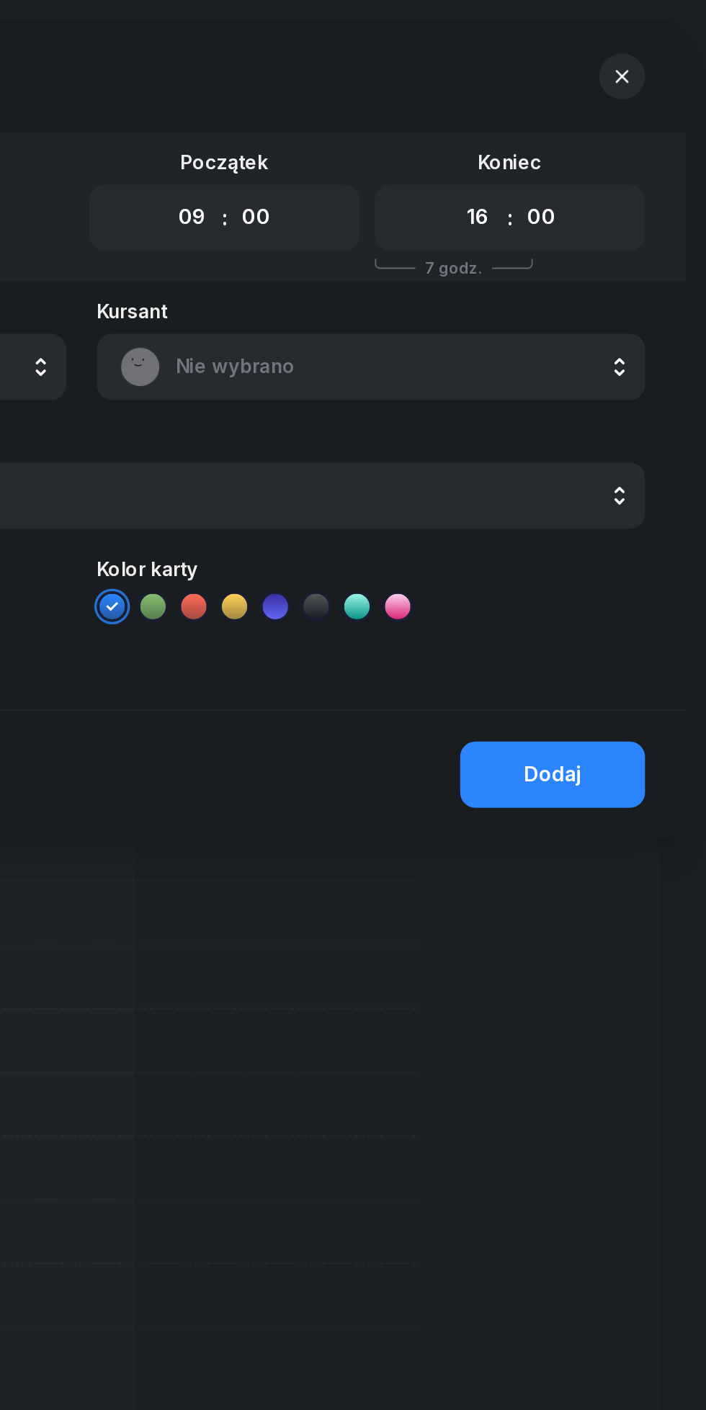
type textarea "Wolne"
click at [634, 446] on div "Dodaj" at bounding box center [619, 437] width 32 height 19
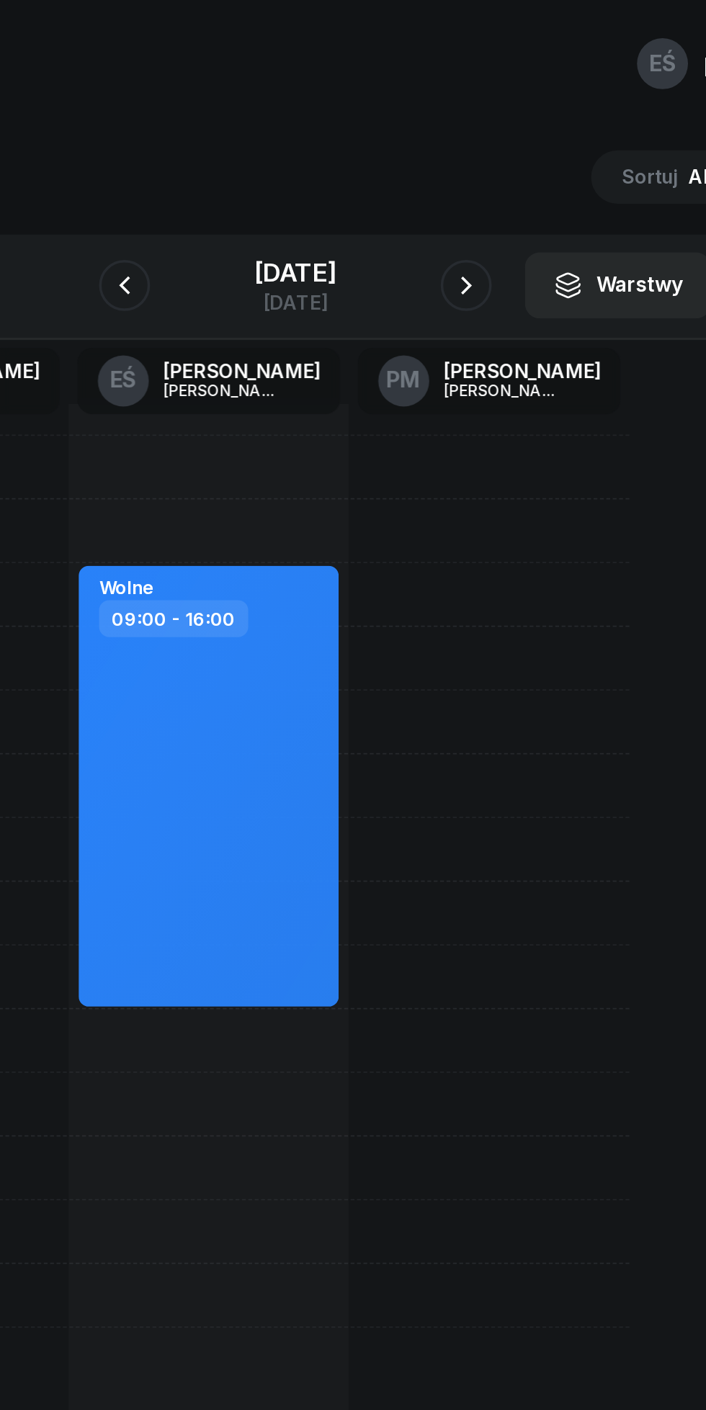
click at [374, 156] on div "[DATE]" at bounding box center [353, 154] width 46 height 14
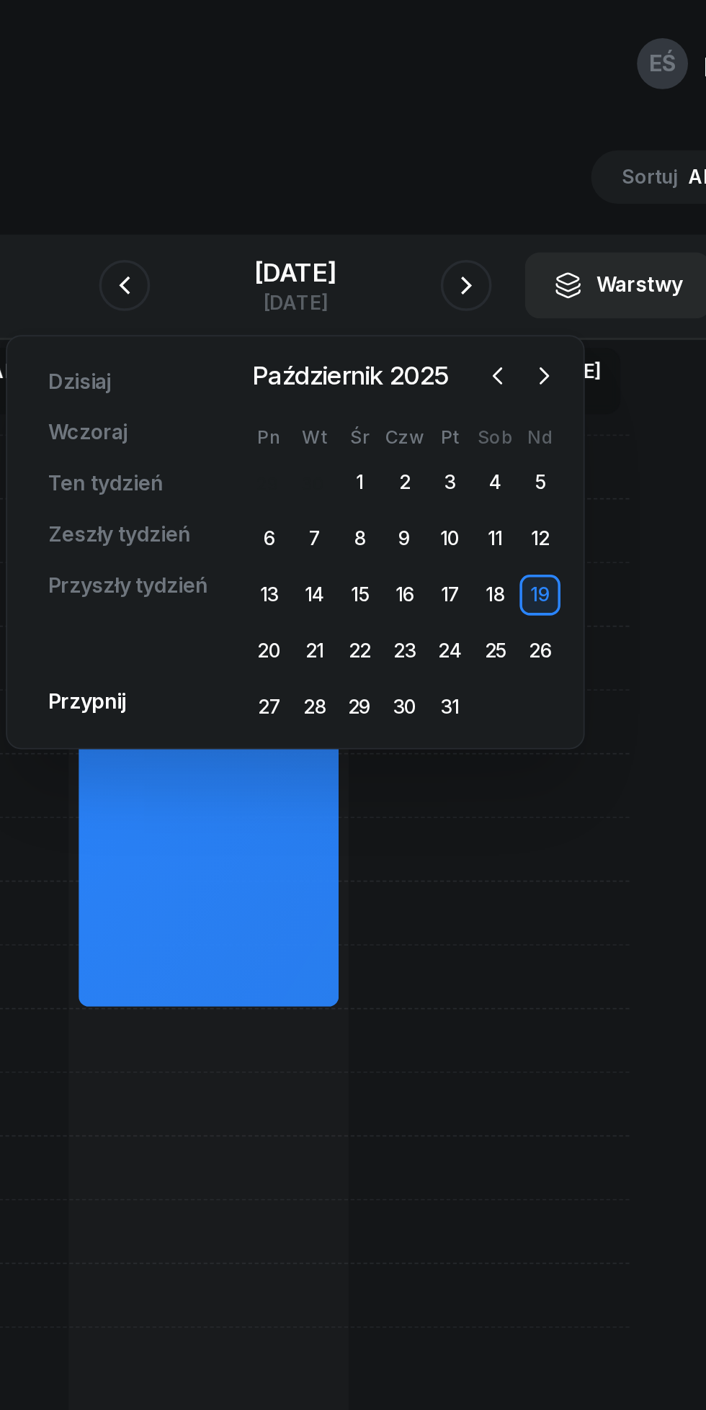
click at [397, 410] on div "29" at bounding box center [389, 399] width 23 height 23
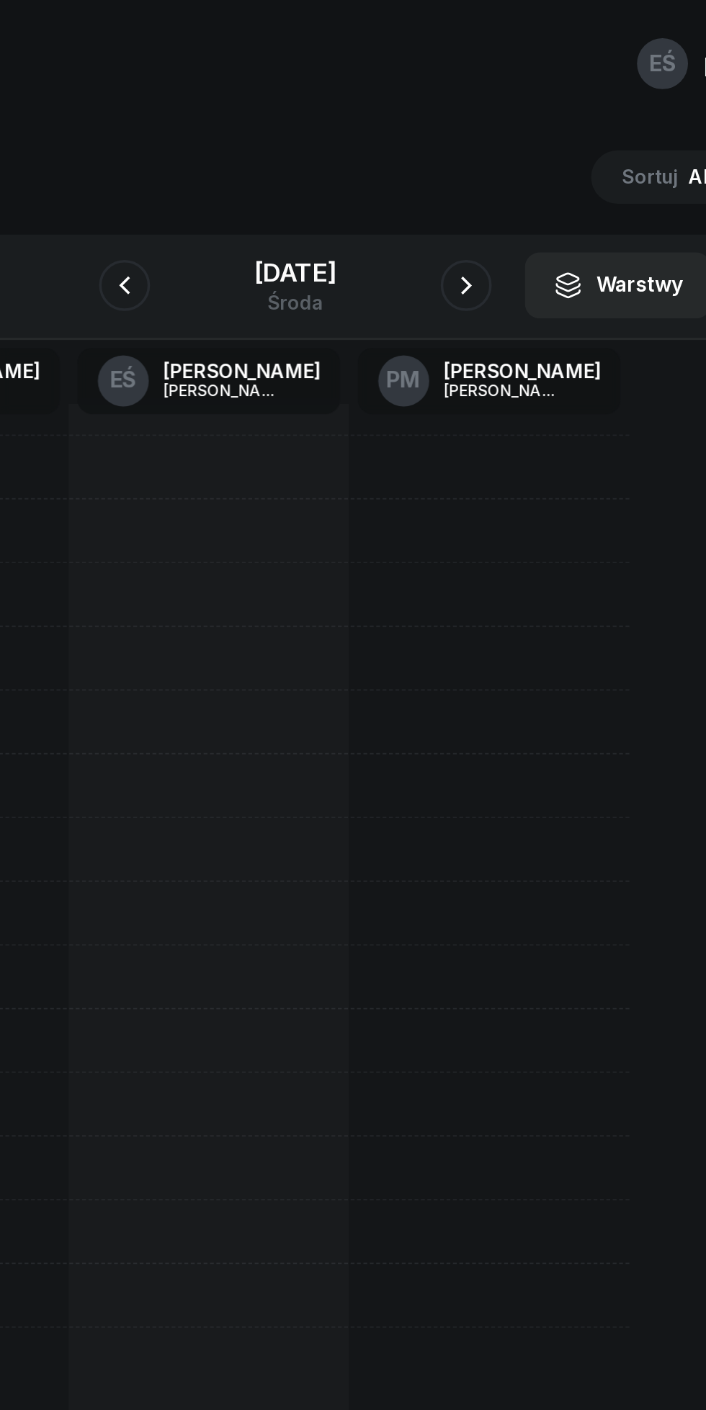
click at [307, 301] on div at bounding box center [304, 552] width 158 height 648
select select "08"
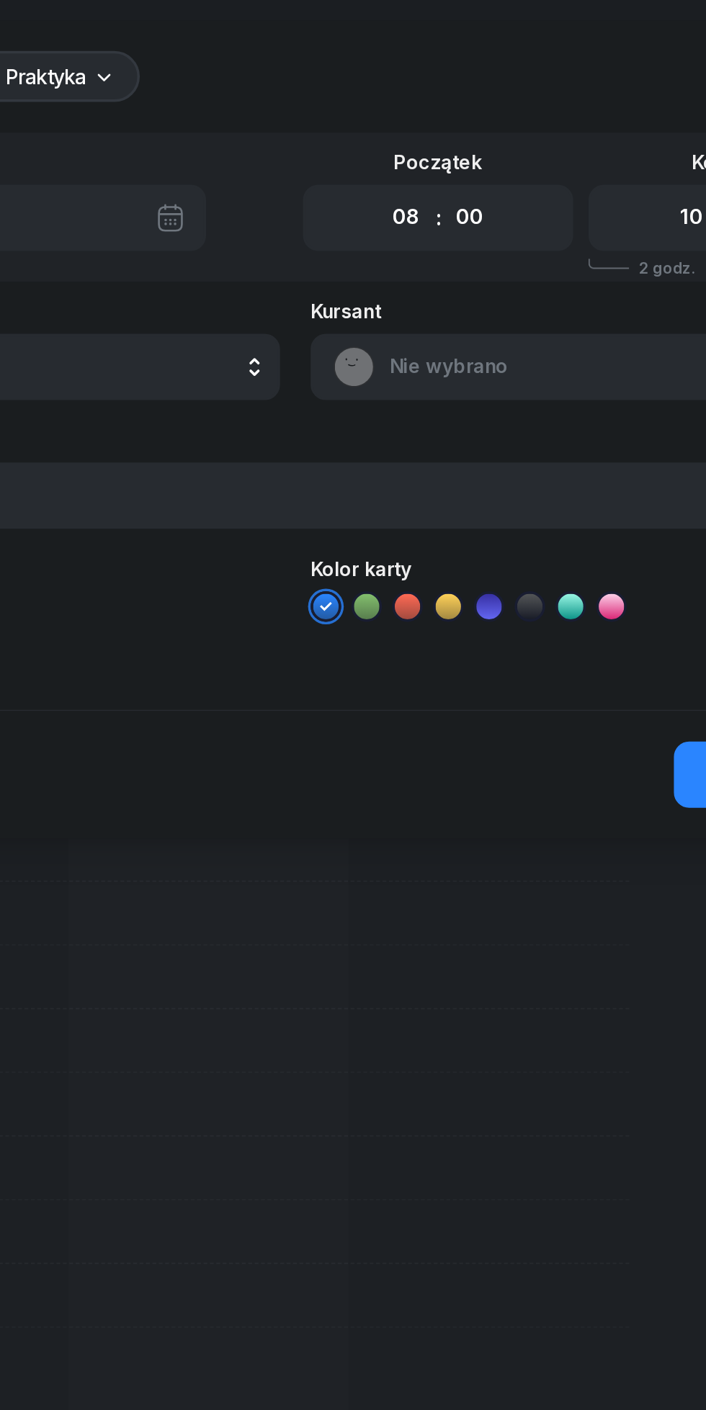
click at [563, 122] on select "00 01 02 03 04 05 06 07 08 09 10 11 12 13 14 15 16 17 18 19 20 21 22 23" at bounding box center [576, 123] width 27 height 30
select select "14"
click at [563, 108] on select "00 01 02 03 04 05 06 07 08 09 10 11 12 13 14 15 16 17 18 19 20 21 22 23" at bounding box center [576, 123] width 27 height 30
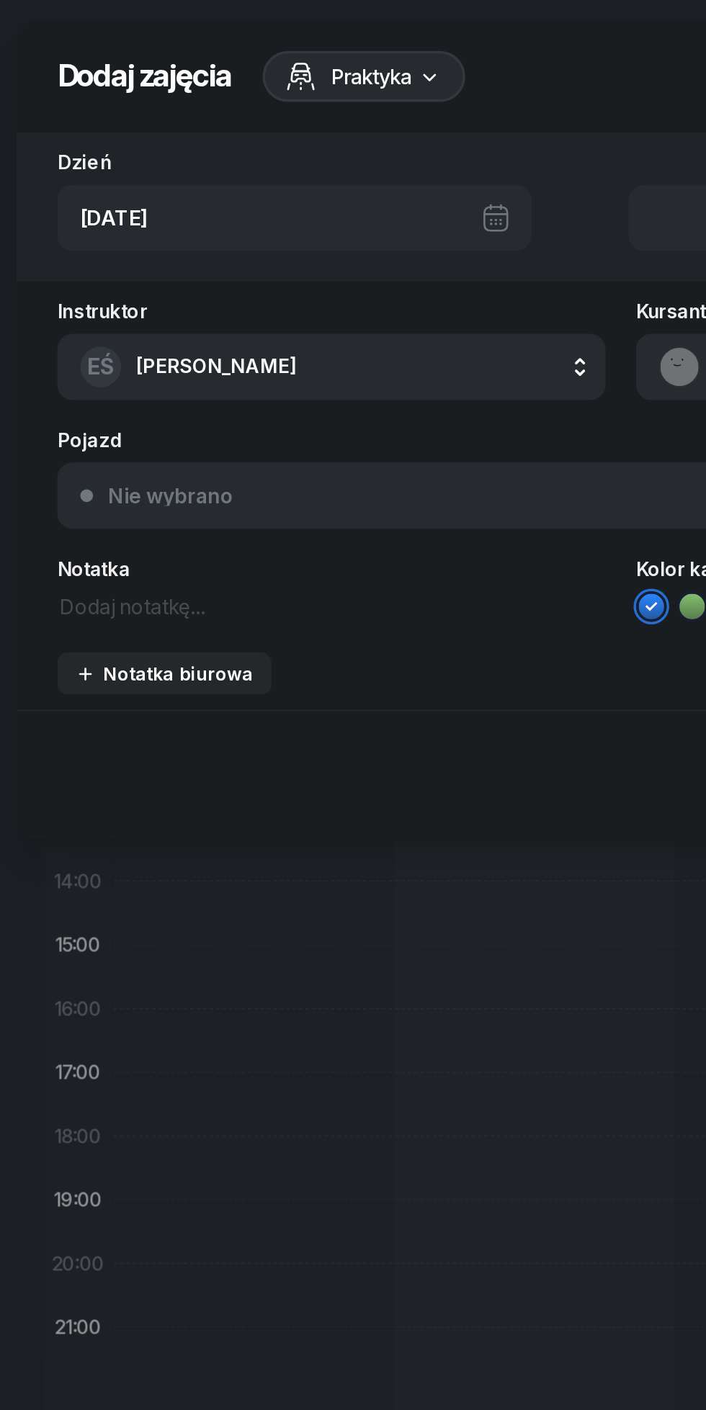
click at [131, 382] on div "Notatka biurowa" at bounding box center [95, 380] width 101 height 12
click at [102, 415] on textarea at bounding box center [353, 406] width 637 height 19
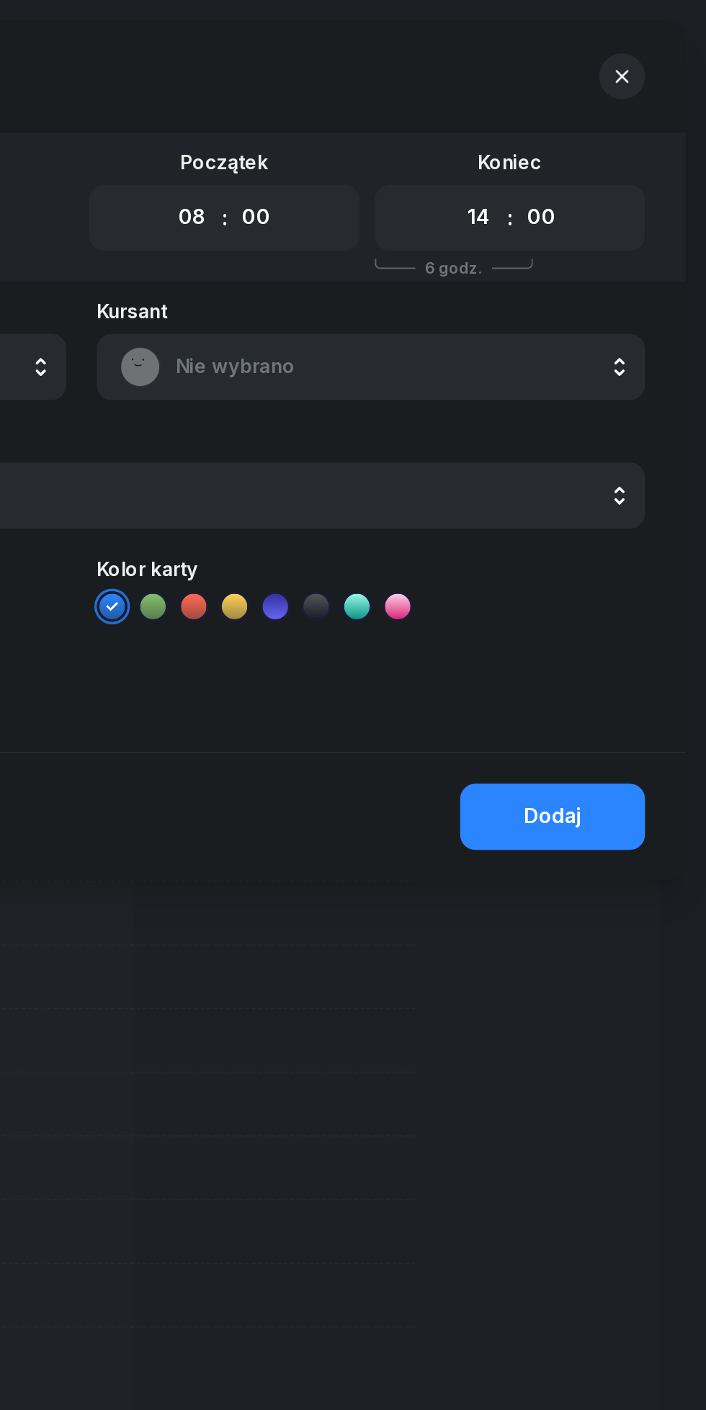
type textarea "Wolne"
click at [634, 458] on div "Dodaj" at bounding box center [619, 461] width 32 height 19
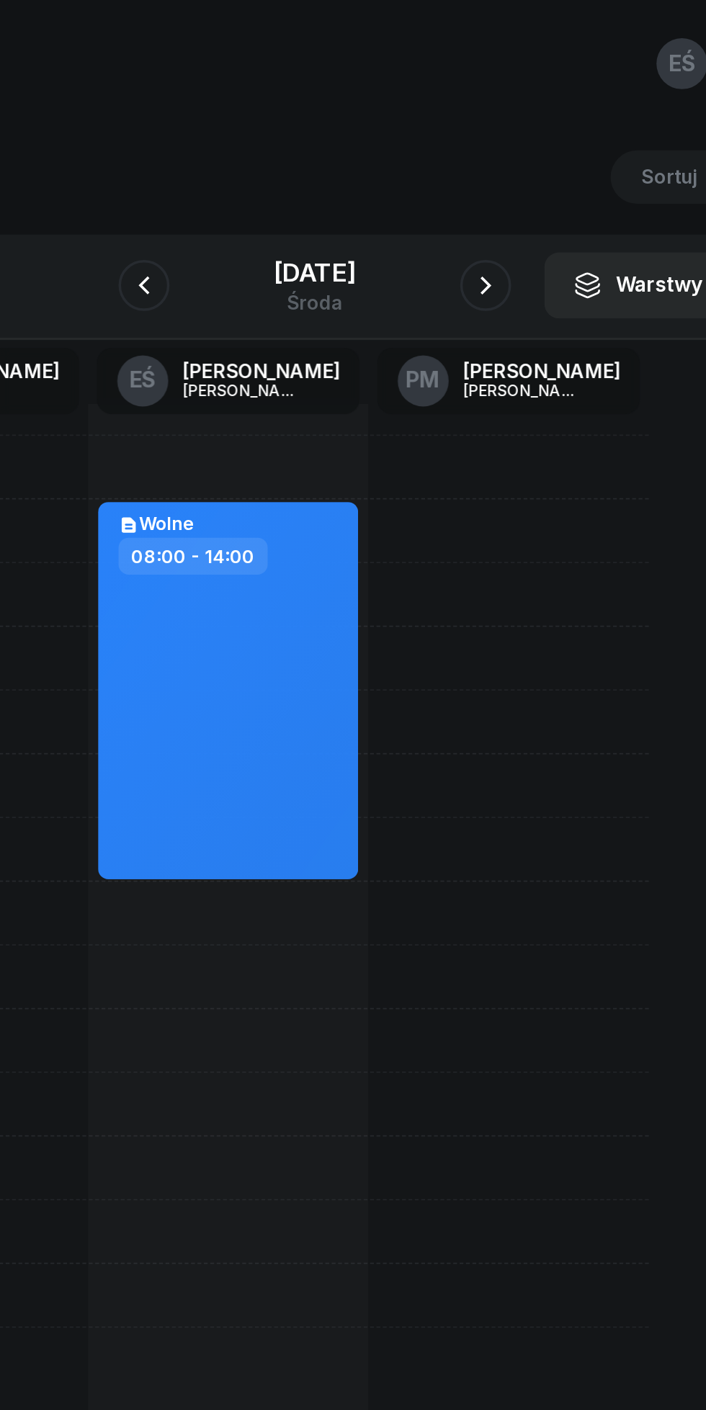
click at [458, 161] on icon "button" at bounding box center [449, 161] width 17 height 17
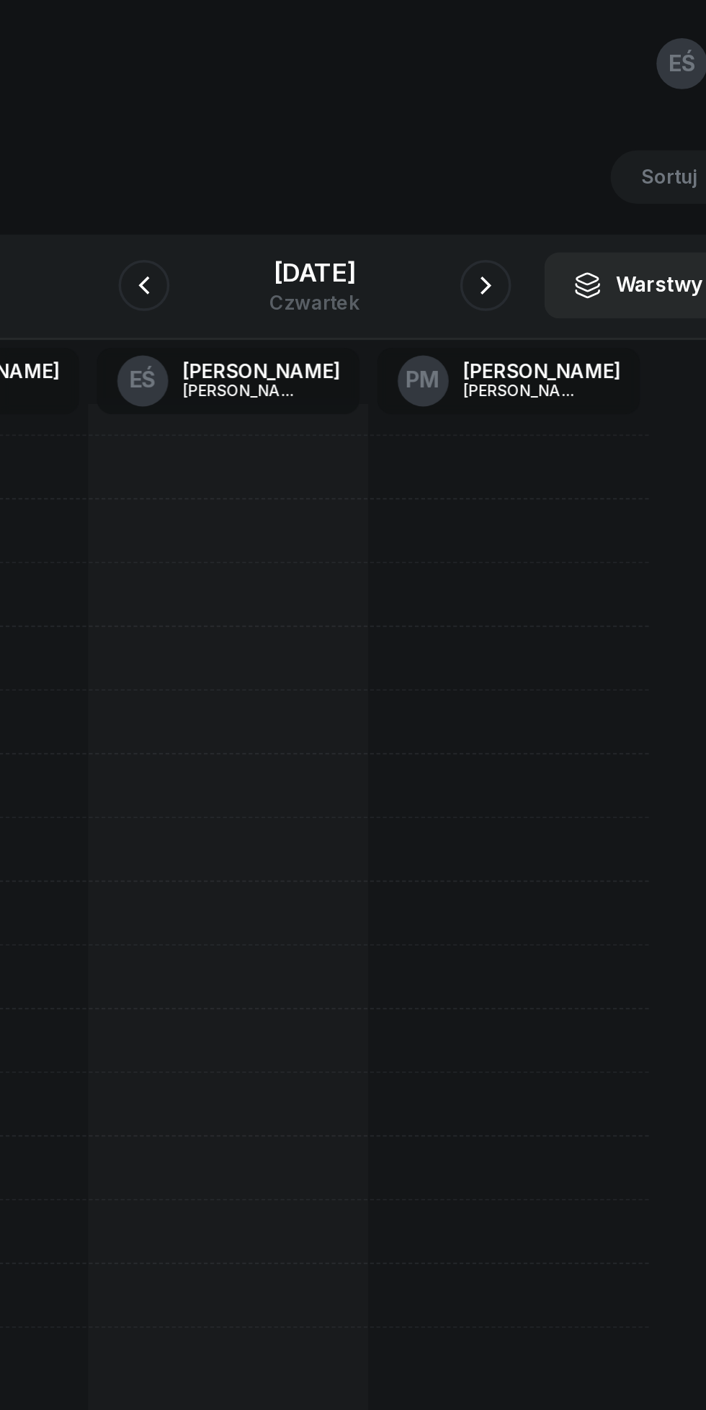
click at [277, 307] on div at bounding box center [304, 552] width 158 height 648
select select "08"
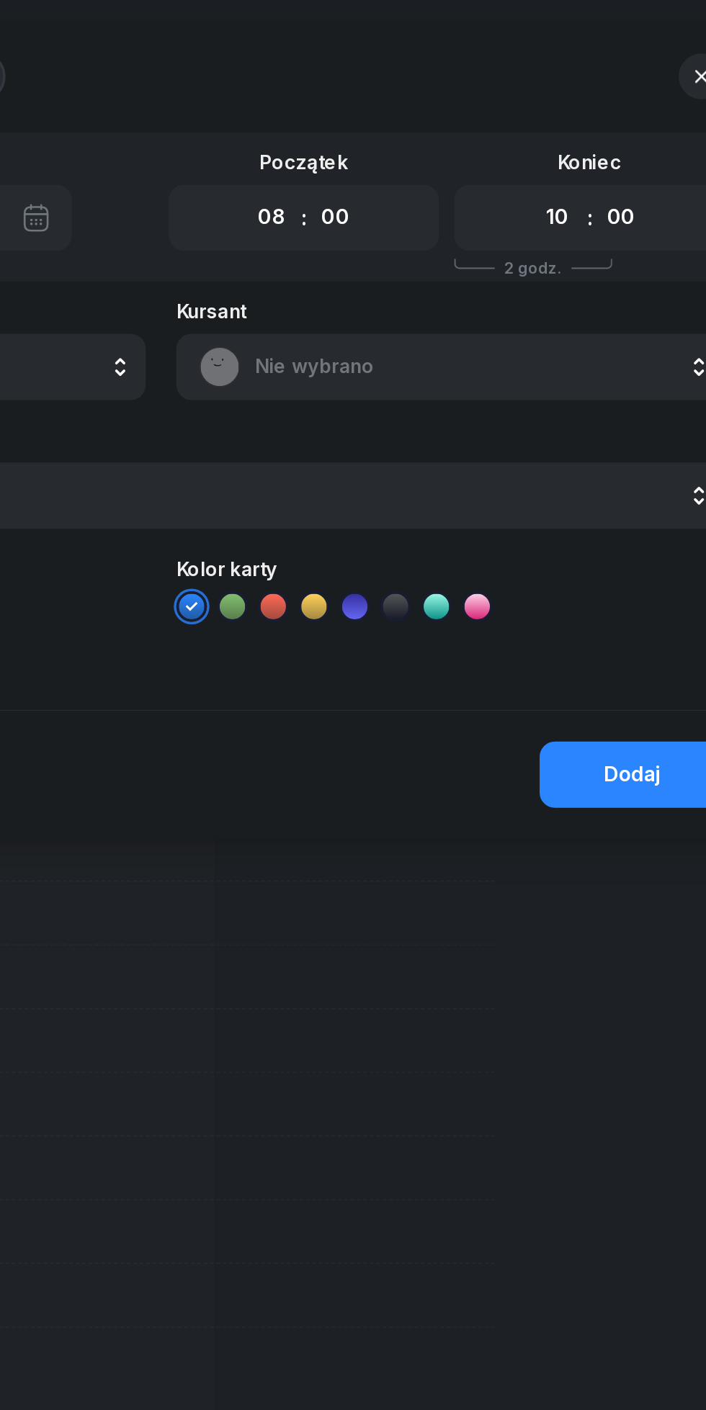
click at [578, 122] on select "00 01 02 03 04 05 06 07 08 09 10 11 12 13 14 15 16 17 18 19 20 21 22 23" at bounding box center [576, 123] width 27 height 30
select select "14"
click at [563, 108] on select "00 01 02 03 04 05 06 07 08 09 10 11 12 13 14 15 16 17 18 19 20 21 22 23" at bounding box center [576, 123] width 27 height 30
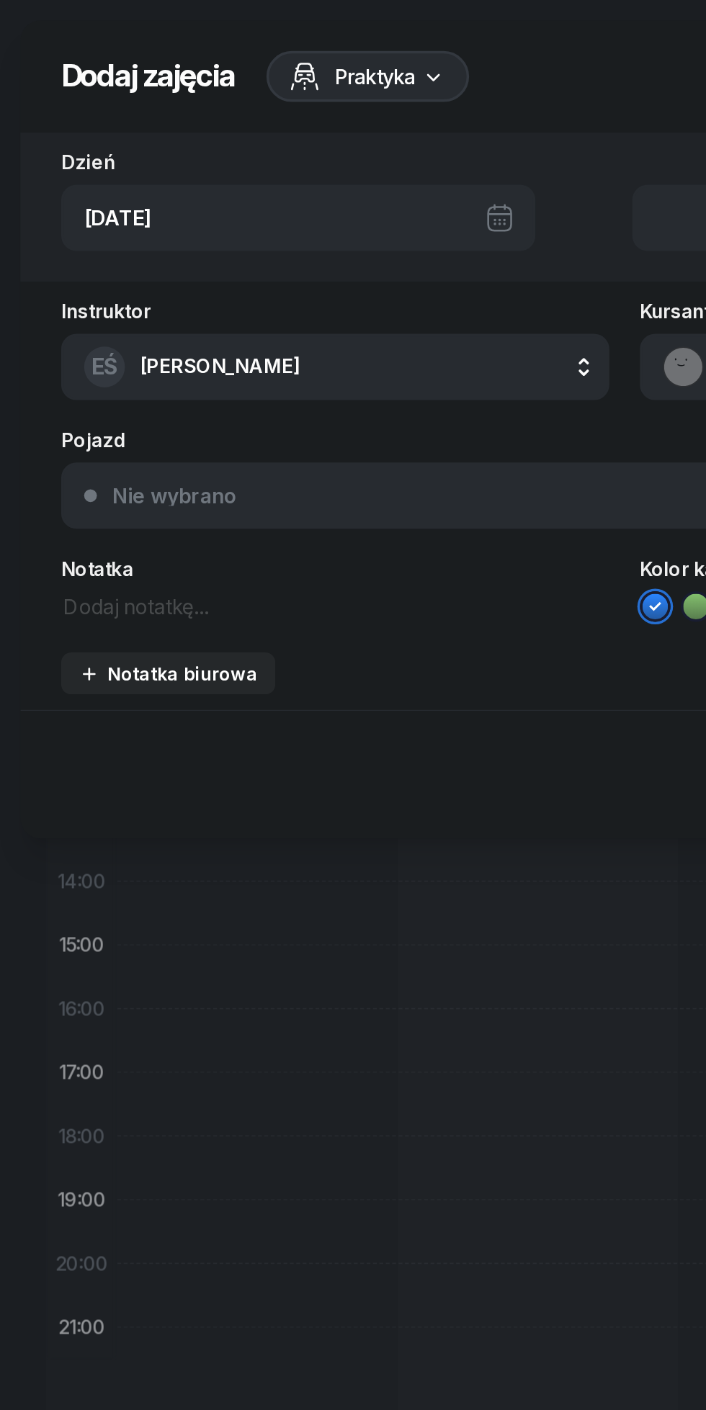
click at [120, 379] on div "Notatka biurowa" at bounding box center [95, 380] width 101 height 12
click at [114, 409] on textarea at bounding box center [353, 406] width 637 height 19
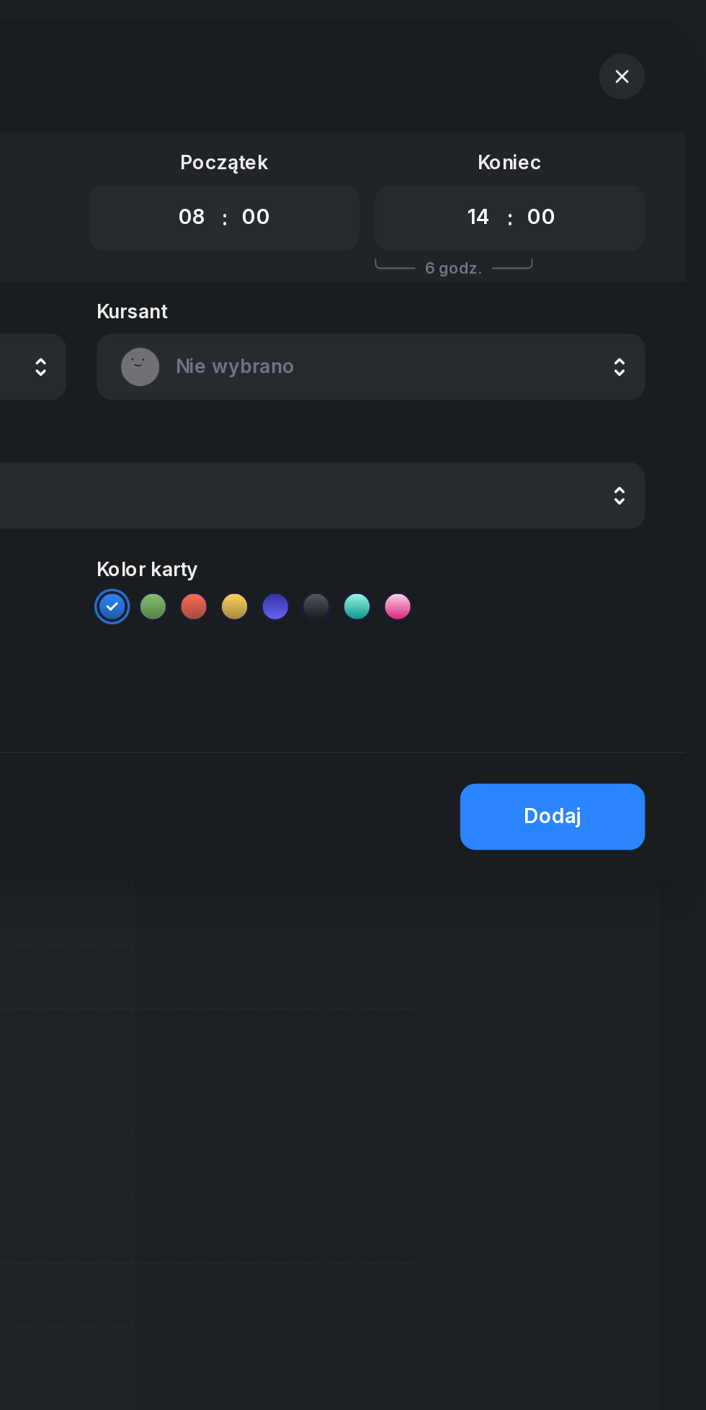
type textarea "Wolne"
click at [626, 460] on div "Dodaj" at bounding box center [619, 461] width 32 height 19
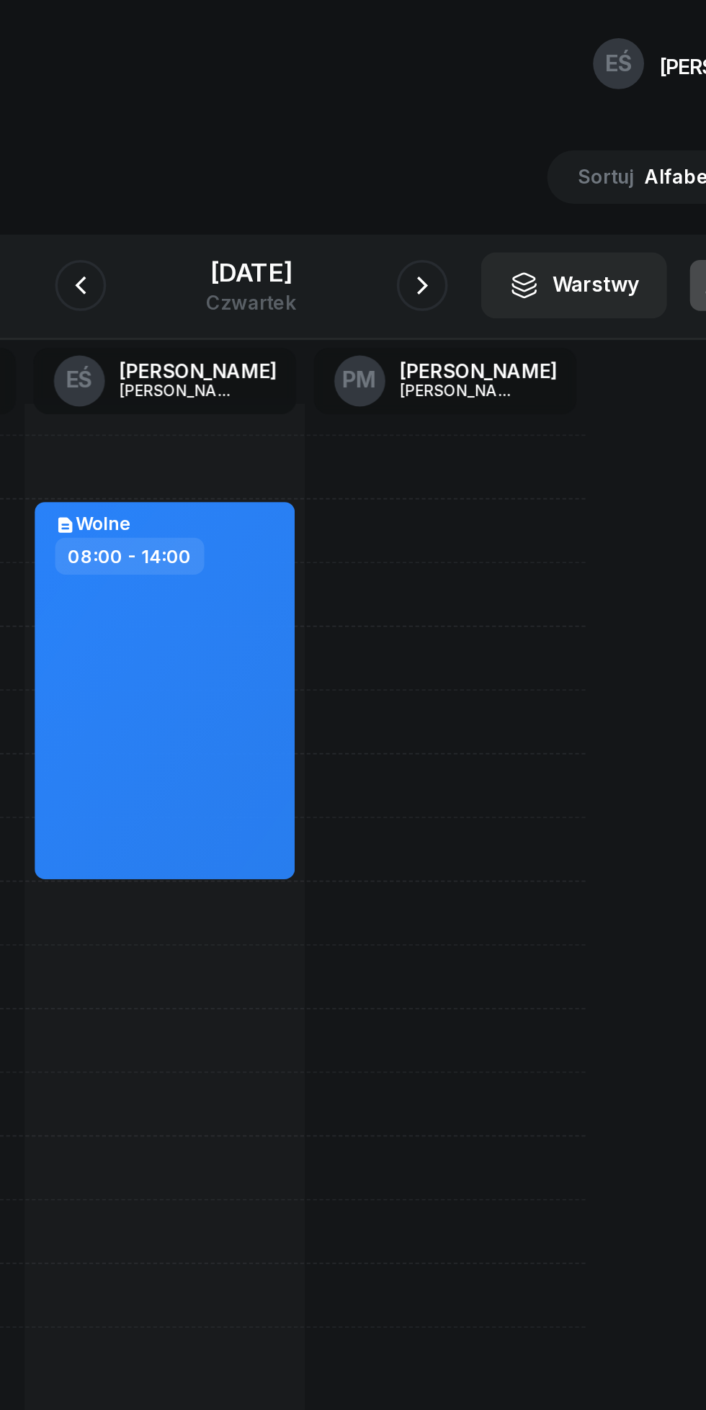
click at [483, 160] on button "Warstwy" at bounding box center [534, 161] width 105 height 37
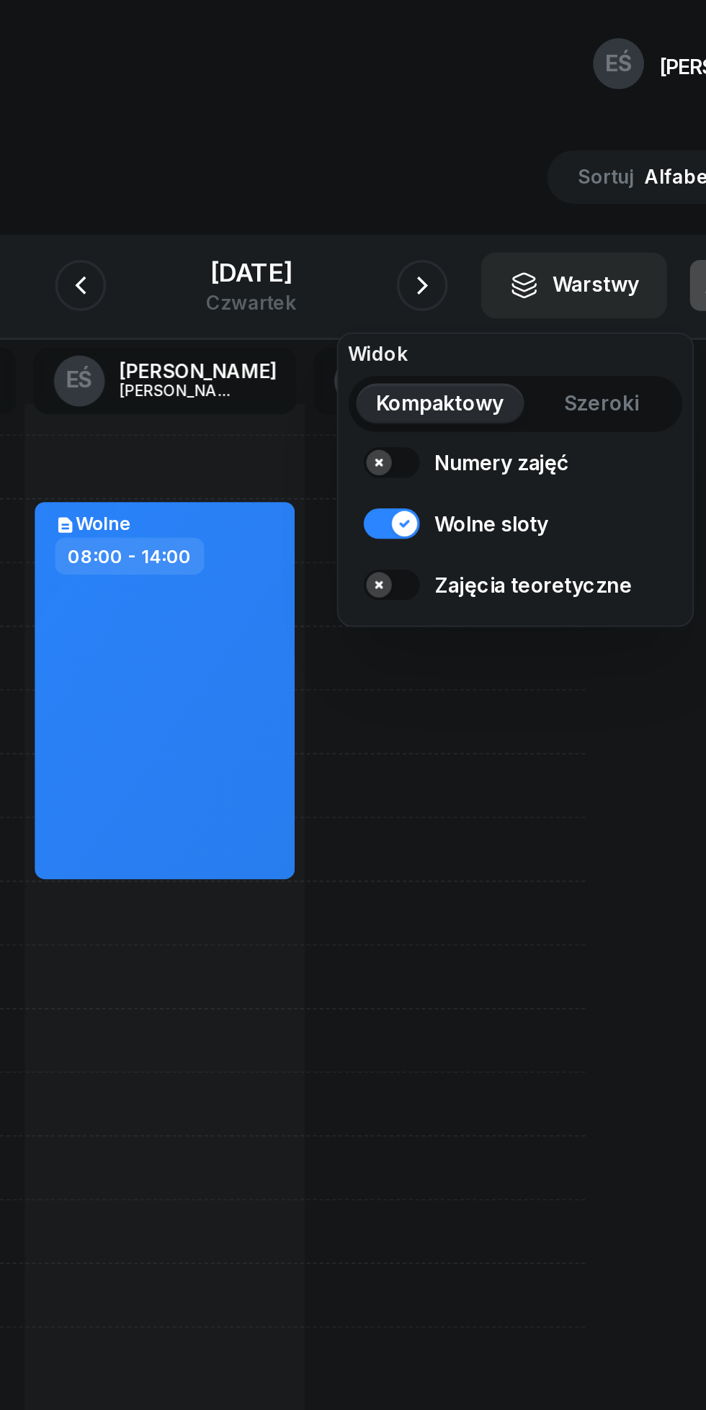
click at [456, 151] on button "button" at bounding box center [449, 161] width 29 height 29
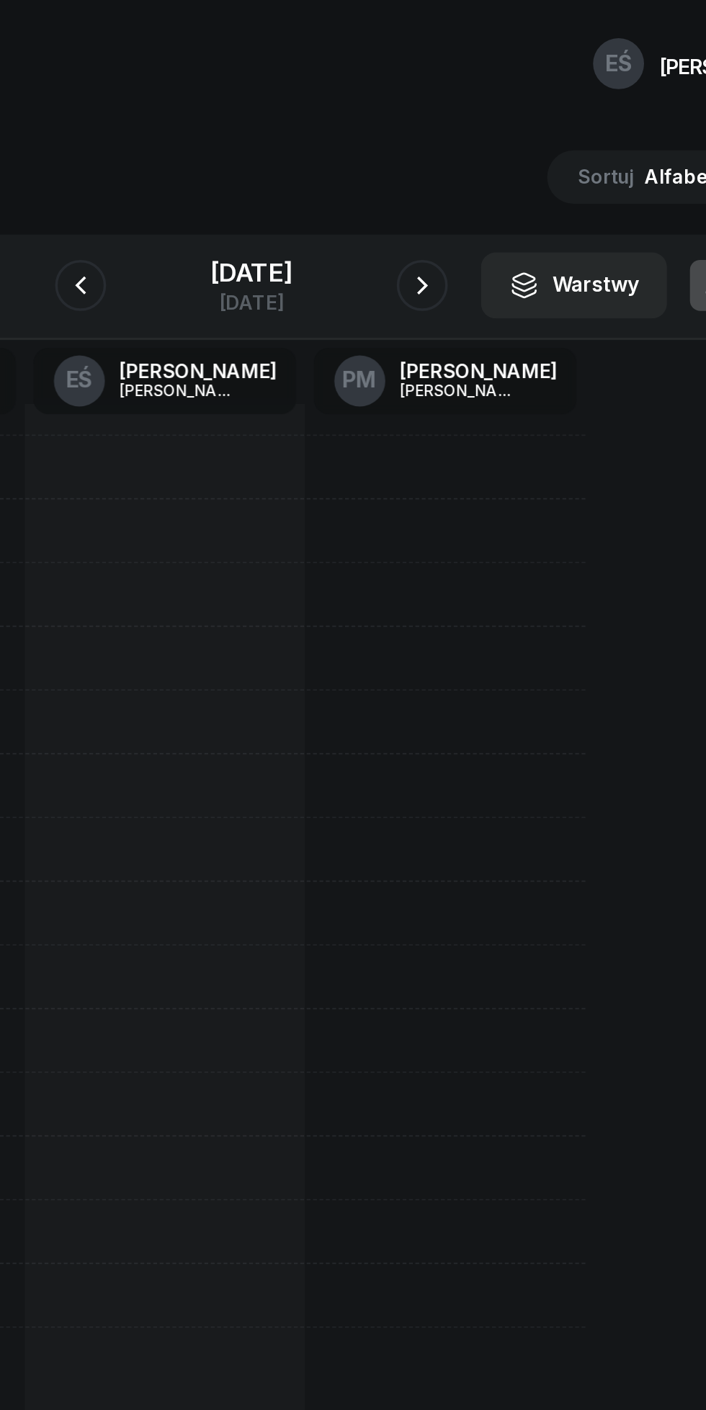
click at [269, 305] on div at bounding box center [304, 552] width 158 height 648
select select "08"
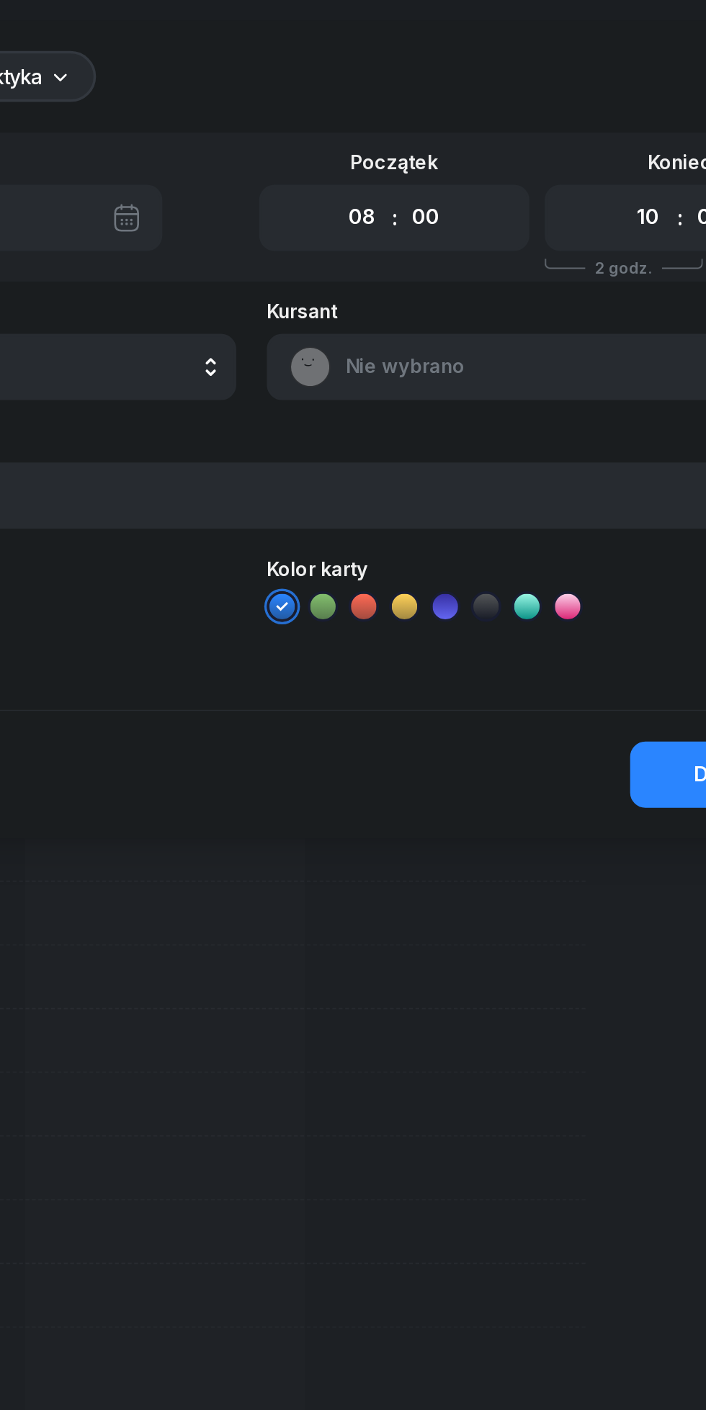
click at [572, 124] on select "00 01 02 03 04 05 06 07 08 09 10 11 12 13 14 15 16 17 18 19 20 21 22 23" at bounding box center [576, 123] width 27 height 30
select select "14"
click at [563, 108] on select "00 01 02 03 04 05 06 07 08 09 10 11 12 13 14 15 16 17 18 19 20 21 22 23" at bounding box center [576, 123] width 27 height 30
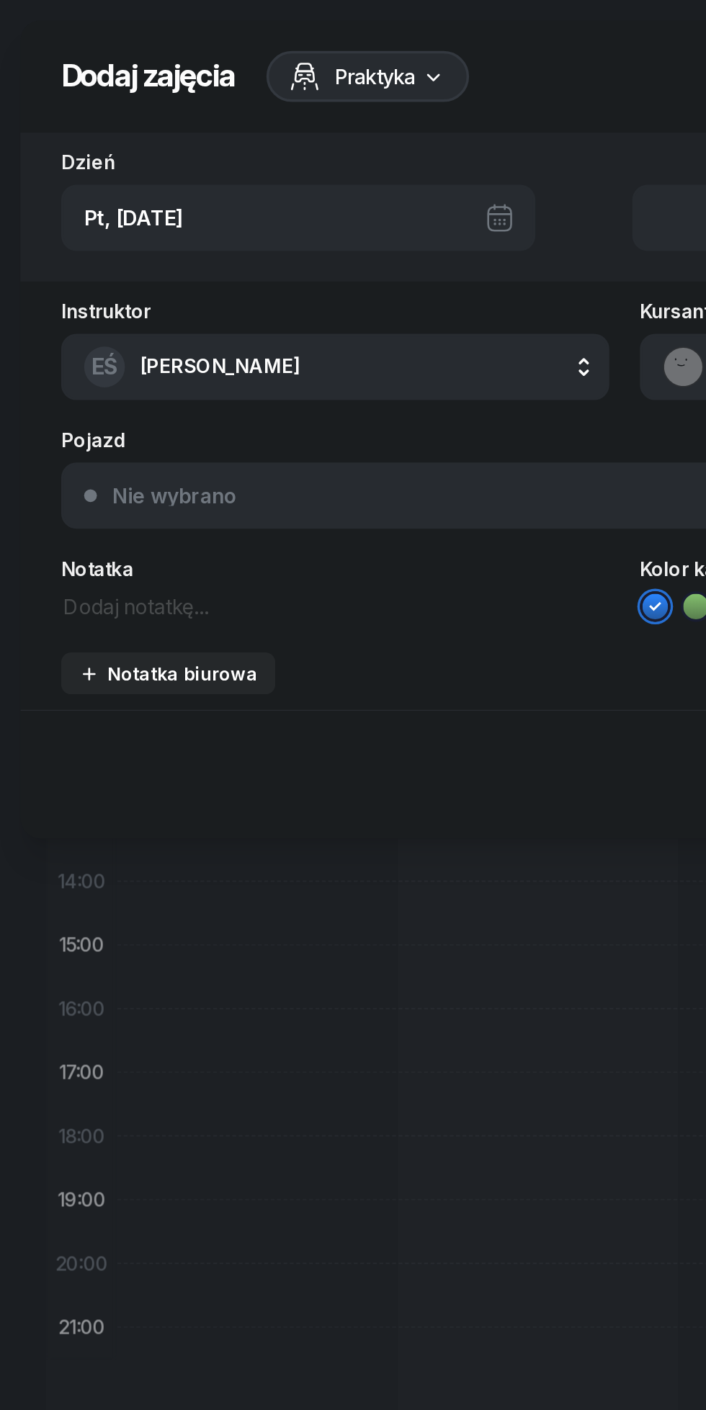
click at [111, 386] on div "Notatka biurowa" at bounding box center [95, 380] width 101 height 12
click at [58, 417] on div "Instruktor EŚ [PERSON_NAME] DW [PERSON_NAME] EŚ [PERSON_NAME] PM [PERSON_NAME] …" at bounding box center [353, 298] width 683 height 254
click at [53, 413] on textarea at bounding box center [353, 406] width 637 height 19
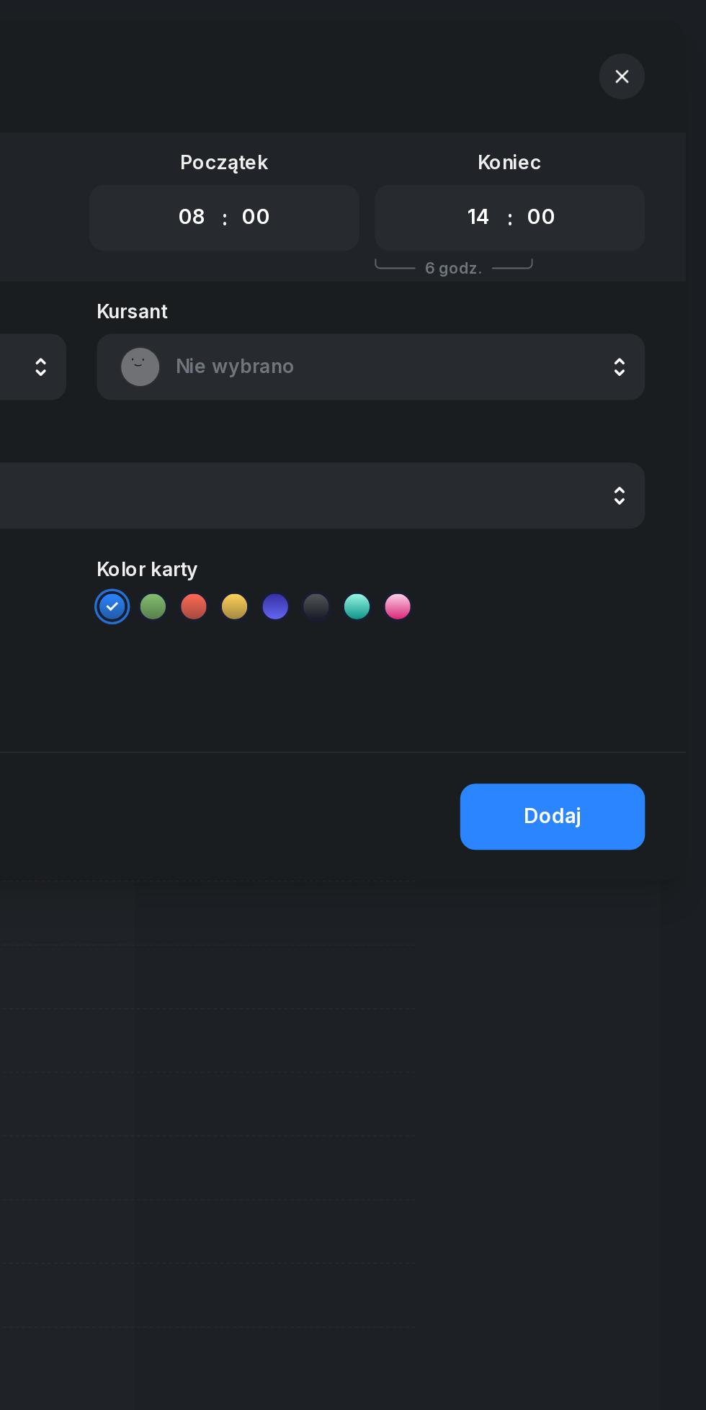
type textarea "Wolne"
click at [605, 472] on button "Dodaj" at bounding box center [619, 461] width 104 height 37
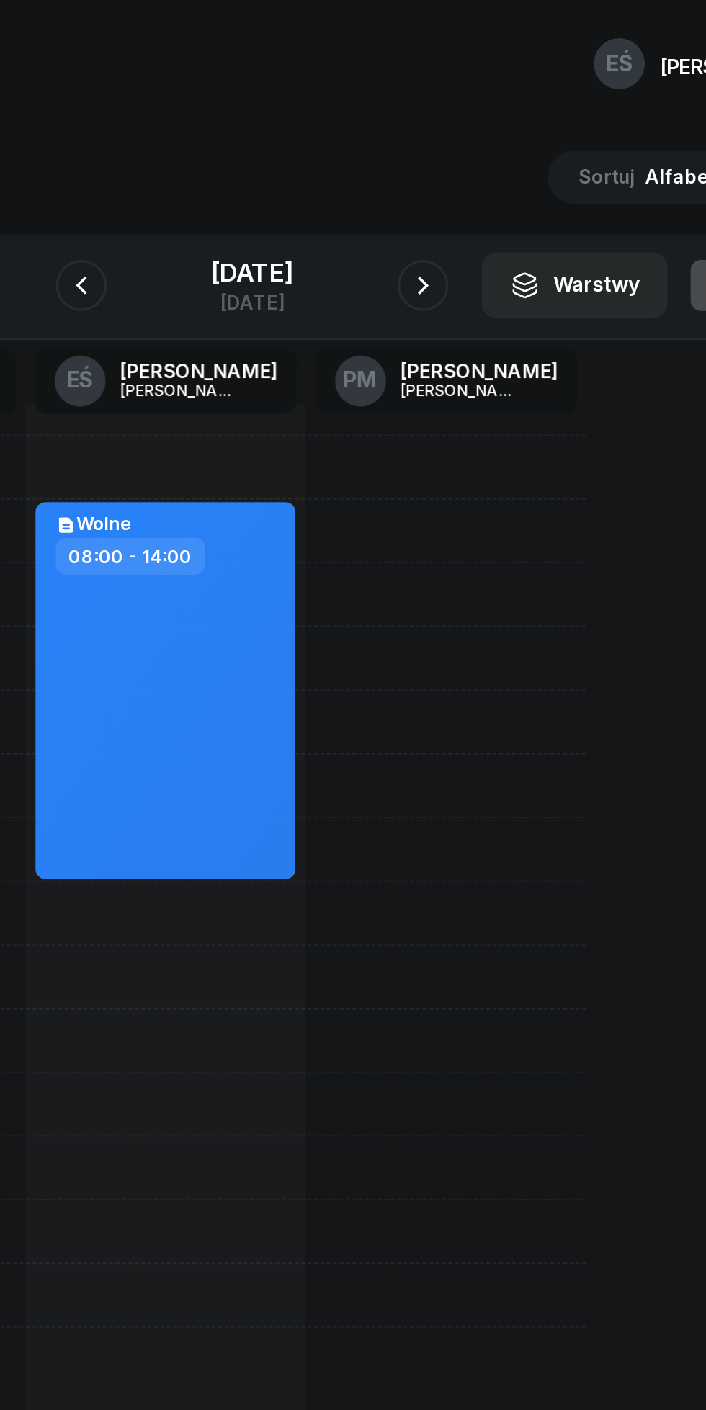
click at [369, 161] on div "[DATE]" at bounding box center [353, 154] width 46 height 14
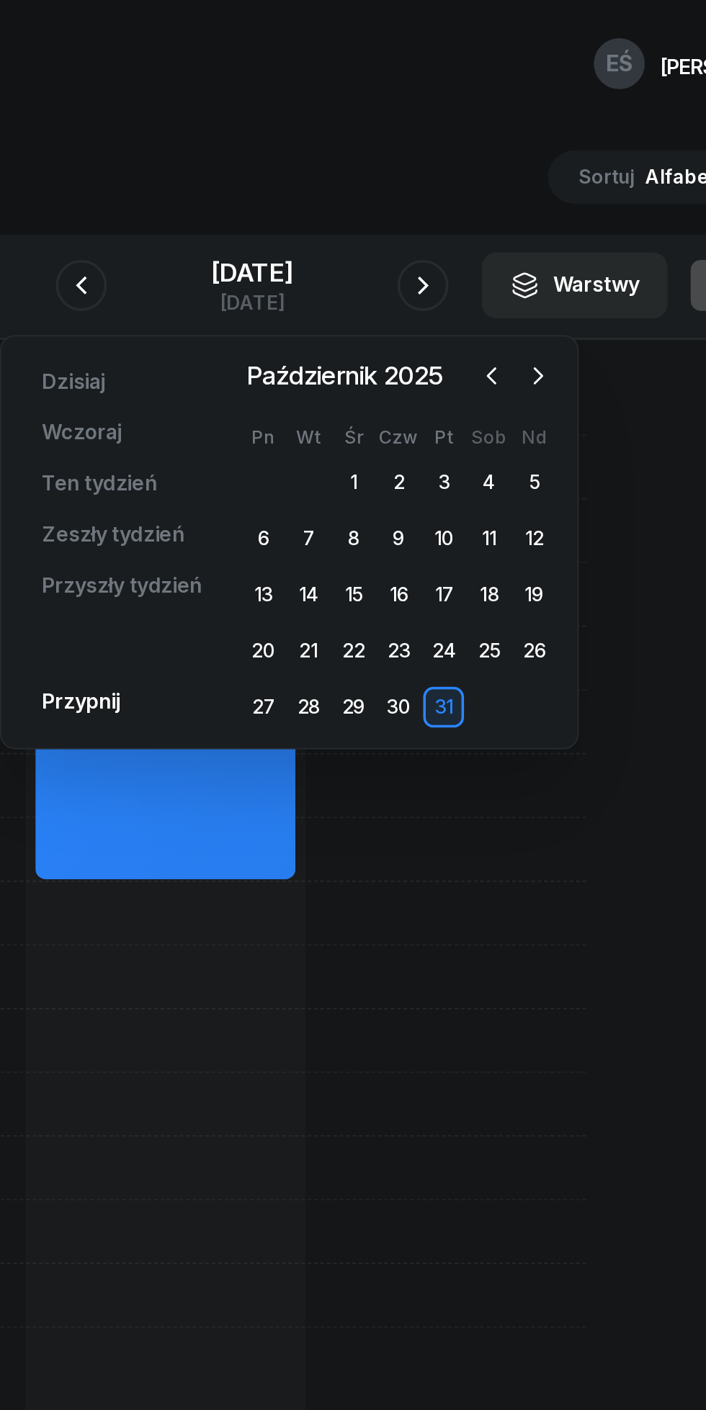
click at [421, 306] on div "8" at bounding box center [410, 304] width 23 height 23
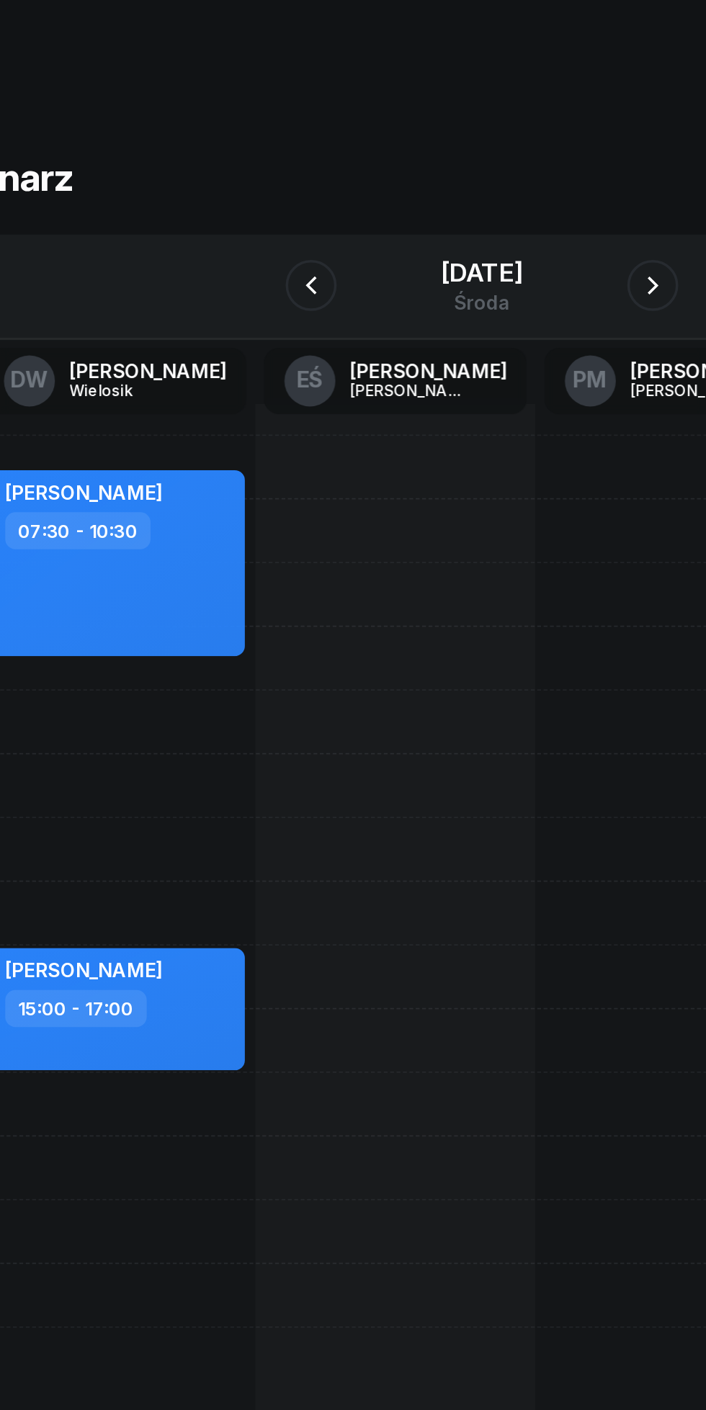
click at [268, 281] on div at bounding box center [304, 552] width 158 height 648
select select "07"
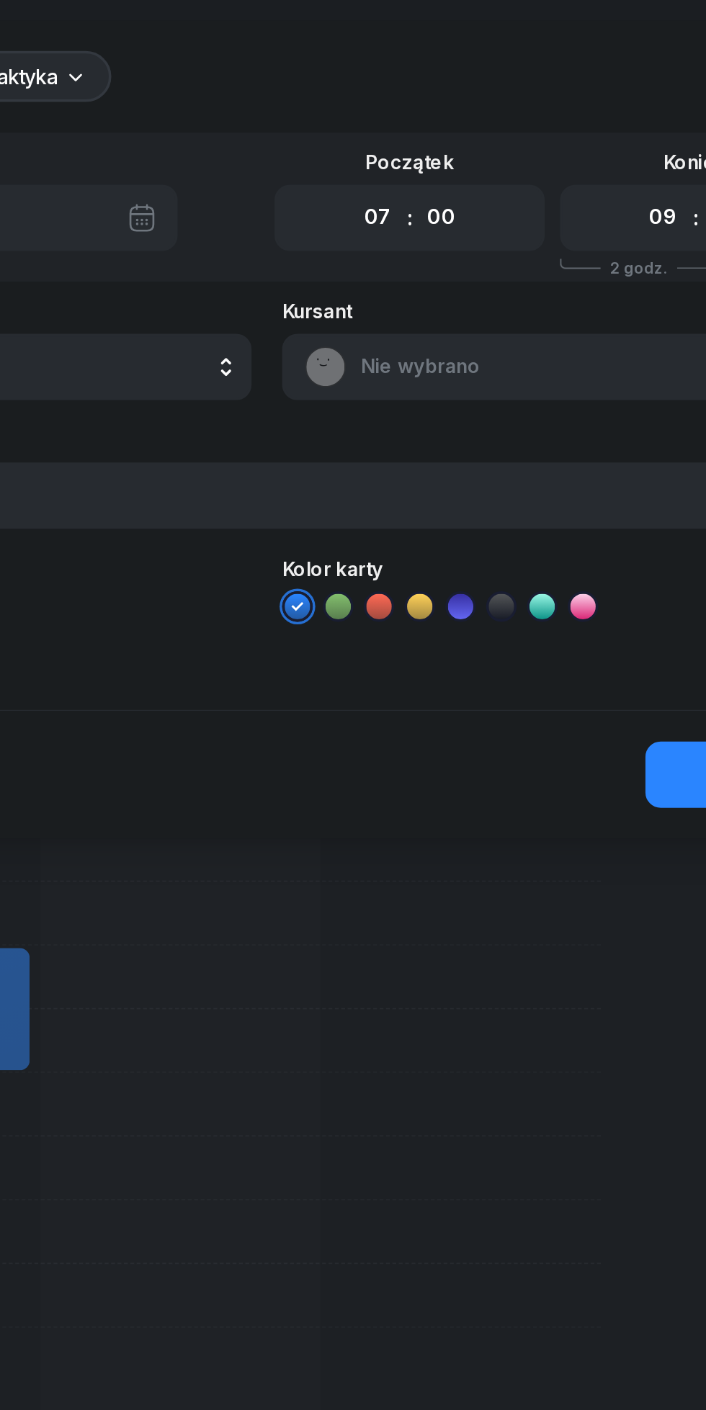
click at [567, 121] on select "00 01 02 03 04 05 06 07 08 09 10 11 12 13 14 15 16 17 18 19 20 21 22 23" at bounding box center [576, 123] width 27 height 30
select select "10"
click at [563, 108] on select "00 01 02 03 04 05 06 07 08 09 10 11 12 13 14 15 16 17 18 19 20 21 22 23" at bounding box center [576, 123] width 27 height 30
click at [471, 207] on span "Nie wybrano" at bounding box center [532, 207] width 252 height 19
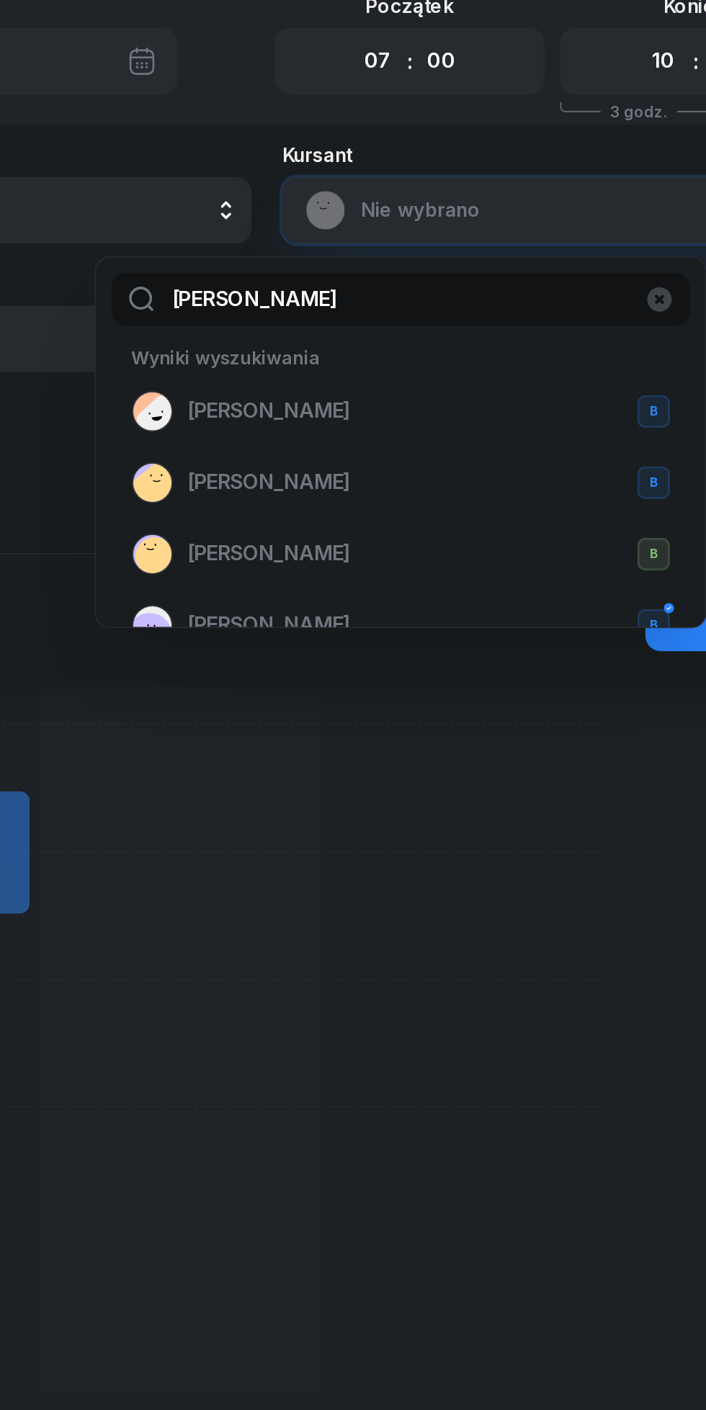
type input "[PERSON_NAME]"
click at [367, 441] on span "[PERSON_NAME]" at bounding box center [354, 442] width 92 height 19
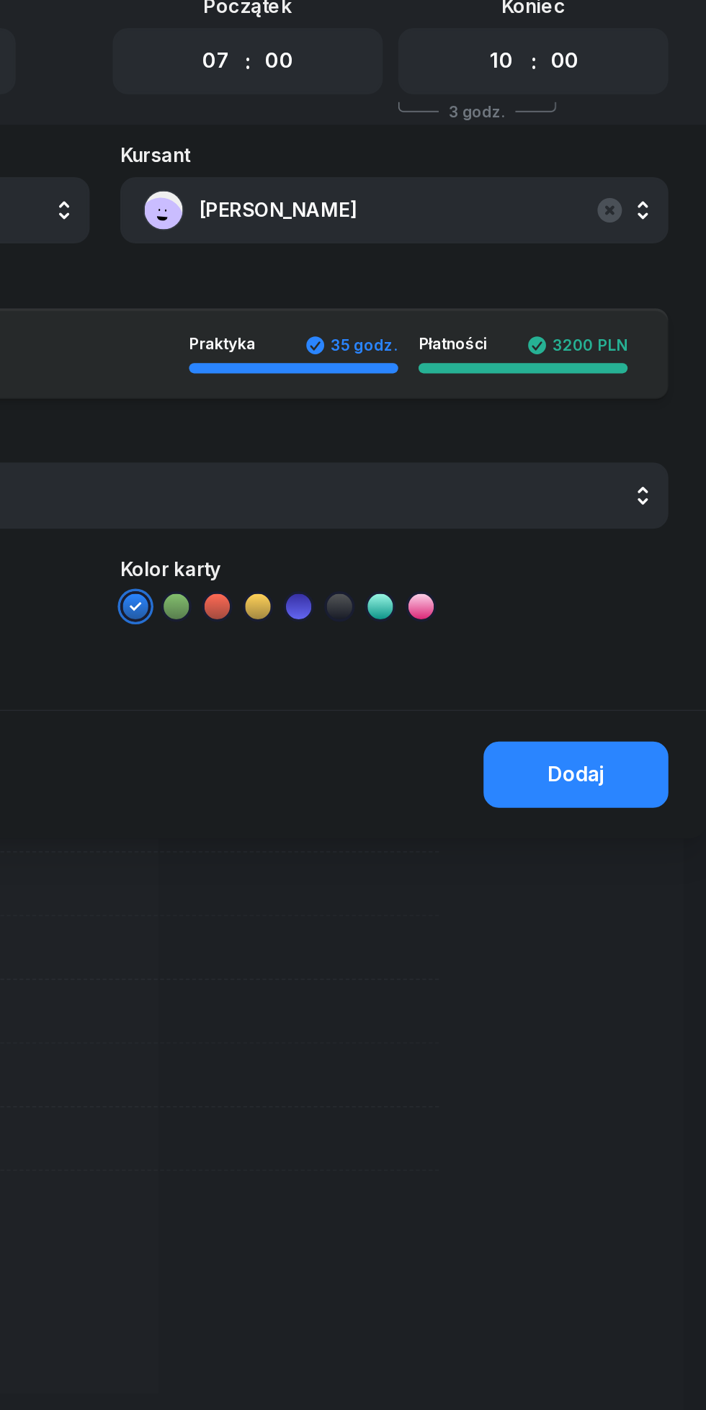
click at [626, 530] on div "Dodaj" at bounding box center [619, 526] width 32 height 19
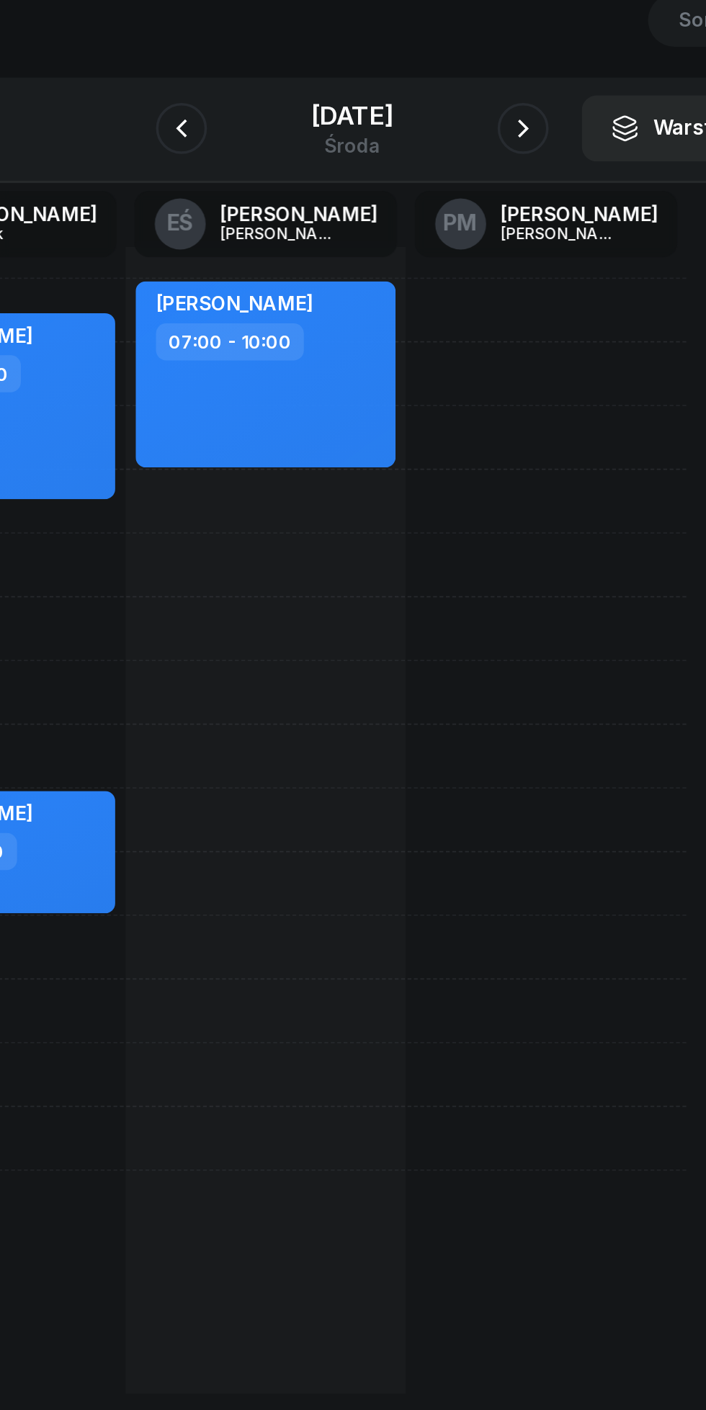
click at [251, 174] on button "button" at bounding box center [256, 161] width 29 height 29
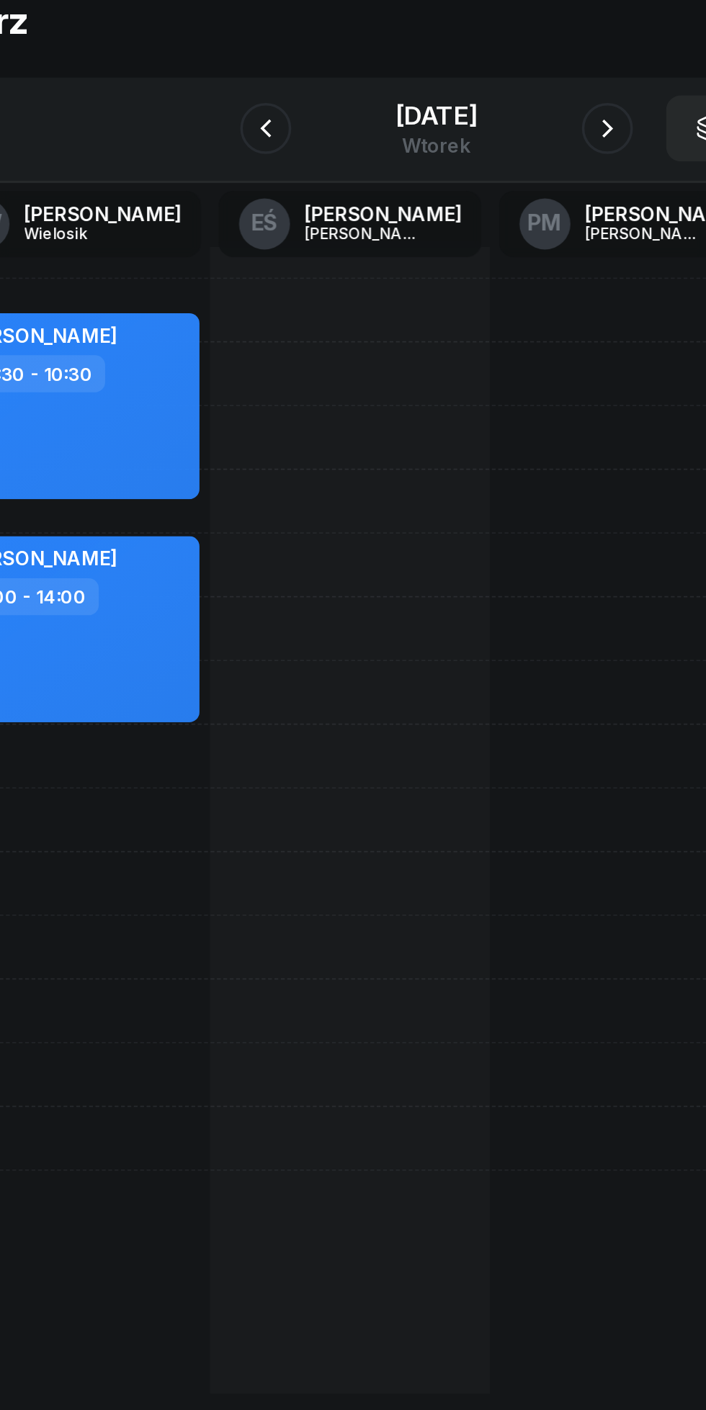
click at [248, 289] on div at bounding box center [304, 552] width 158 height 648
select select "08"
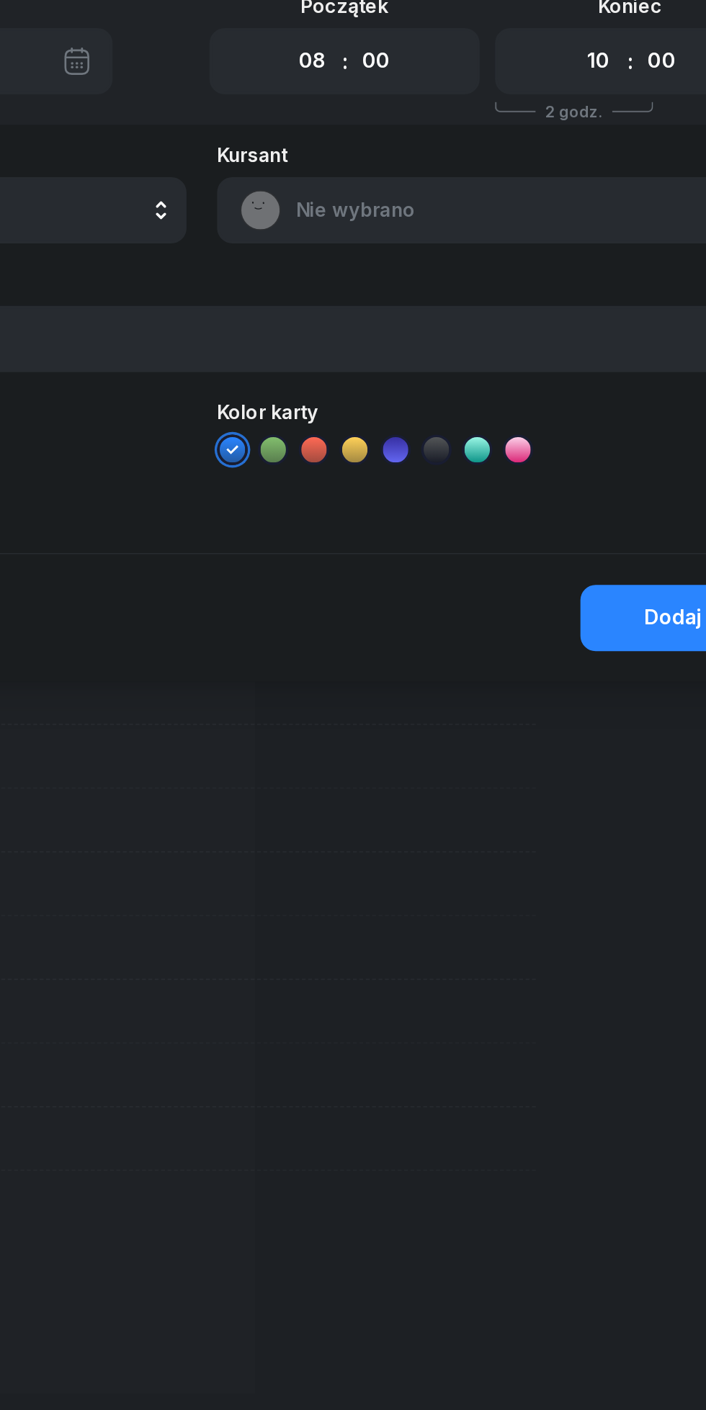
click at [575, 130] on select "00 01 02 03 04 05 06 07 08 09 10 11 12 13 14 15 16 17 18 19 20 21 22 23" at bounding box center [576, 123] width 27 height 30
select select "09"
click at [563, 108] on select "00 01 02 03 04 05 06 07 08 09 10 11 12 13 14 15 16 17 18 19 20 21 22 23" at bounding box center [576, 123] width 27 height 30
click at [495, 212] on span "Nie wybrano" at bounding box center [532, 207] width 252 height 19
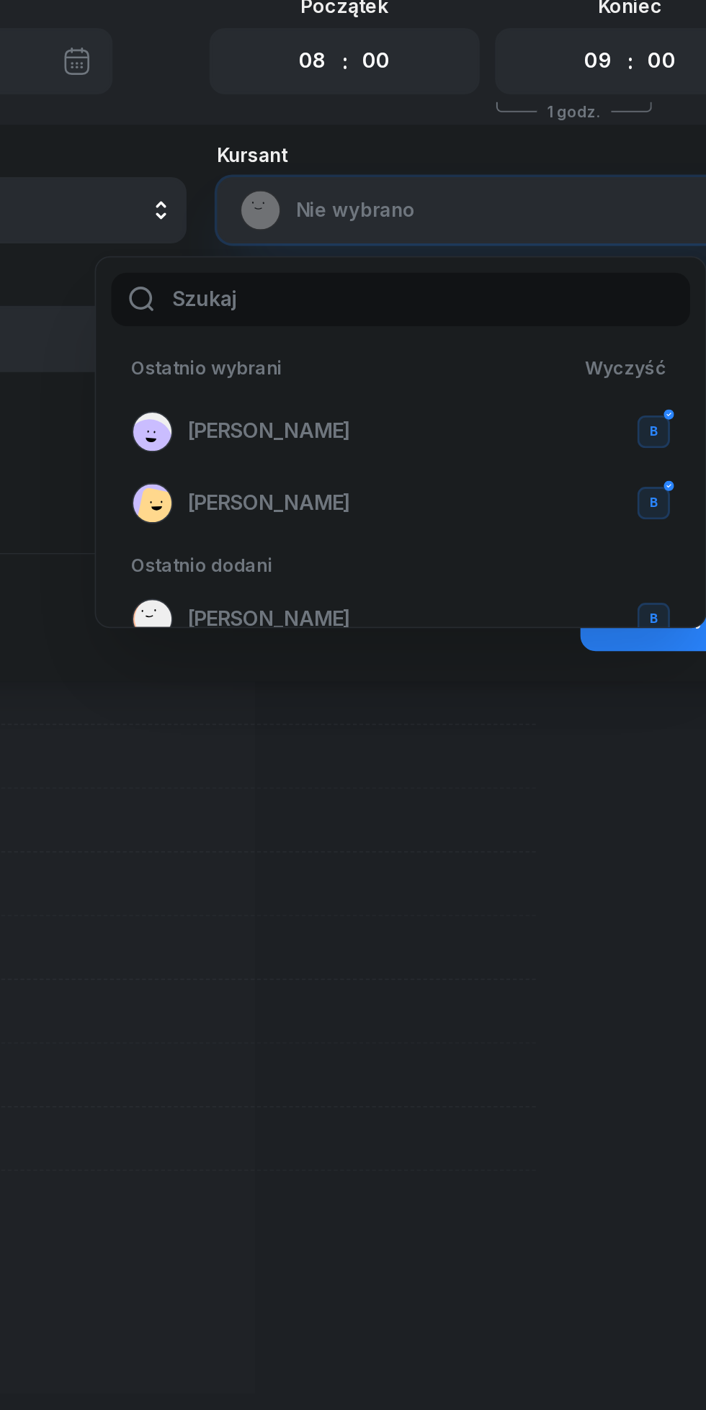
click at [437, 340] on span "[PERSON_NAME]" at bounding box center [391, 332] width 92 height 19
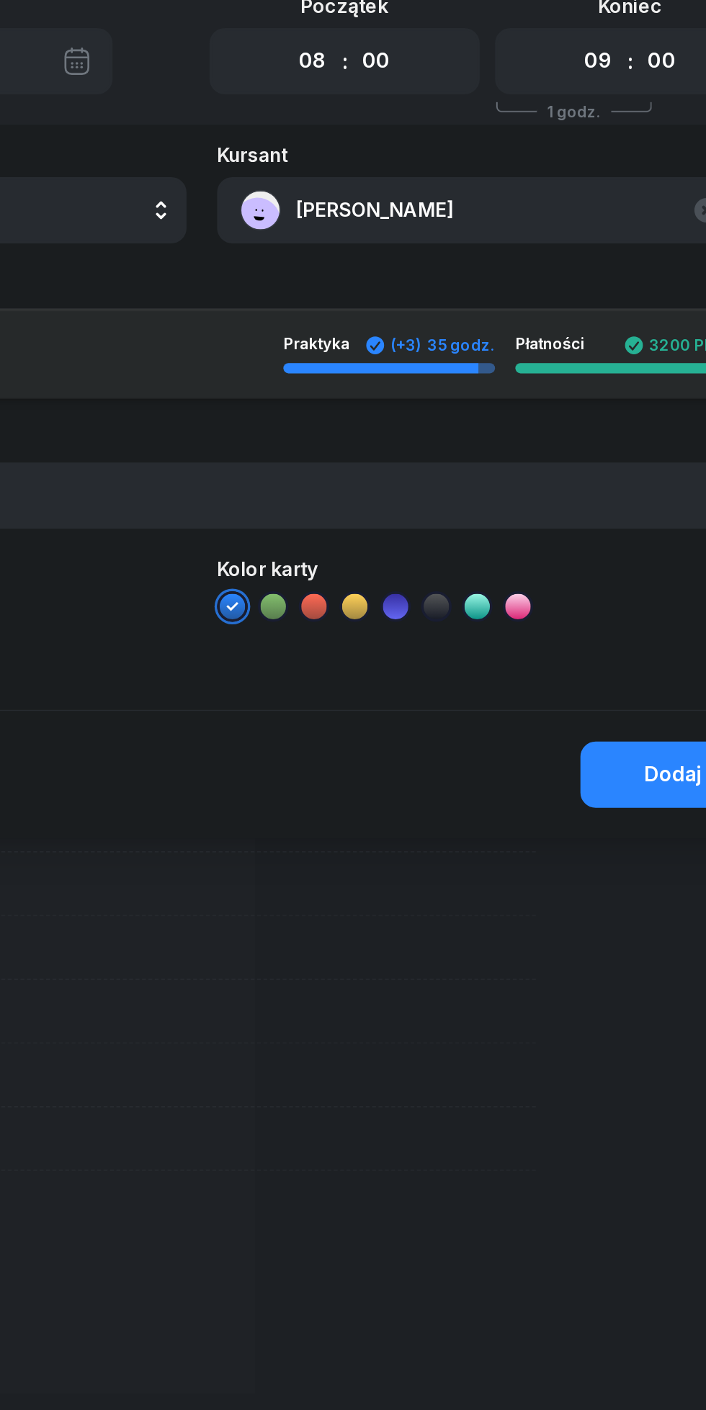
click at [605, 444] on div "Instruktor EŚ [PERSON_NAME] DW [PERSON_NAME] EŚ [PERSON_NAME] PM [PERSON_NAME] …" at bounding box center [353, 330] width 683 height 319
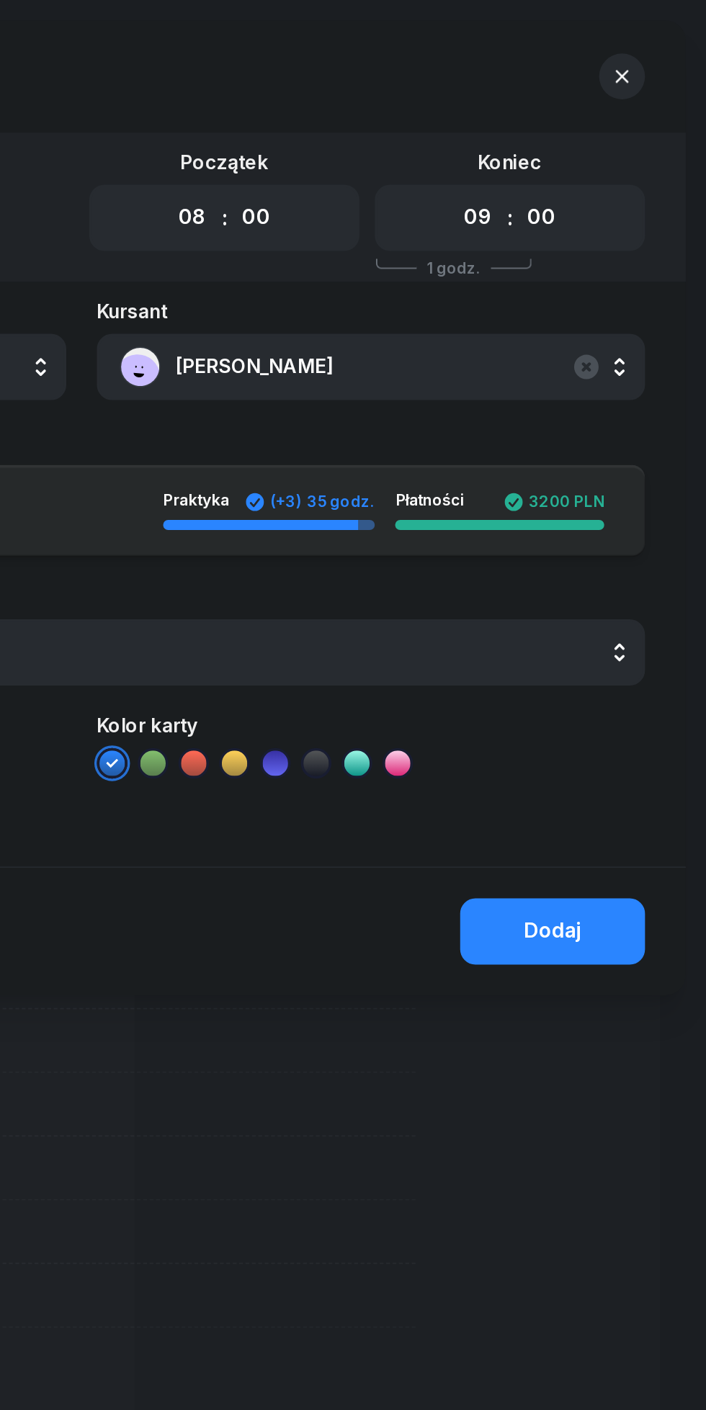
click at [618, 526] on div "Dodaj" at bounding box center [619, 526] width 32 height 19
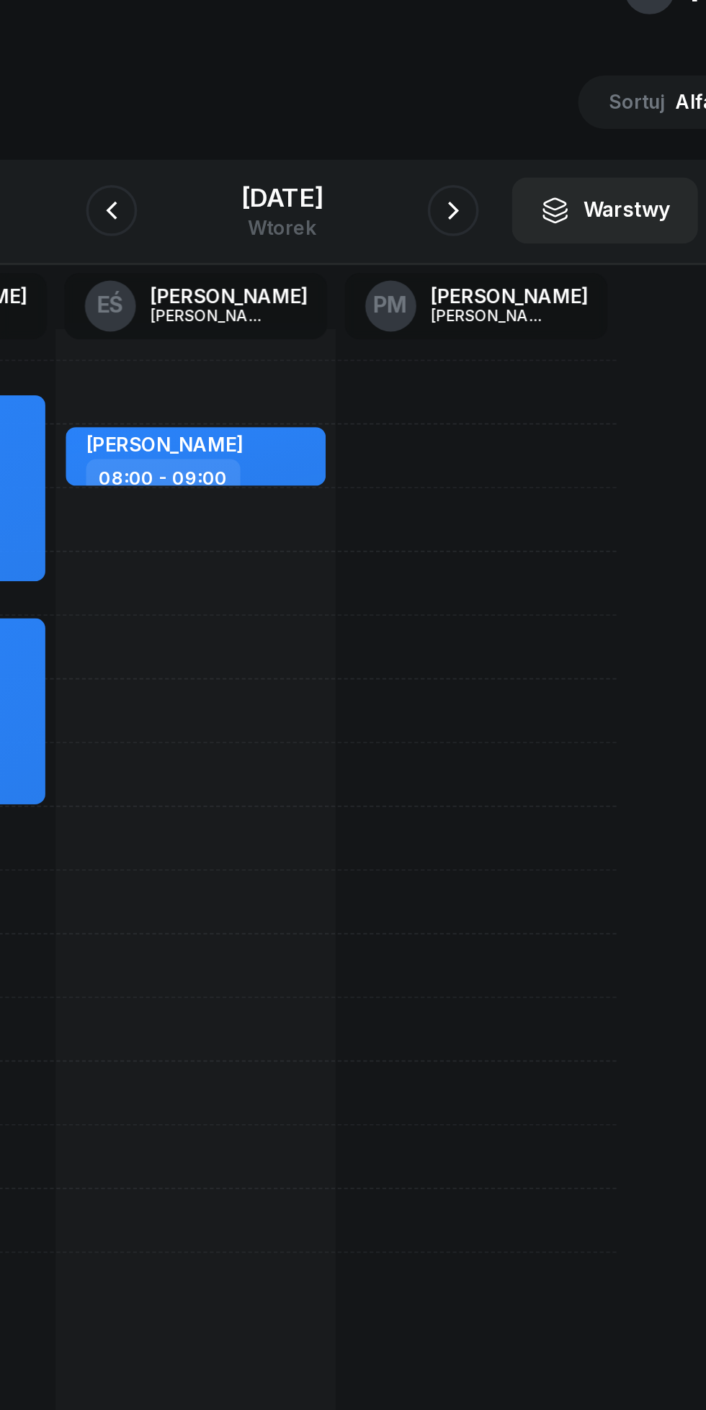
click at [374, 152] on div "[DATE]" at bounding box center [353, 154] width 46 height 14
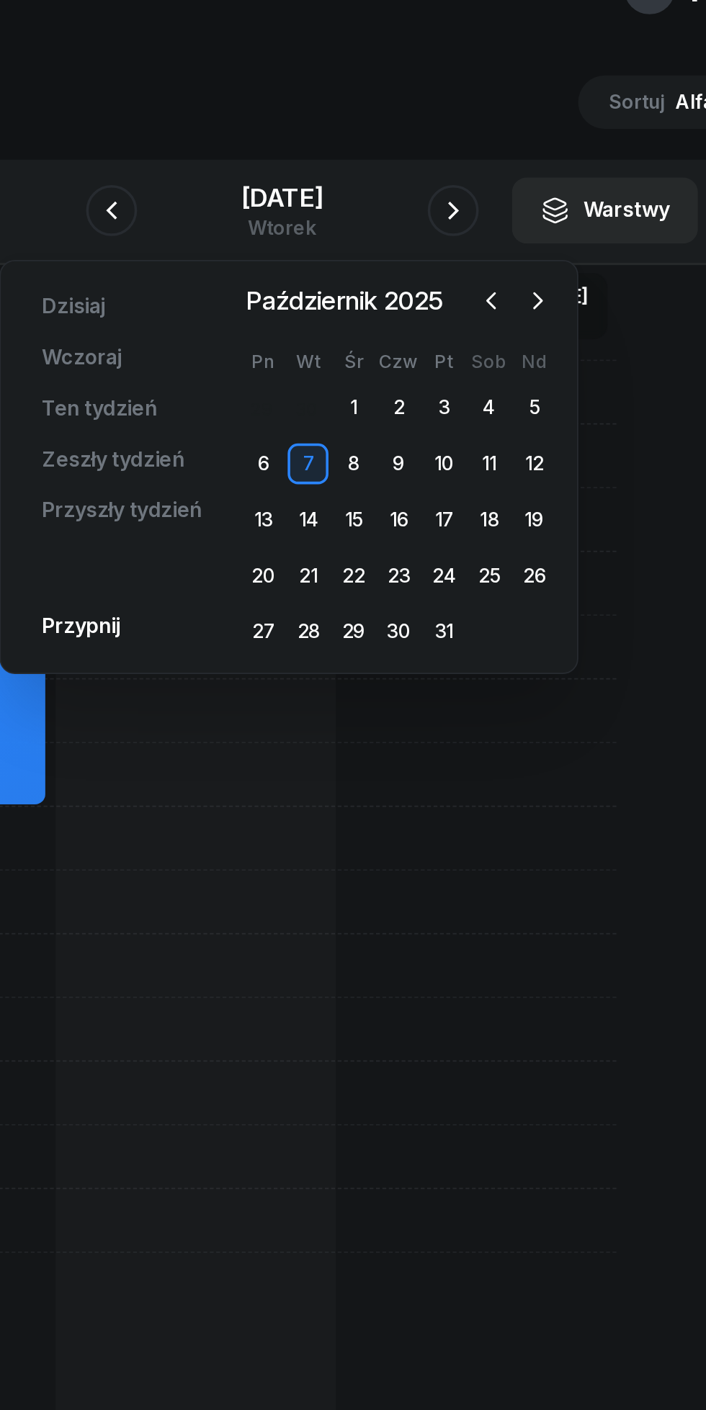
click at [470, 337] on div "18" at bounding box center [469, 336] width 23 height 23
